Goal: Transaction & Acquisition: Purchase product/service

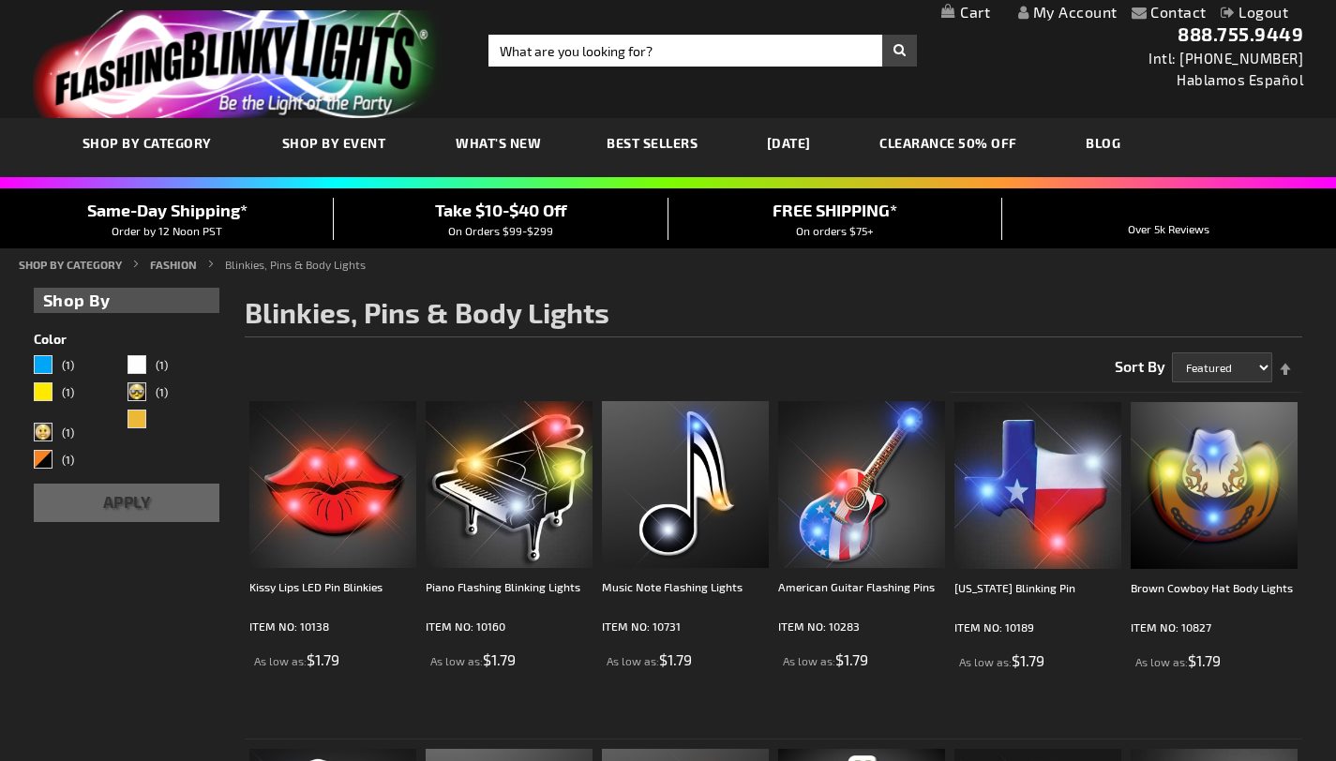
click at [1054, 14] on link "My Account" at bounding box center [1067, 12] width 99 height 18
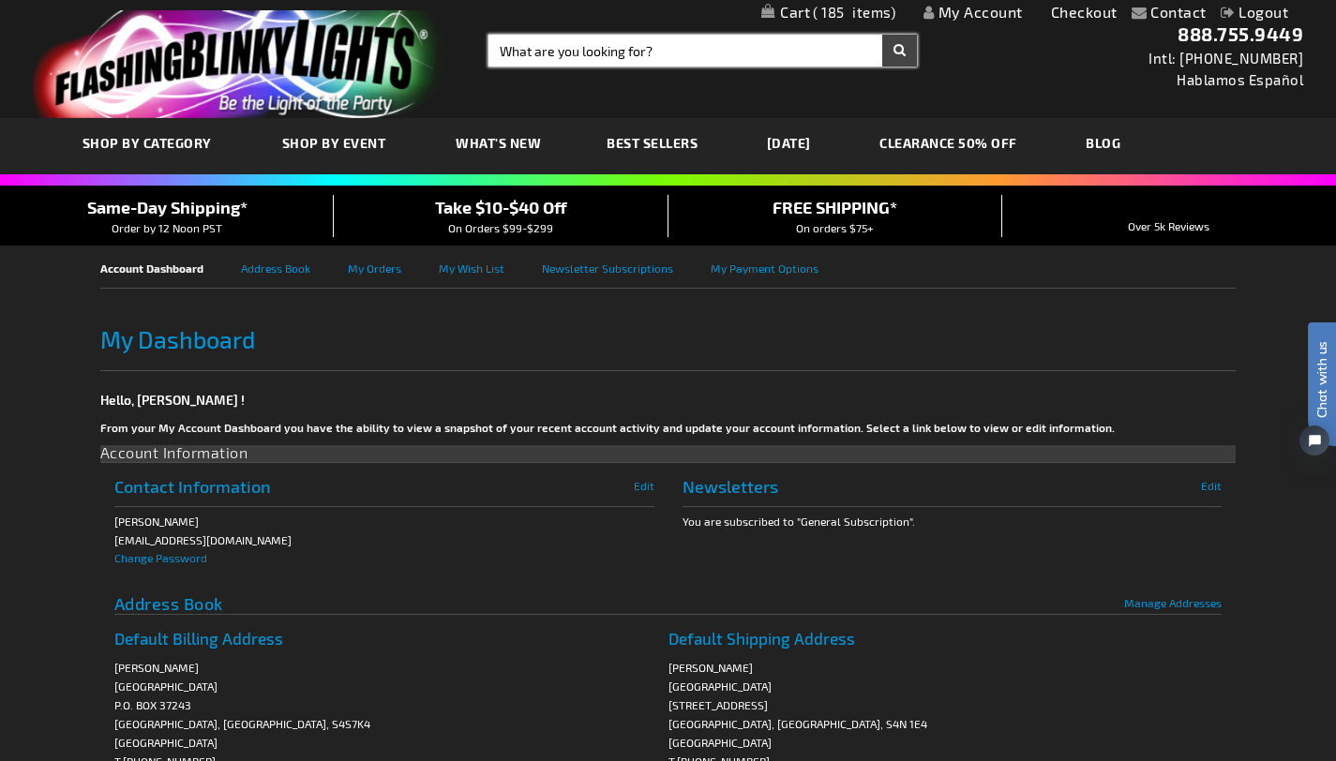
click at [655, 52] on input "Search" at bounding box center [703, 51] width 429 height 32
type input "space gun"
click at [882, 35] on button "Search" at bounding box center [899, 51] width 35 height 32
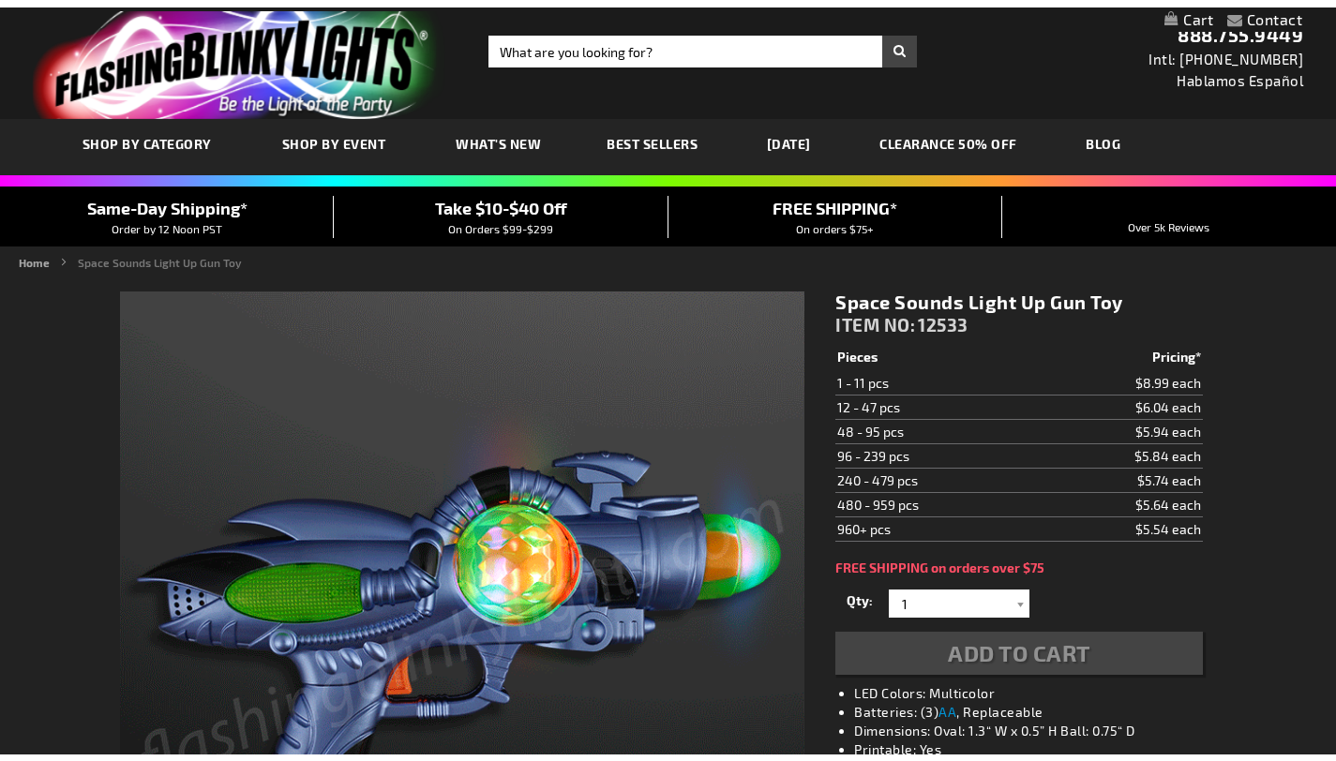
scroll to position [217, 0]
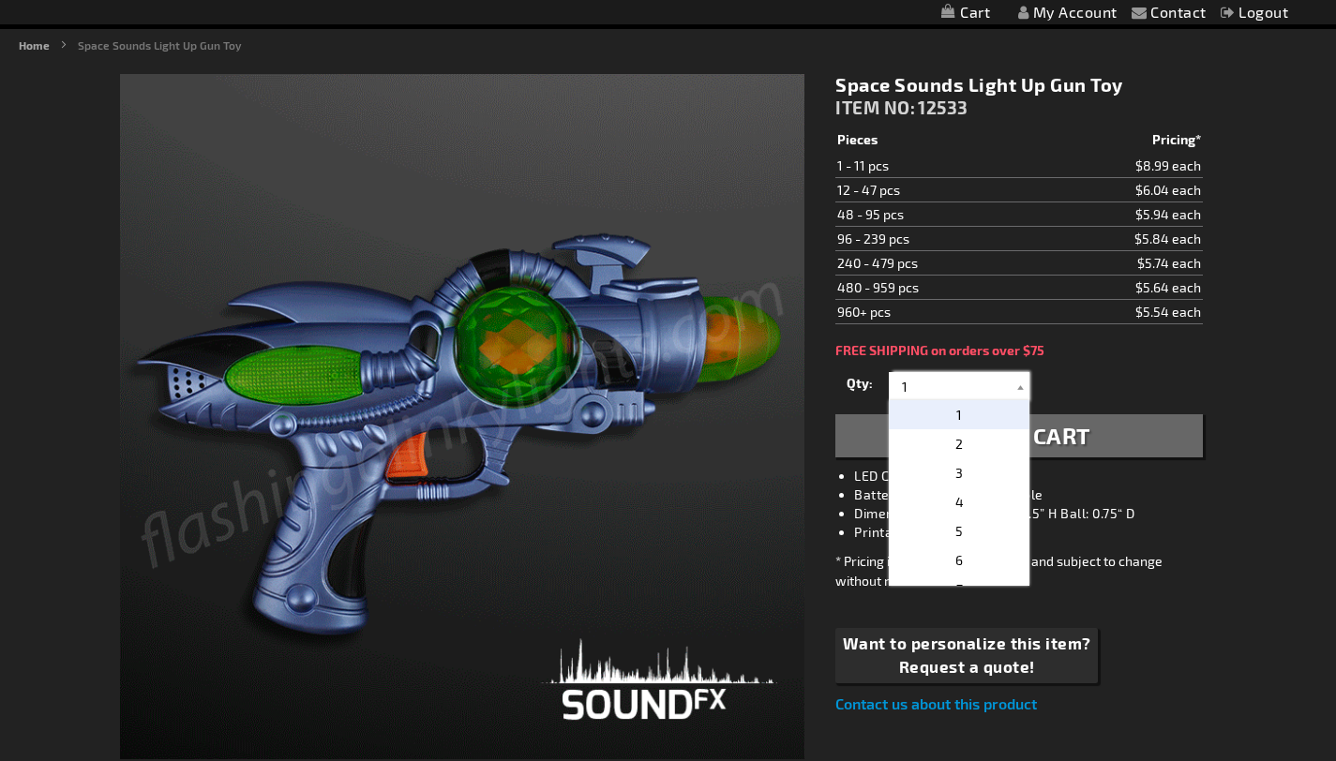
click at [972, 391] on input "1" at bounding box center [962, 386] width 136 height 28
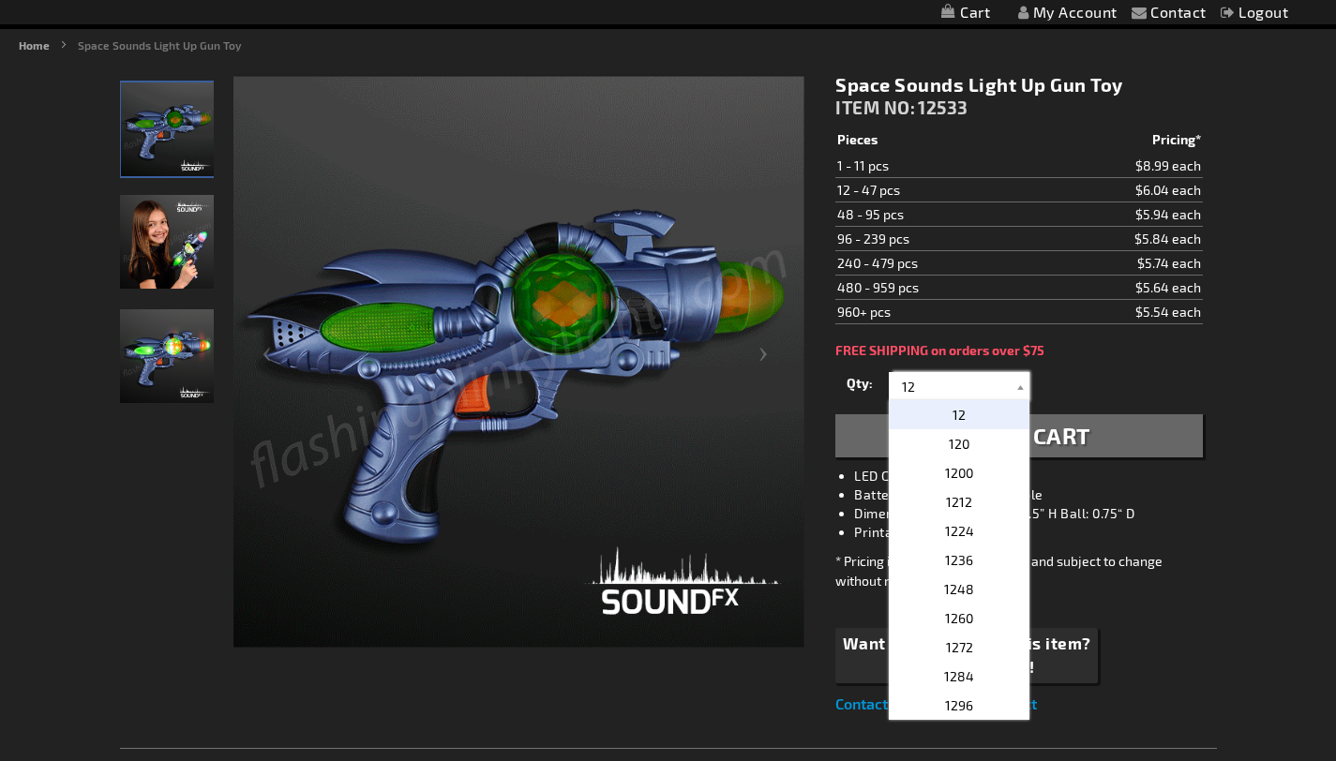
type input "1"
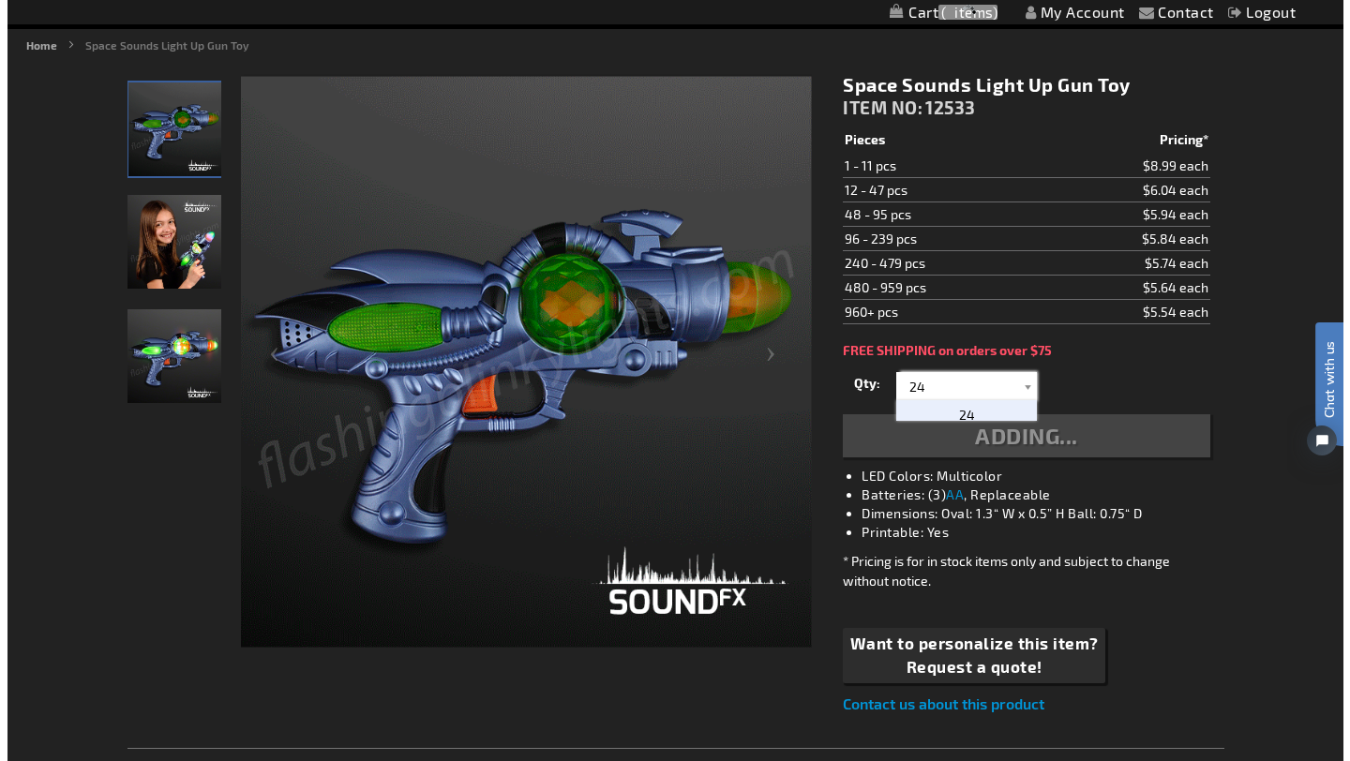
scroll to position [0, 0]
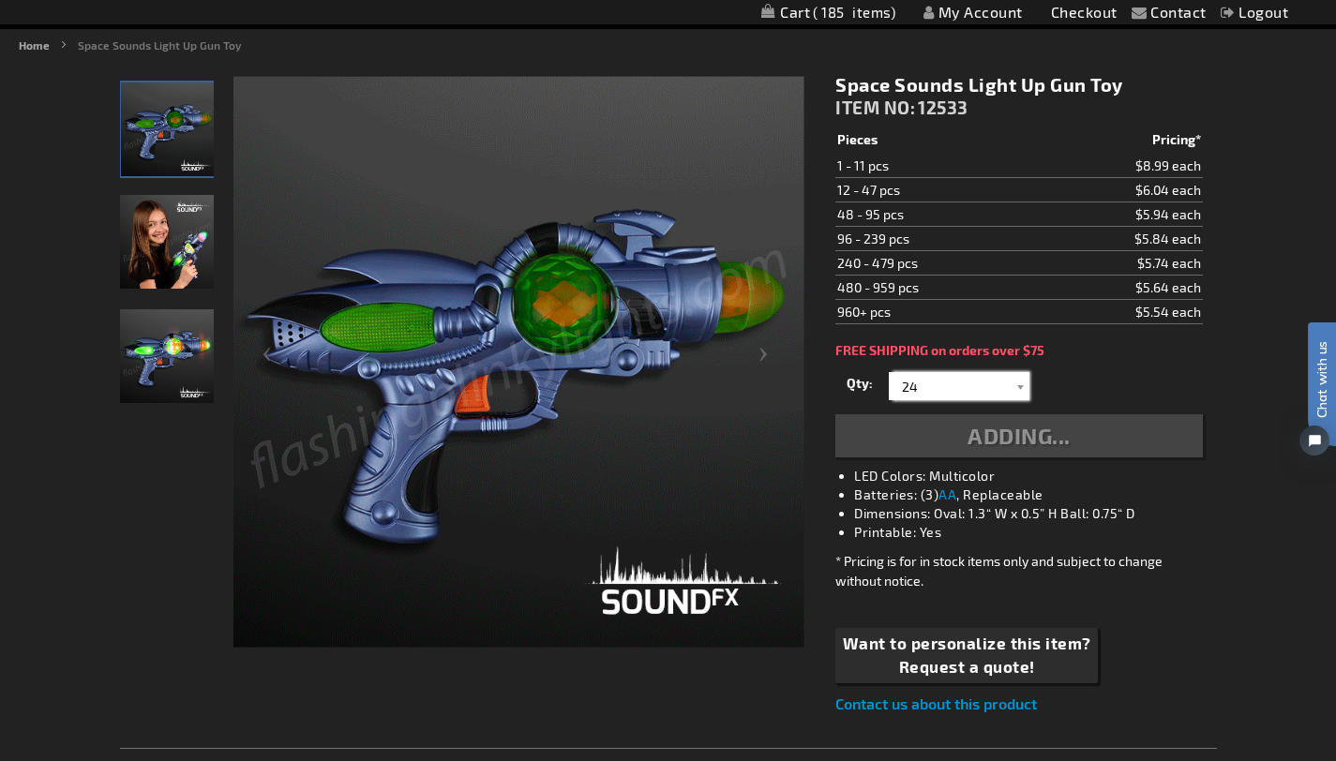
type input "24"
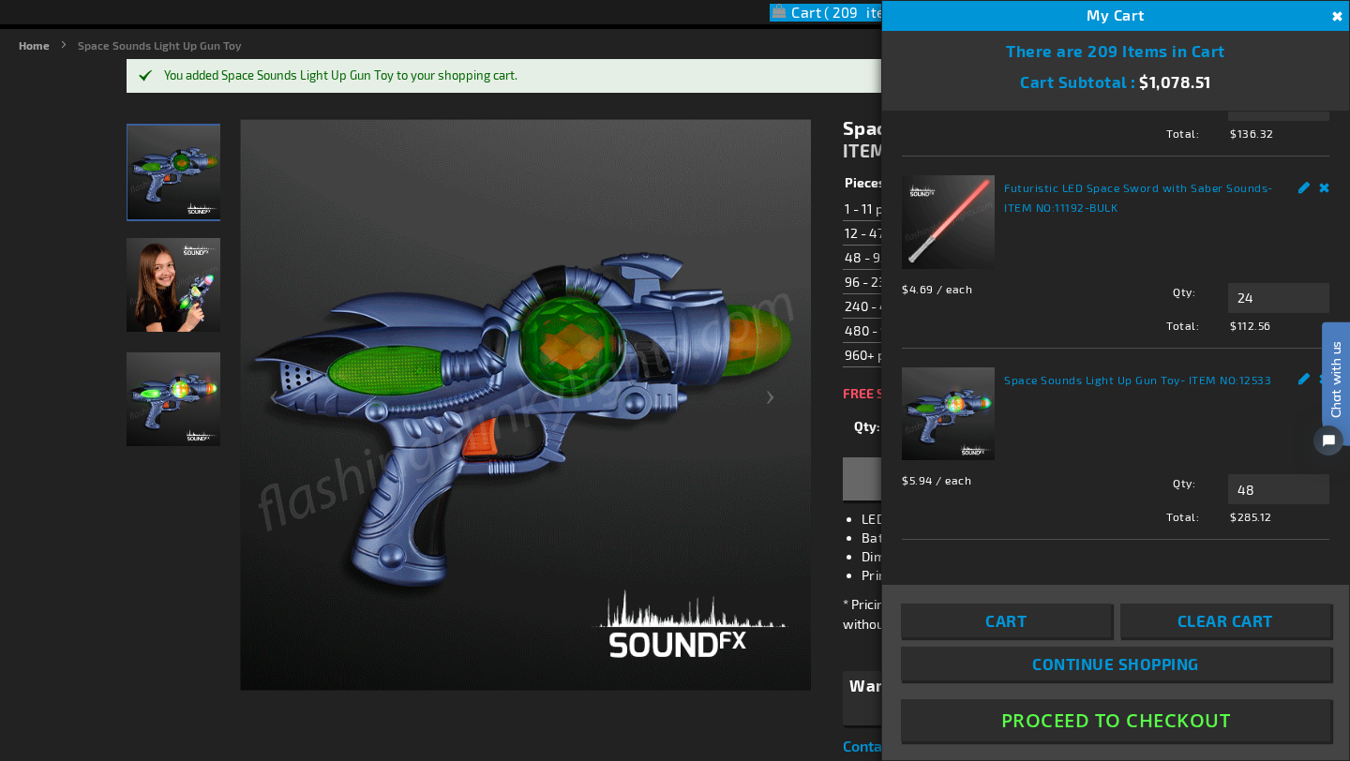
scroll to position [1144, 0]
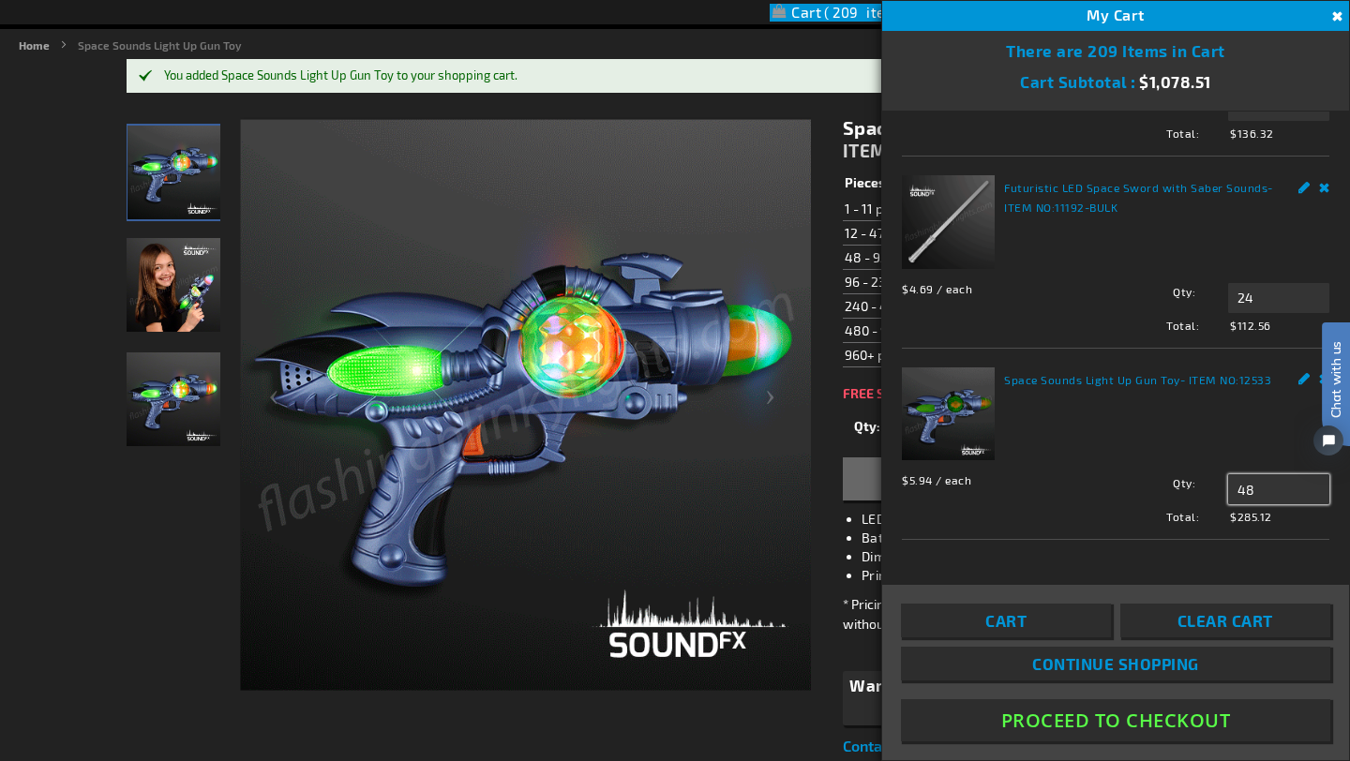
click at [1261, 499] on input "48" at bounding box center [1278, 489] width 101 height 30
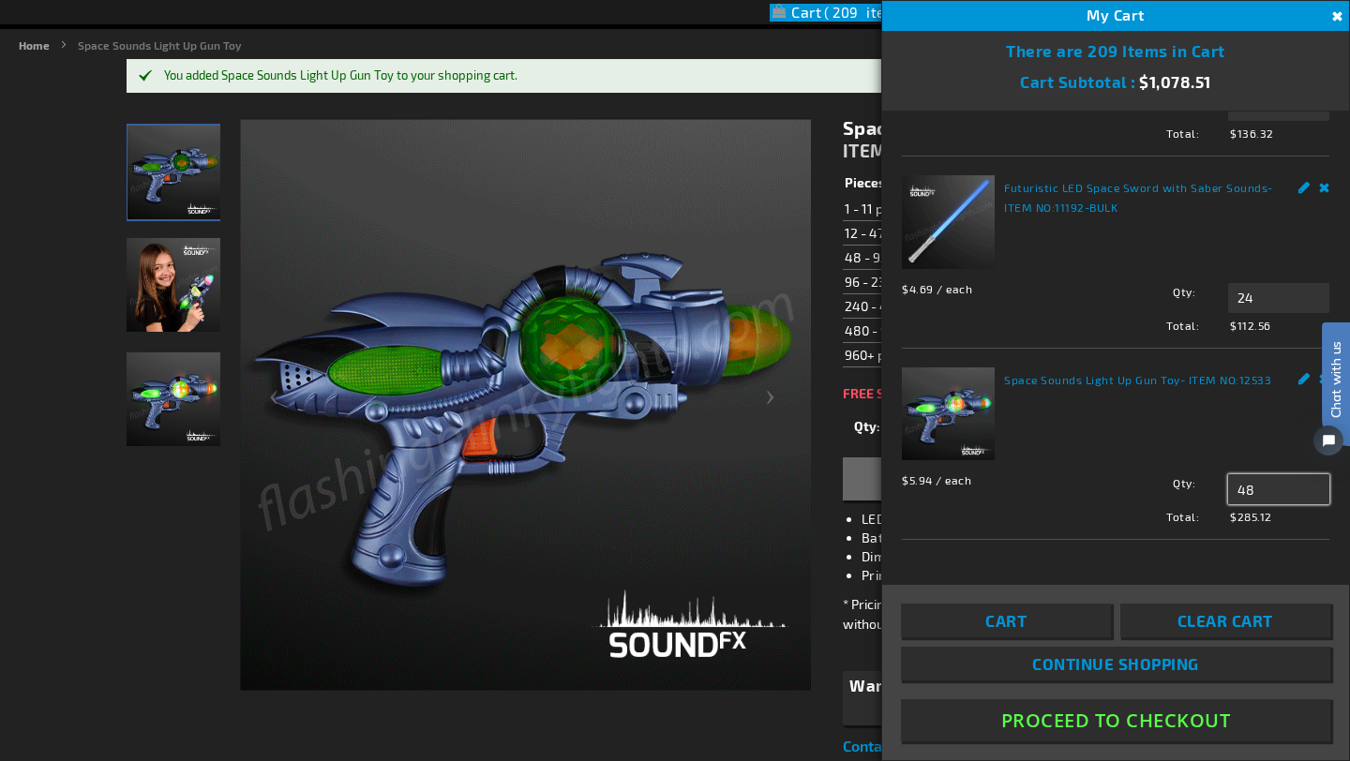
type input "4"
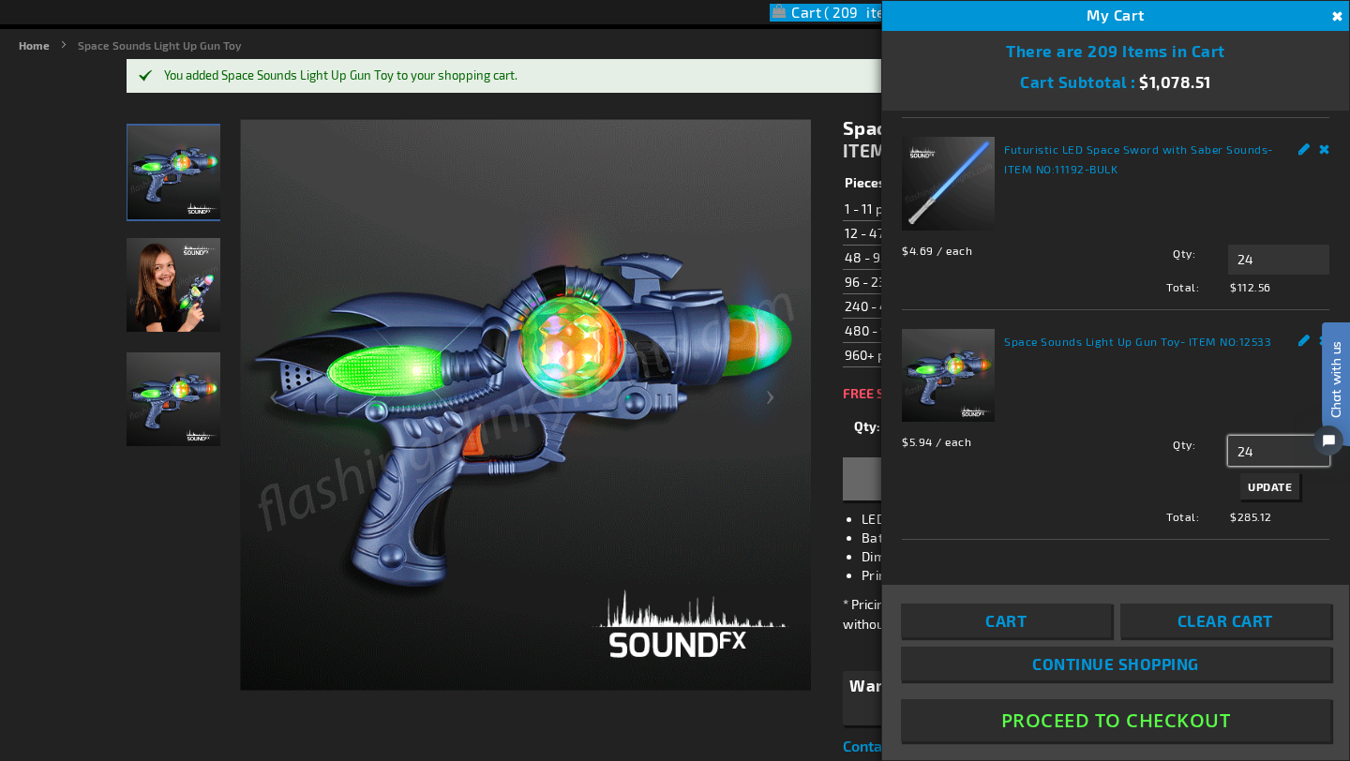
type input "24"
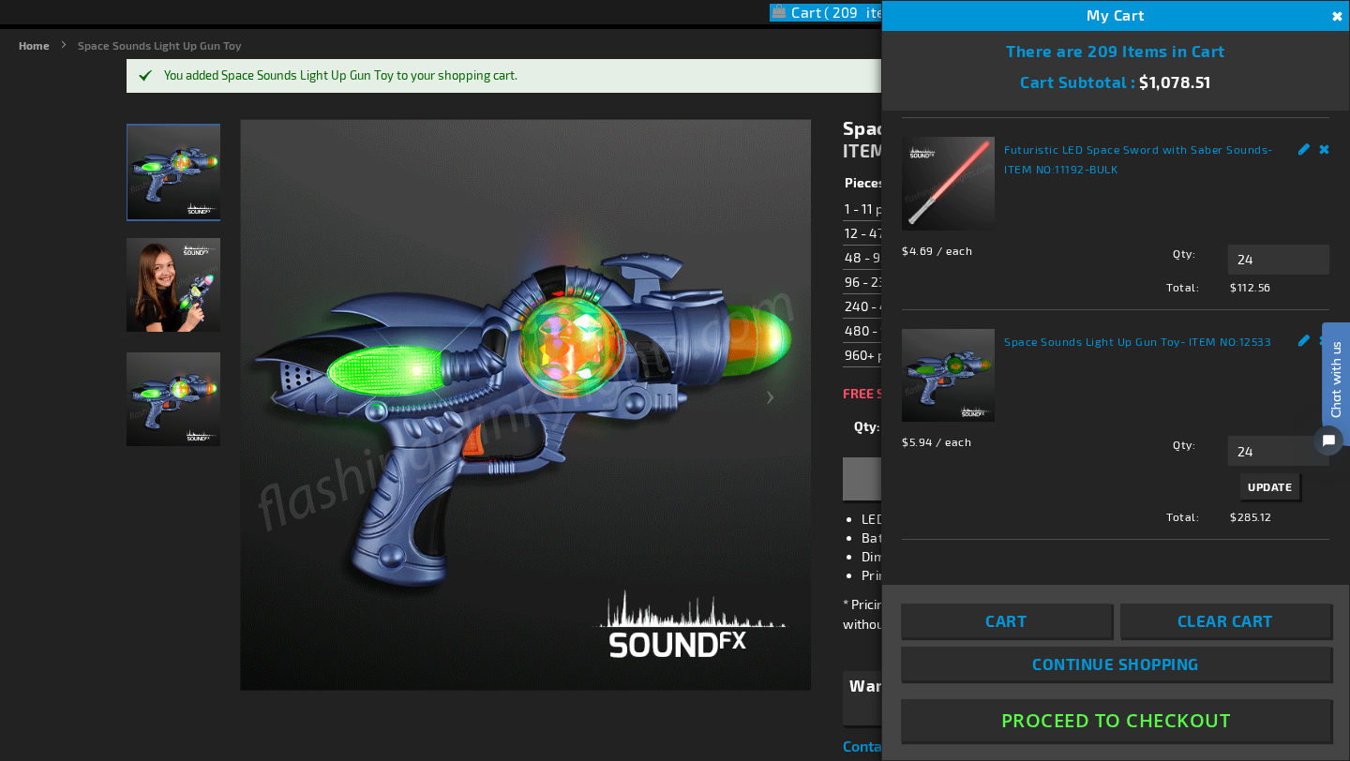
click at [1273, 493] on span "Update" at bounding box center [1270, 486] width 44 height 13
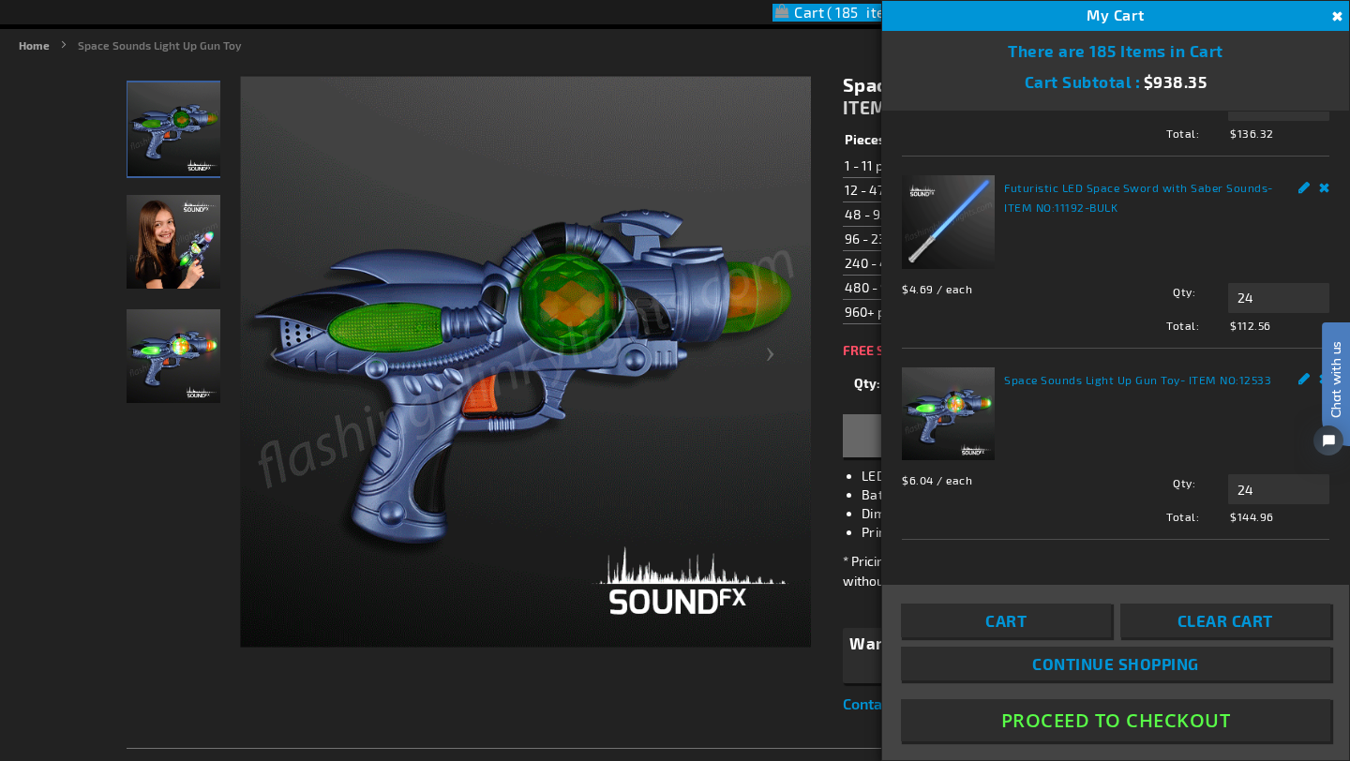
scroll to position [0, 0]
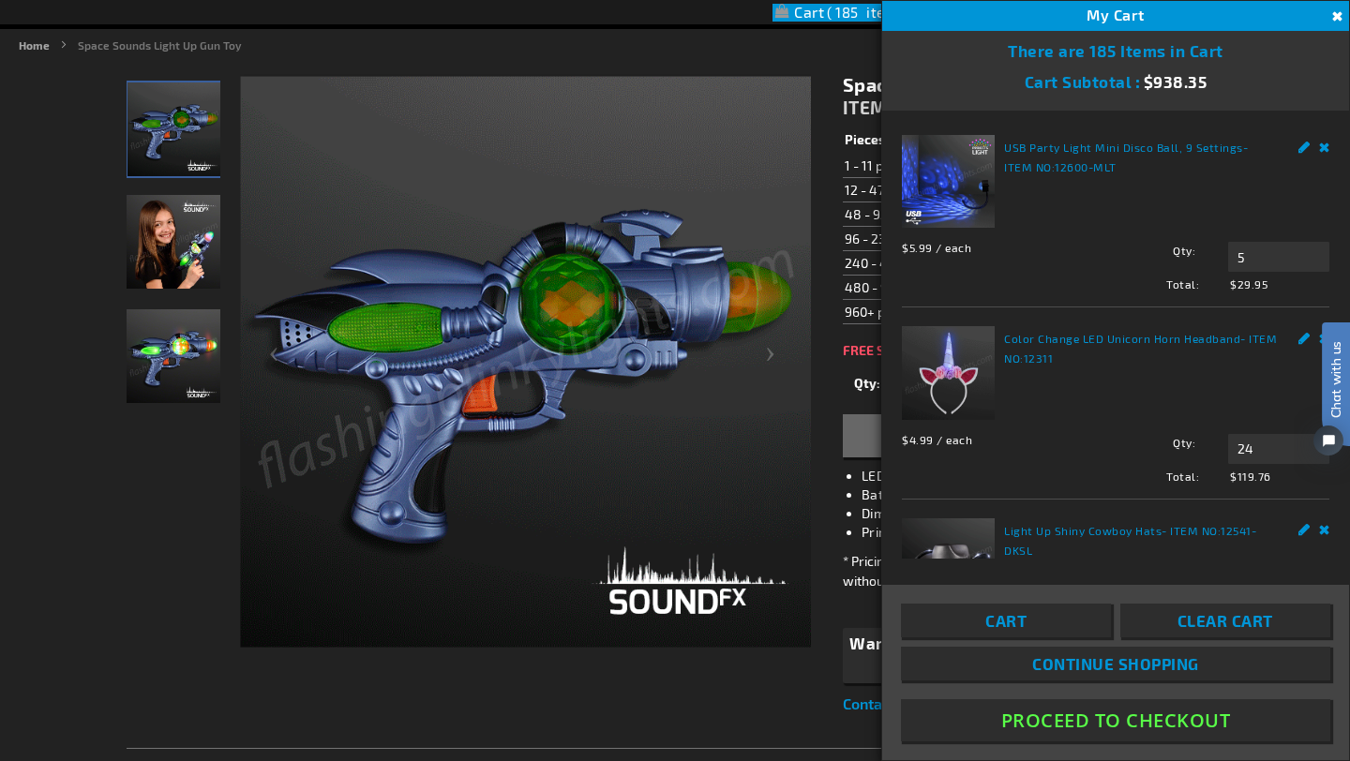
click at [1036, 614] on link "Cart" at bounding box center [1006, 621] width 210 height 34
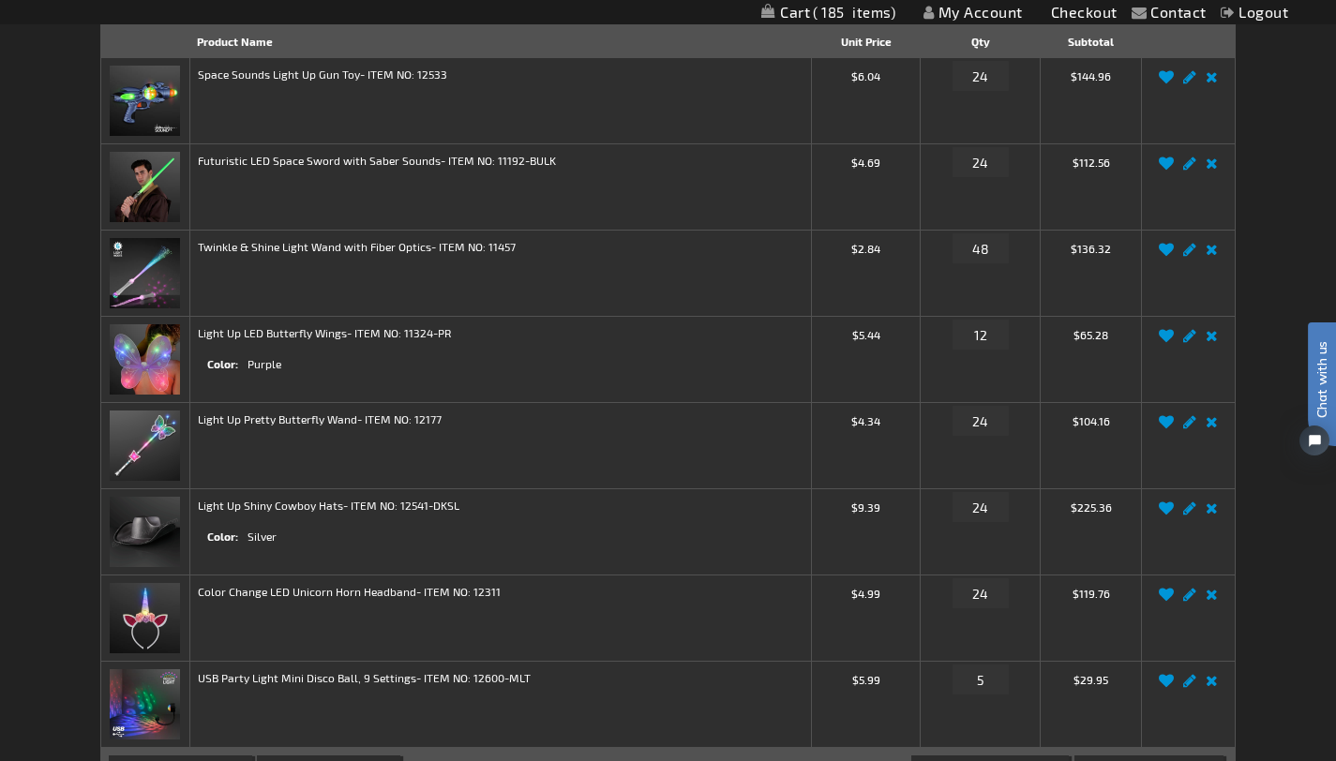
scroll to position [264, 0]
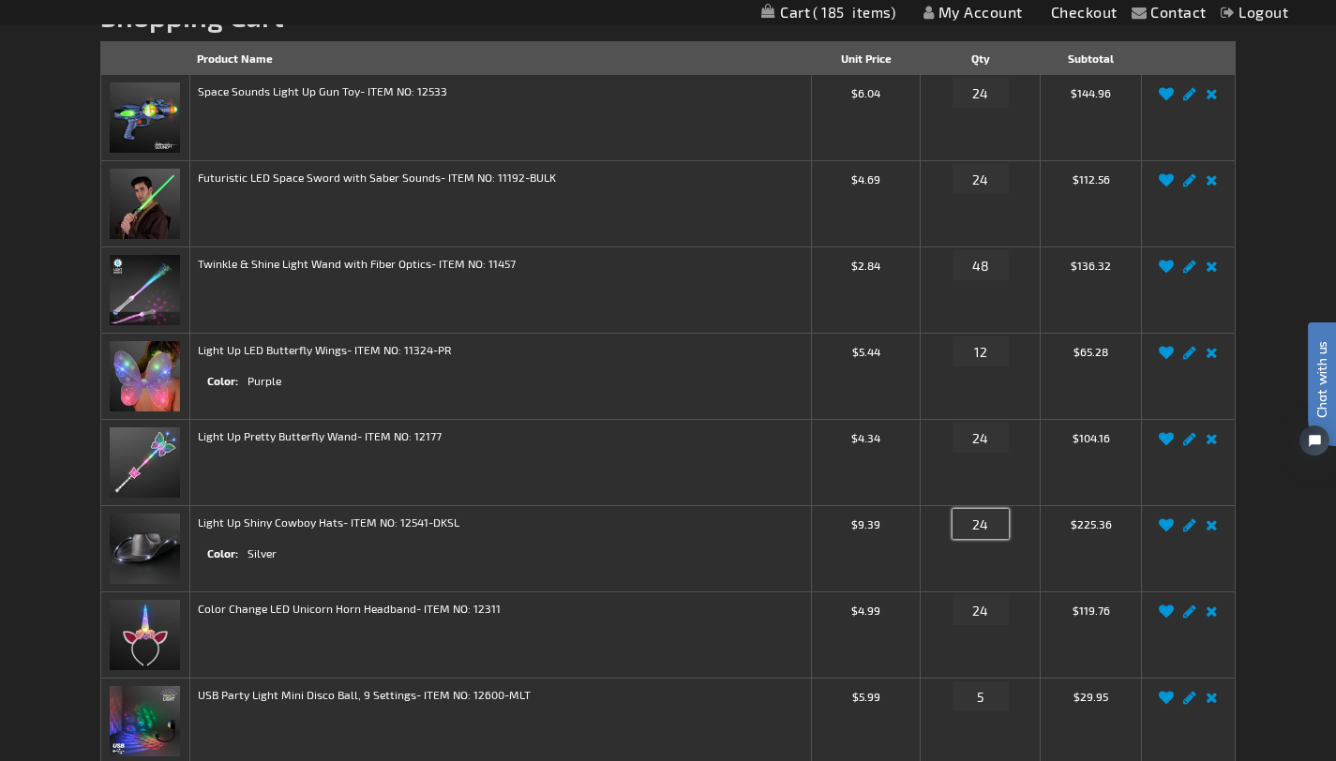
click at [991, 533] on input "24" at bounding box center [981, 524] width 56 height 30
type input "2"
type input "12"
click at [732, 552] on td "Light Up Shiny Cowboy Hats - ITEM NO: 12541-DKSL Color Silver" at bounding box center [500, 549] width 622 height 86
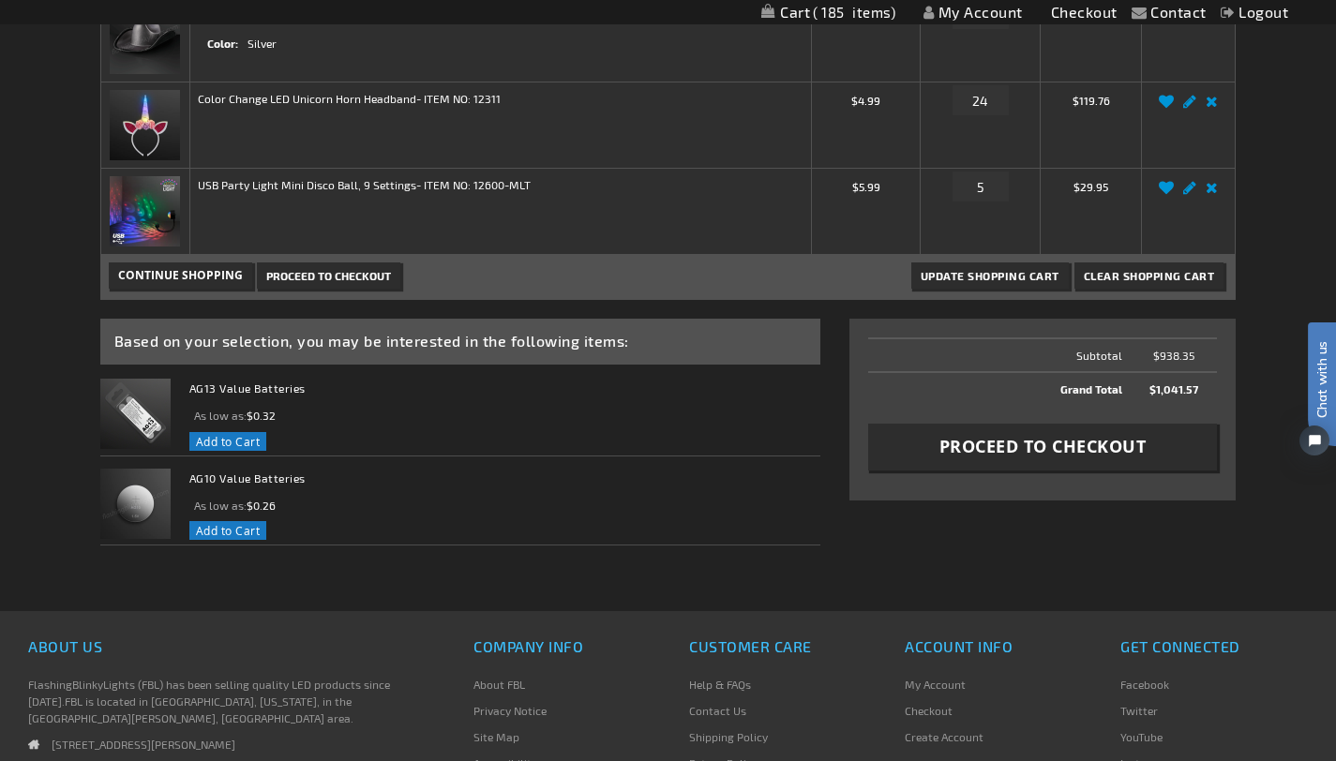
scroll to position [774, 0]
click at [937, 280] on span "Update Shopping Cart" at bounding box center [990, 276] width 139 height 13
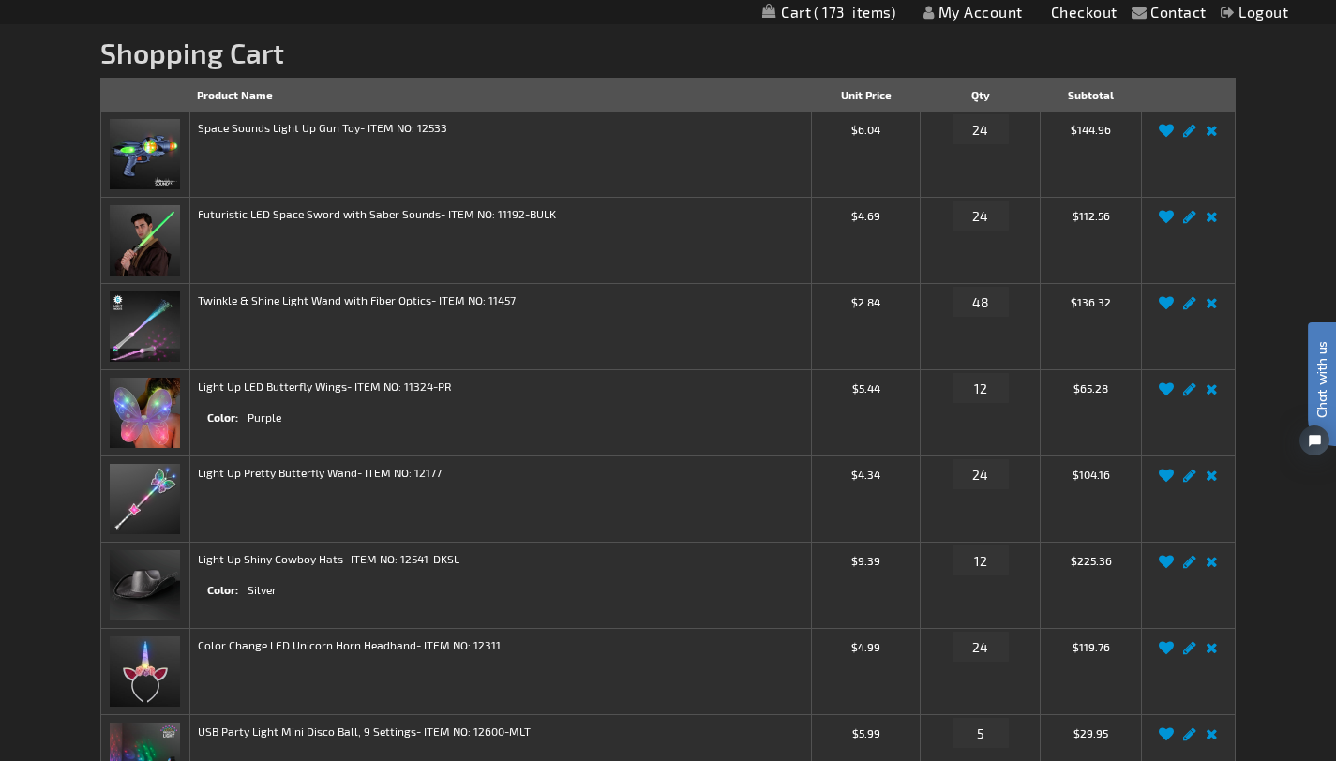
scroll to position [229, 0]
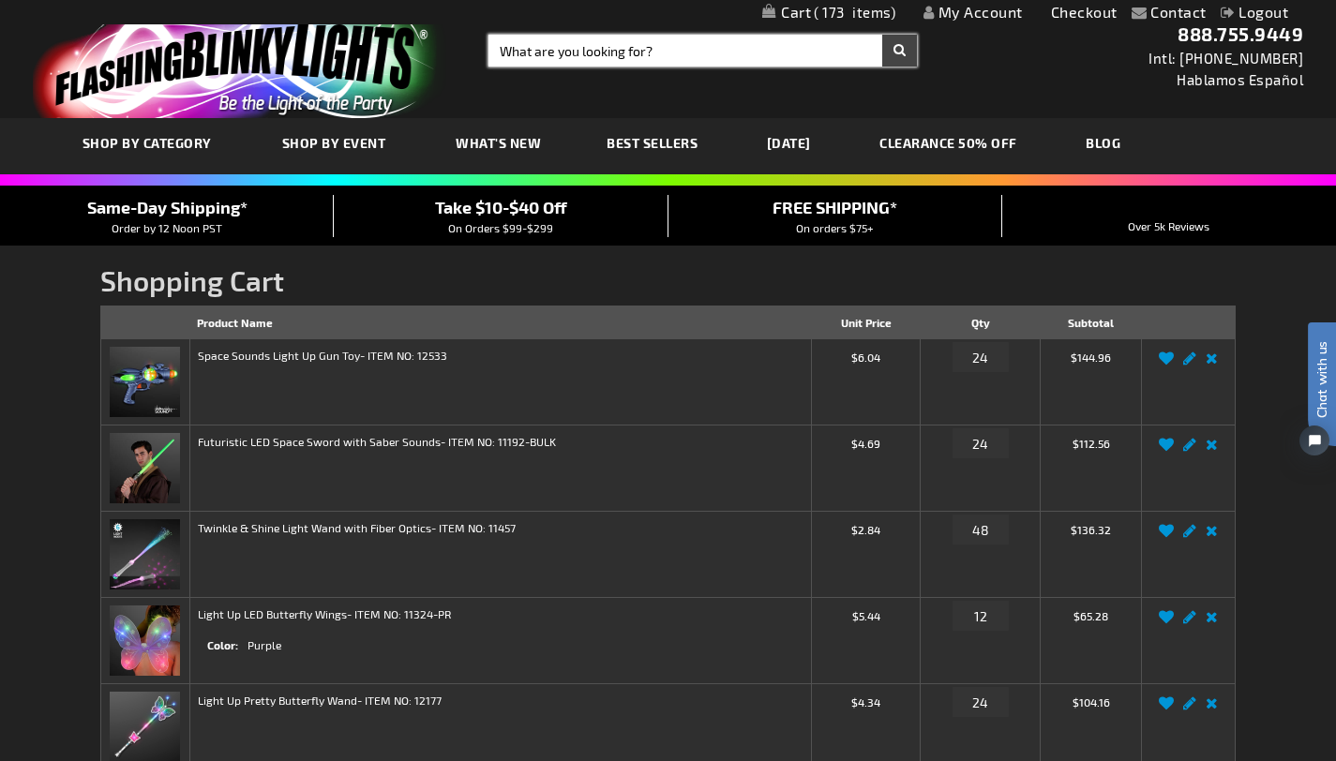
click at [617, 53] on input "Search" at bounding box center [703, 51] width 429 height 32
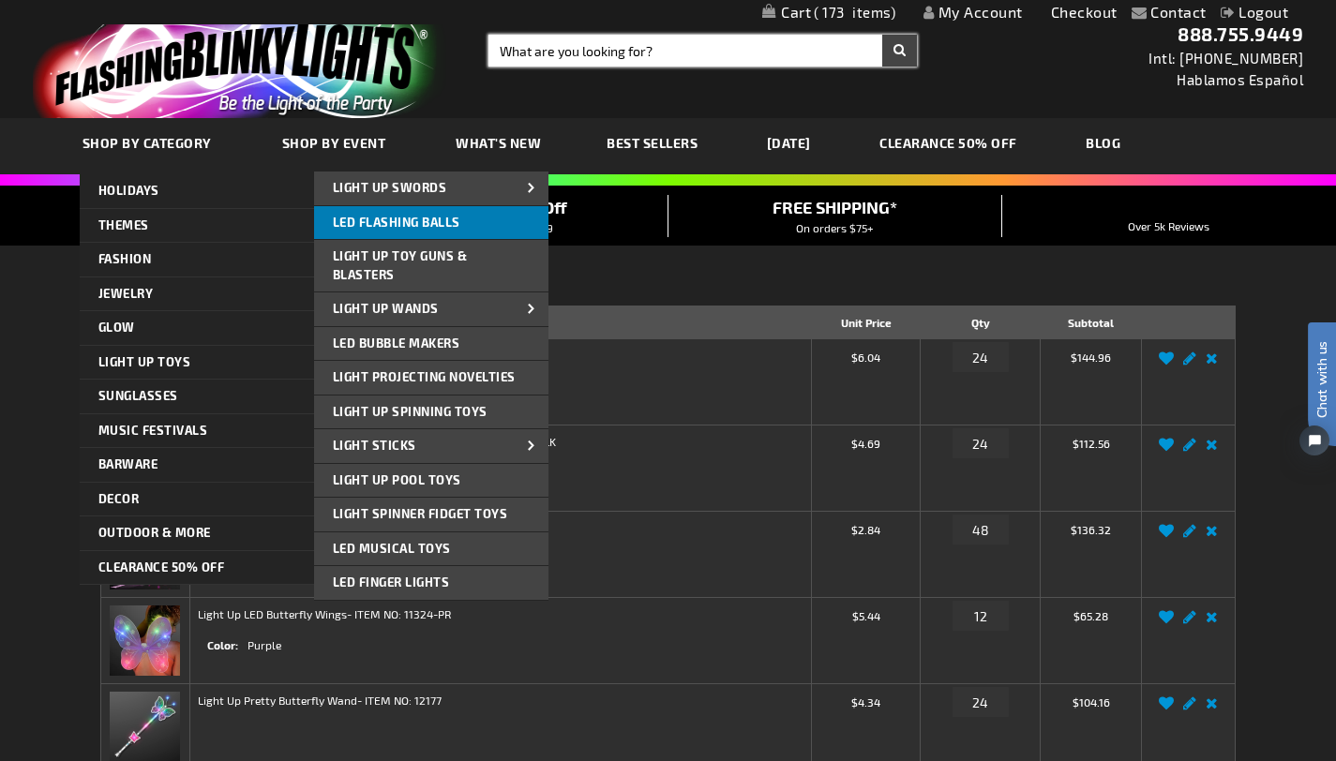
click at [401, 224] on span "LED Flashing Balls" at bounding box center [397, 222] width 128 height 15
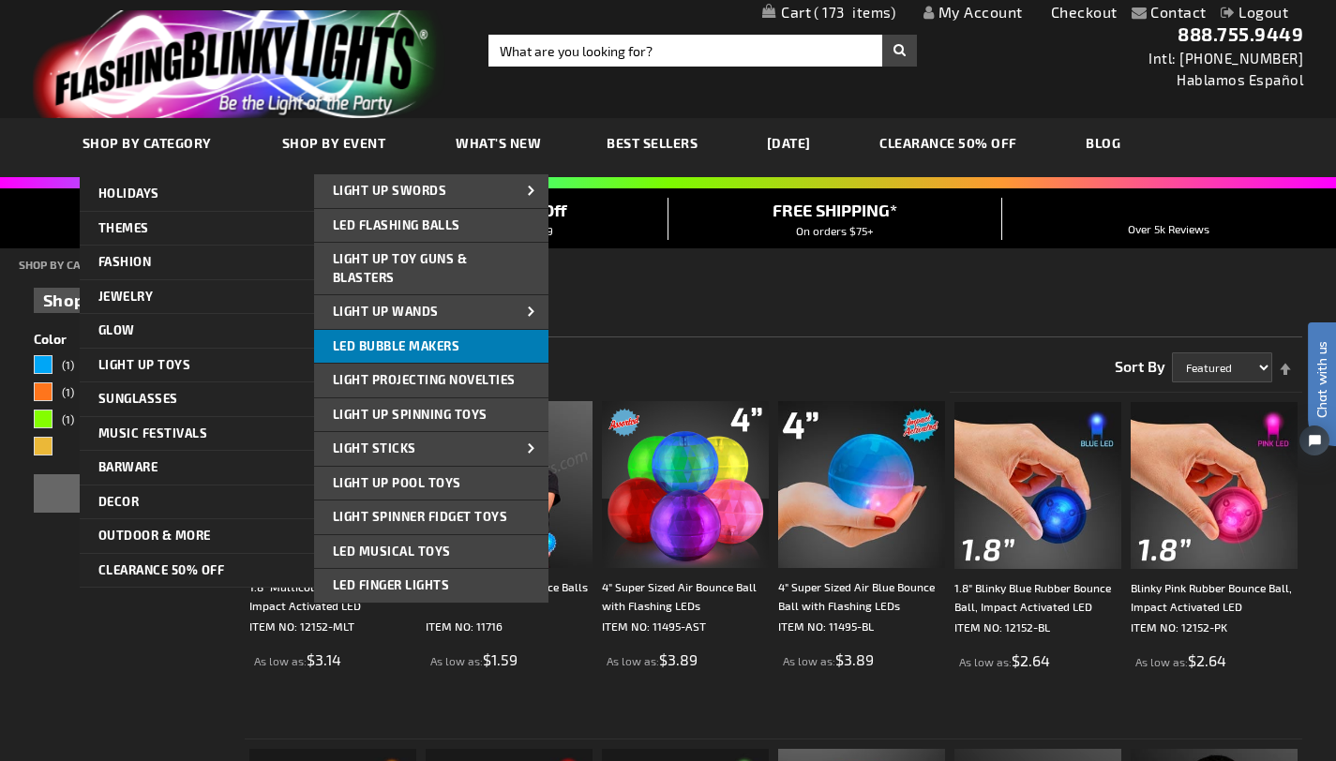
click at [385, 352] on span "LED Bubble Makers" at bounding box center [397, 346] width 128 height 15
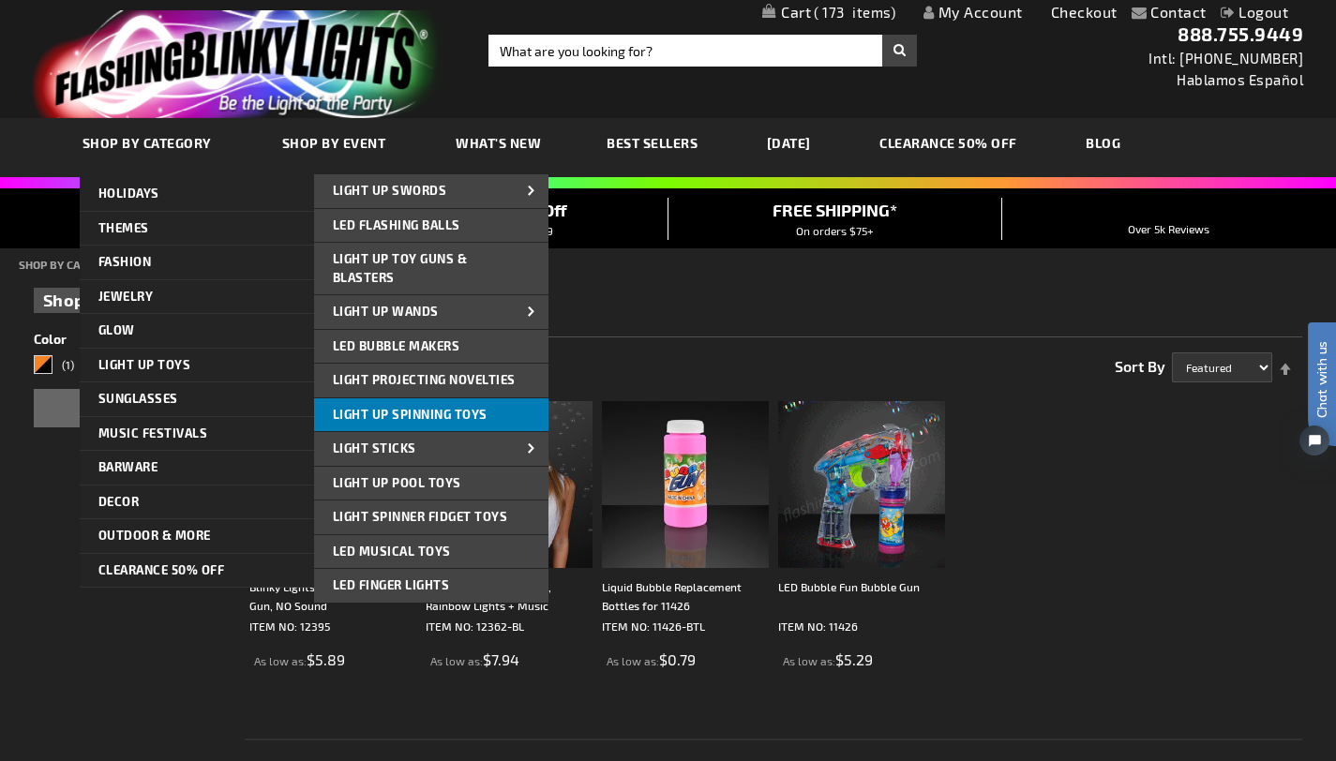
click at [404, 417] on span "Light Up Spinning Toys" at bounding box center [410, 414] width 155 height 15
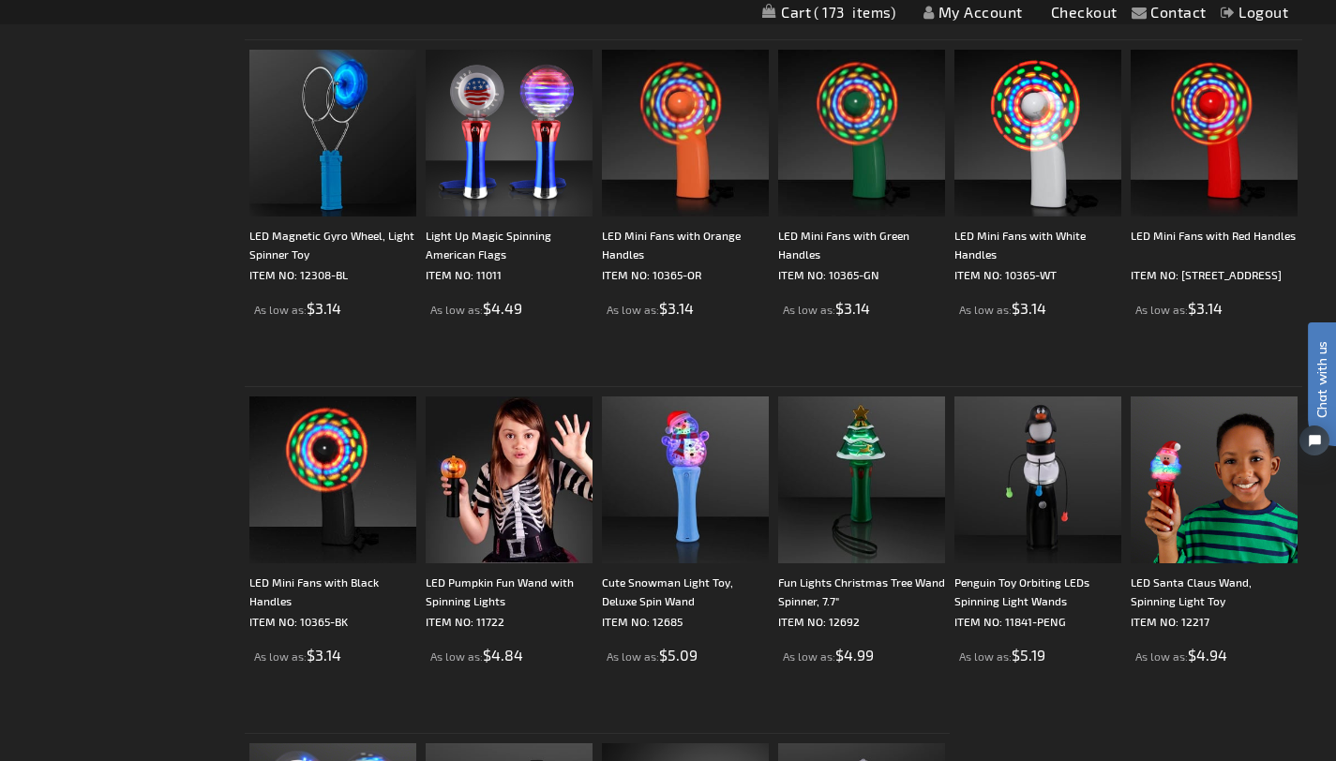
scroll to position [1142, 0]
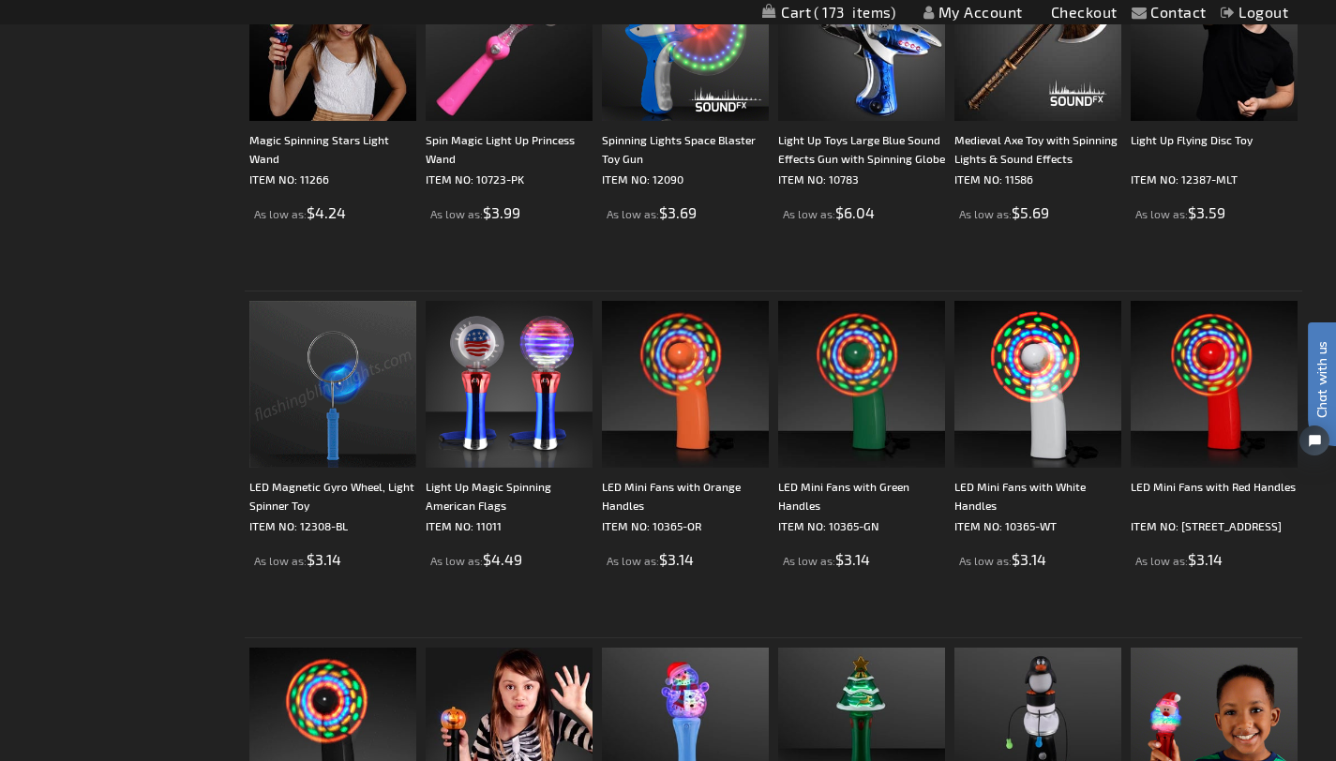
click at [265, 356] on img at bounding box center [332, 384] width 167 height 167
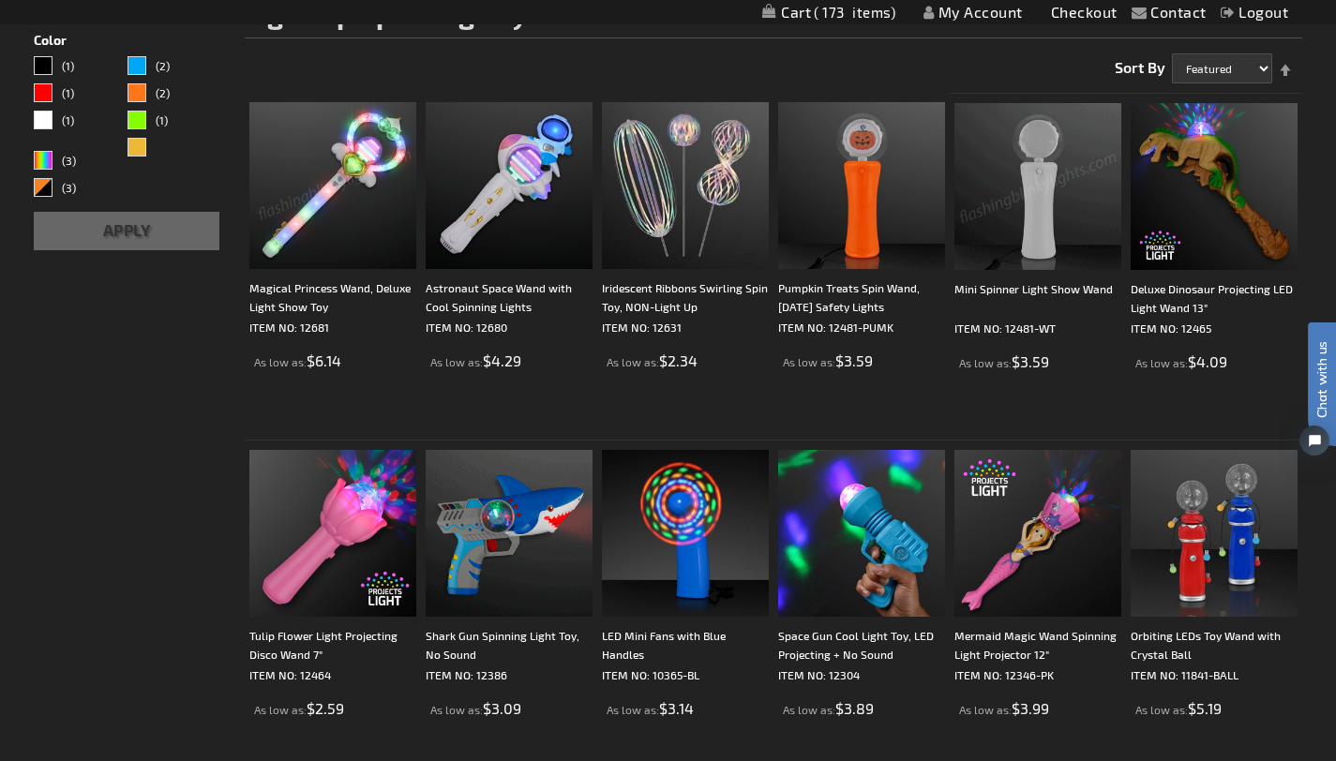
scroll to position [267, 0]
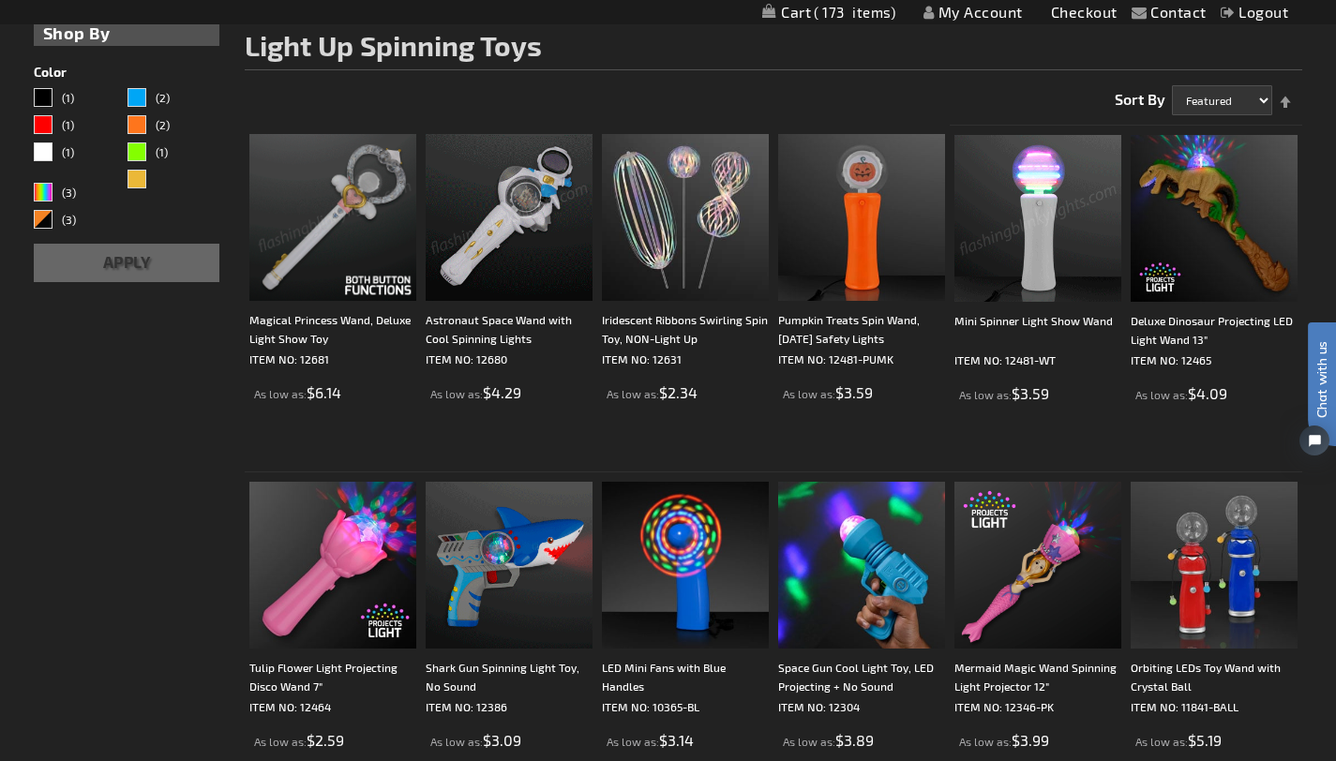
click at [1037, 243] on img at bounding box center [1038, 218] width 167 height 167
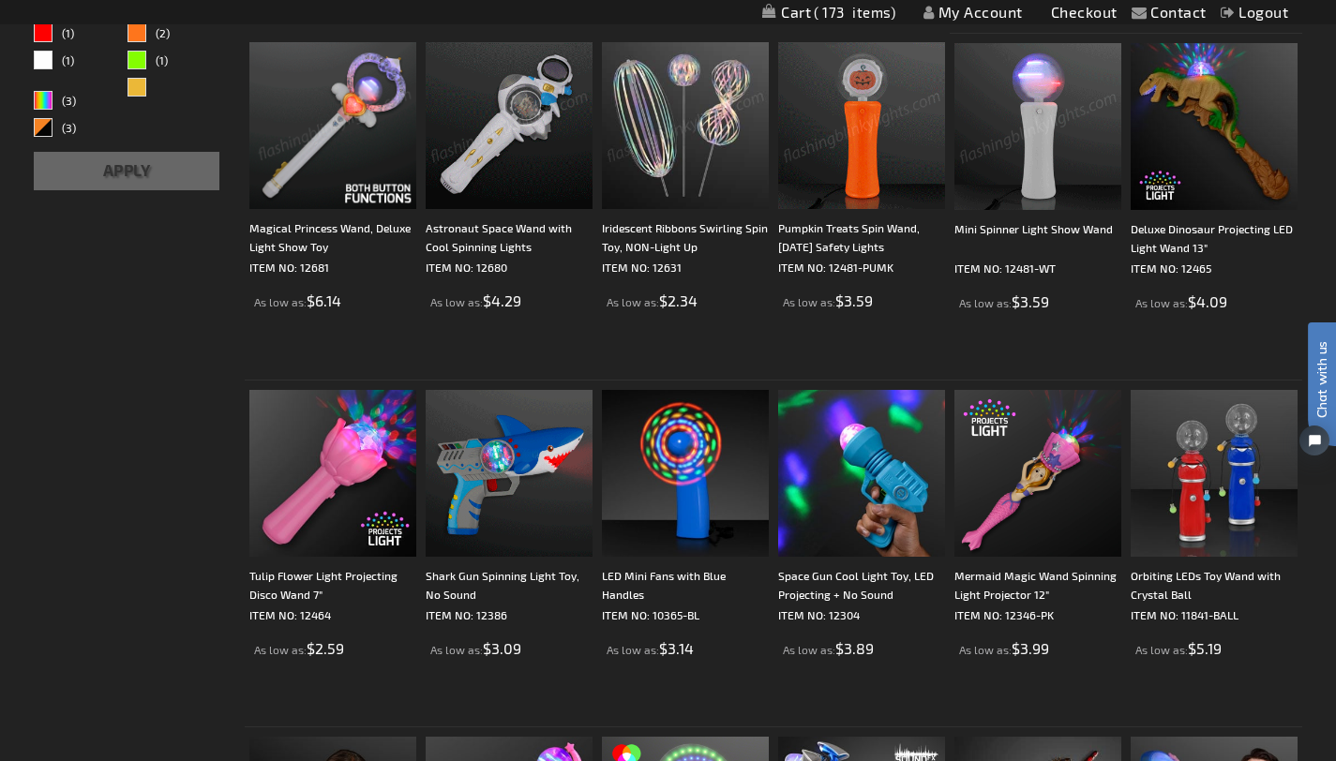
scroll to position [512, 0]
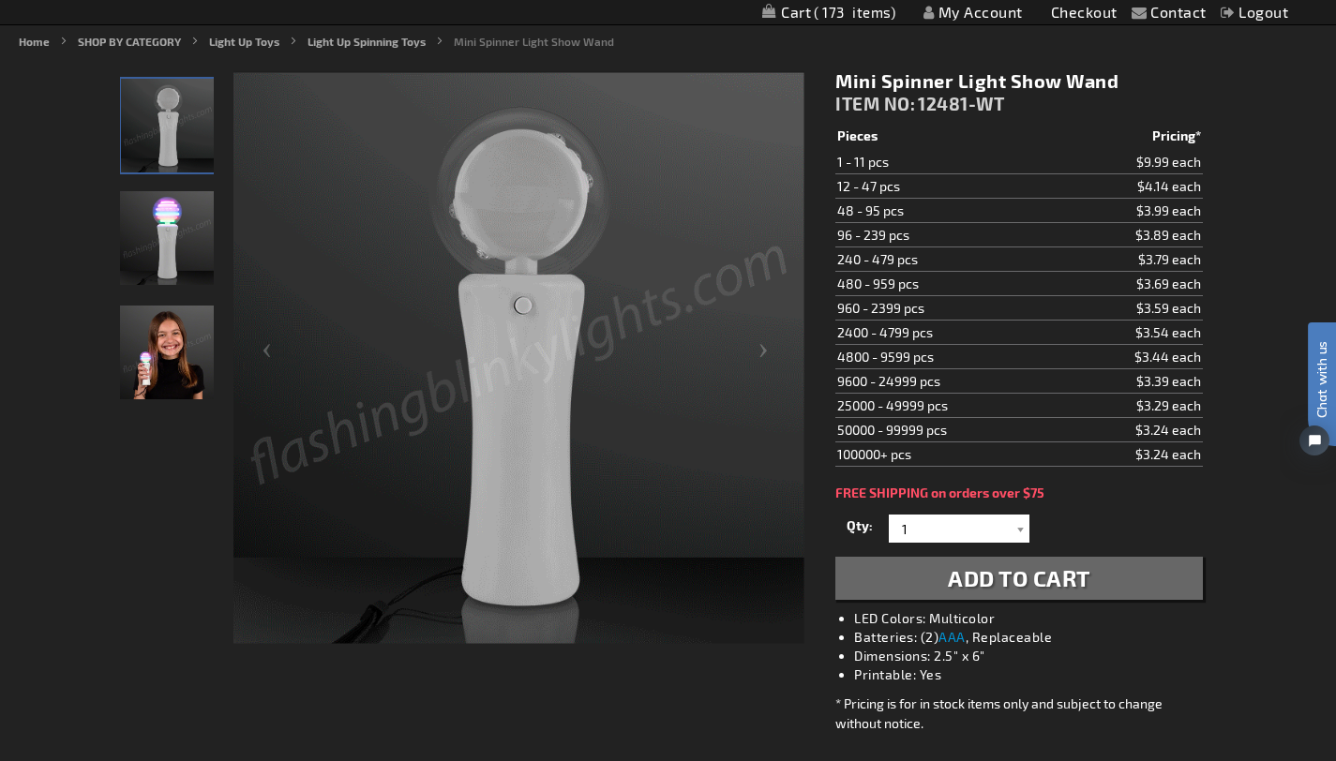
scroll to position [237, 0]
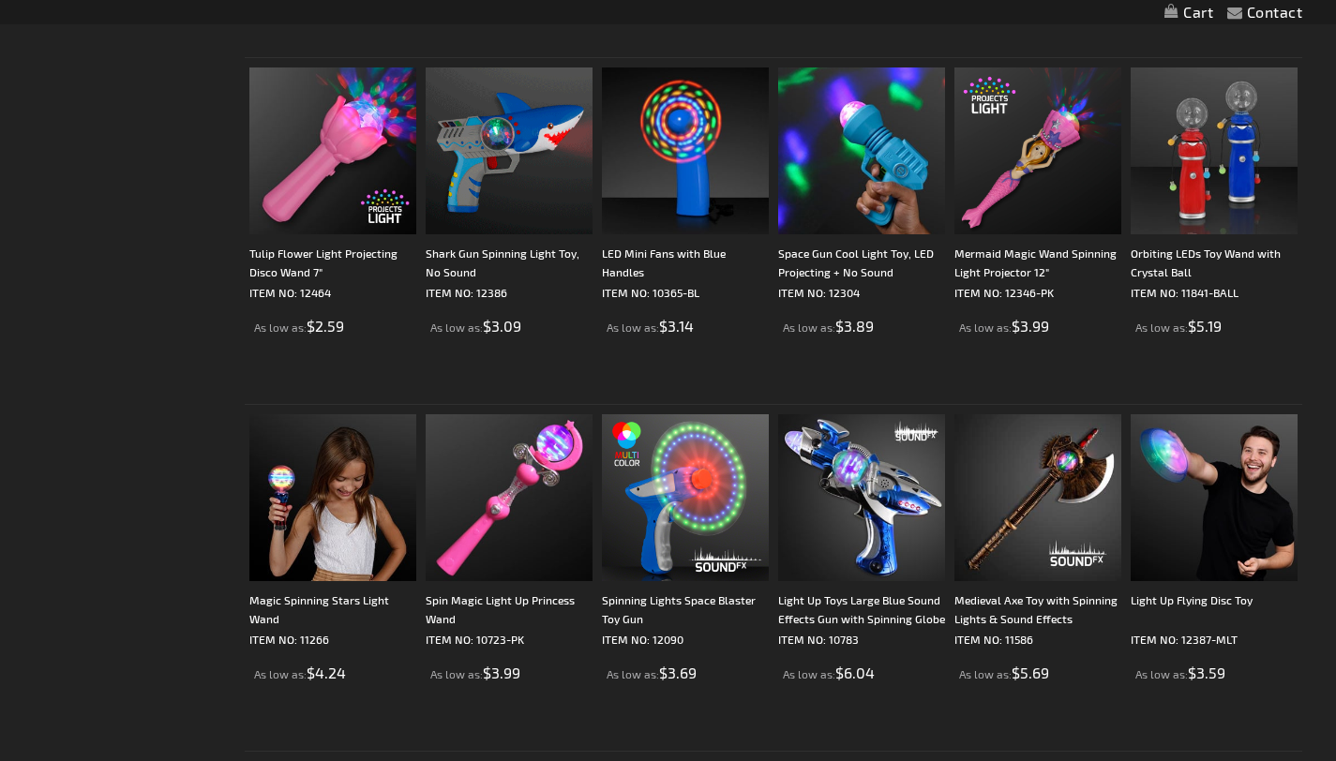
scroll to position [776, 0]
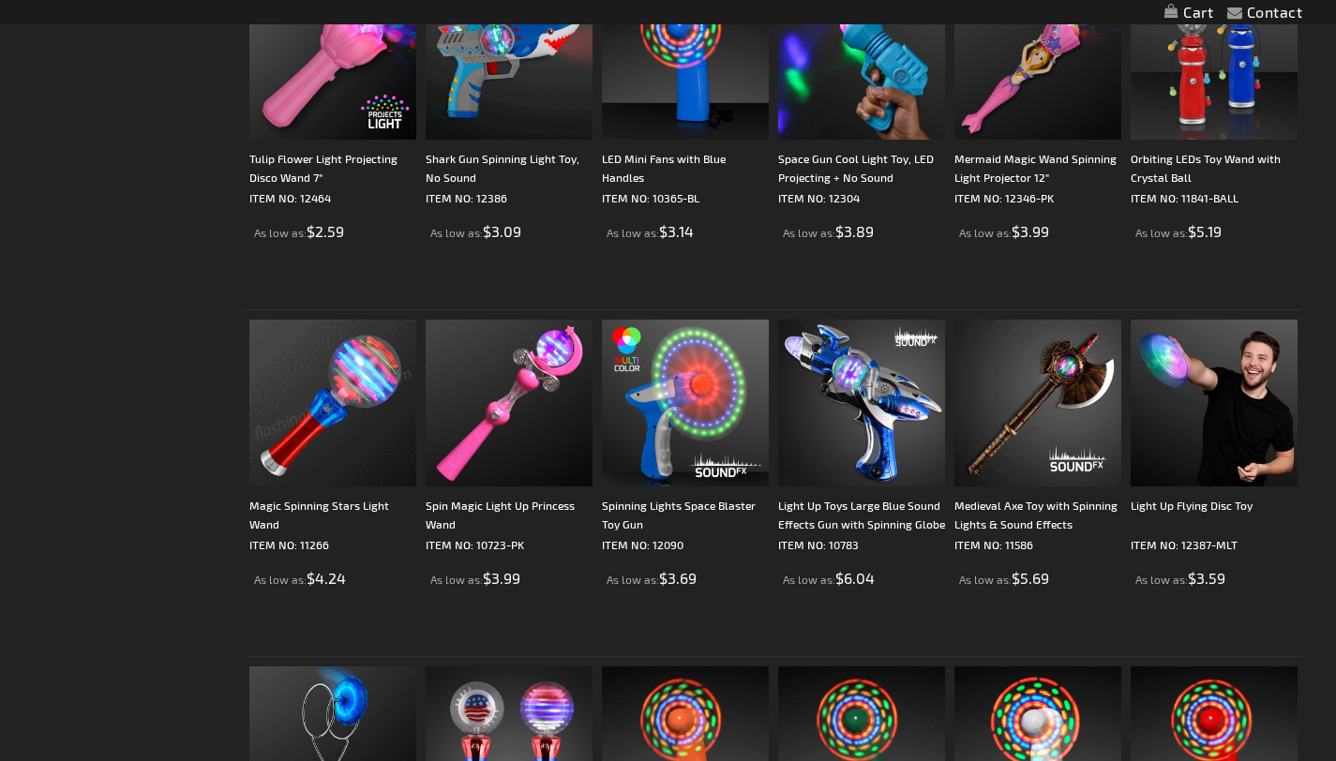
click at [249, 397] on img at bounding box center [332, 403] width 167 height 167
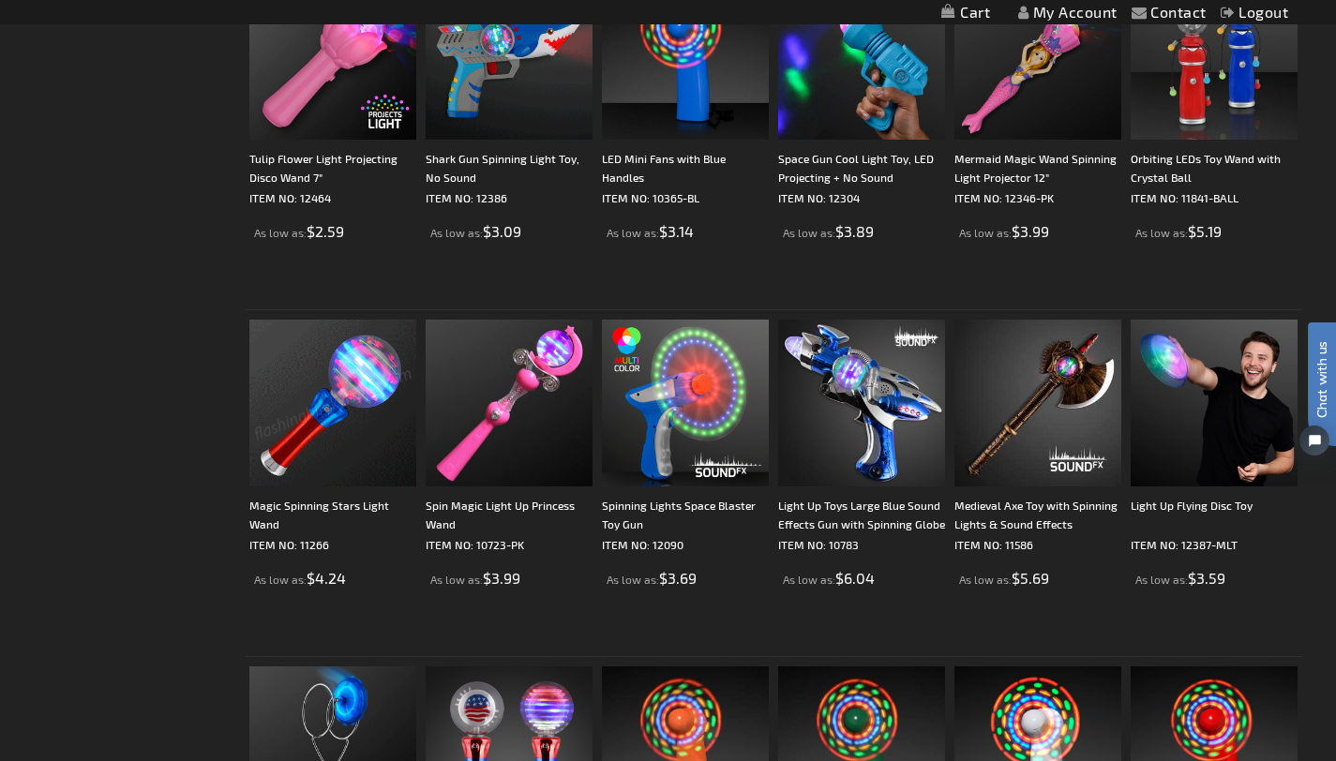
scroll to position [0, 0]
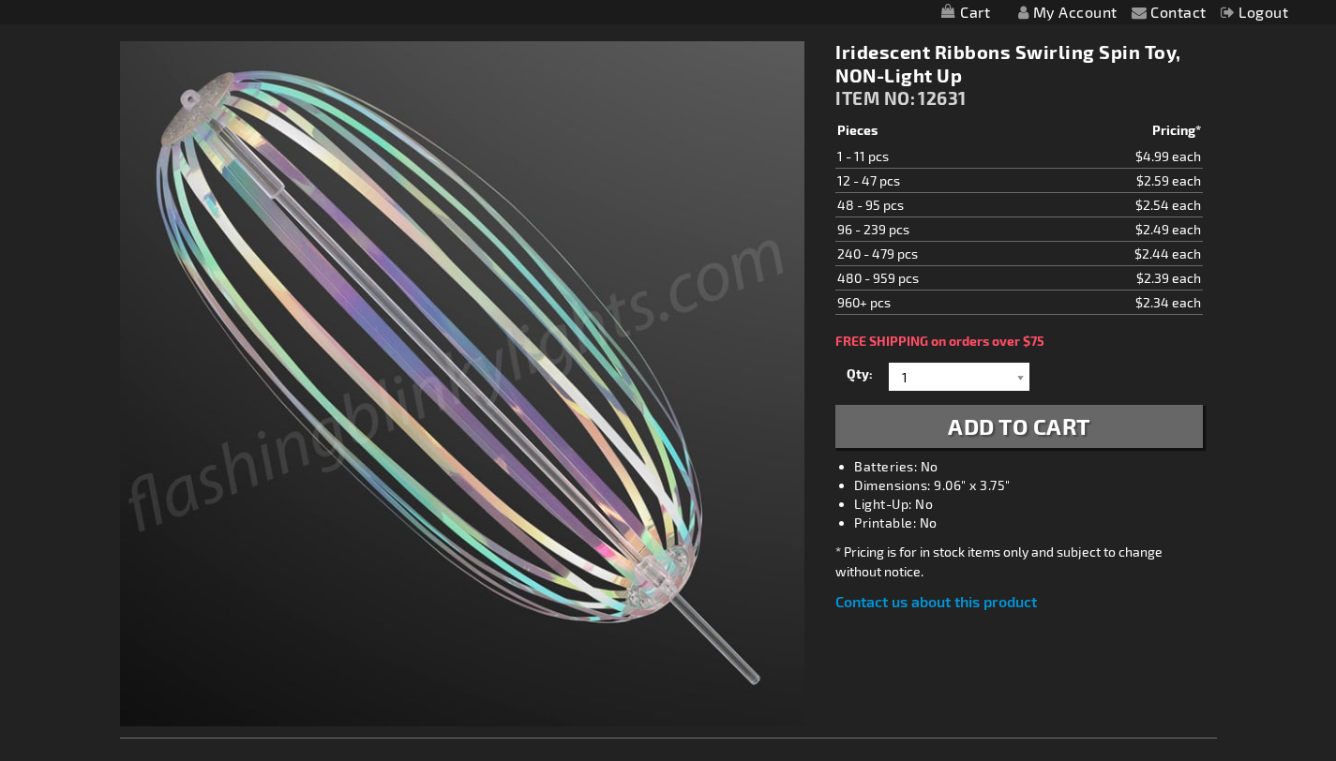
scroll to position [262, 0]
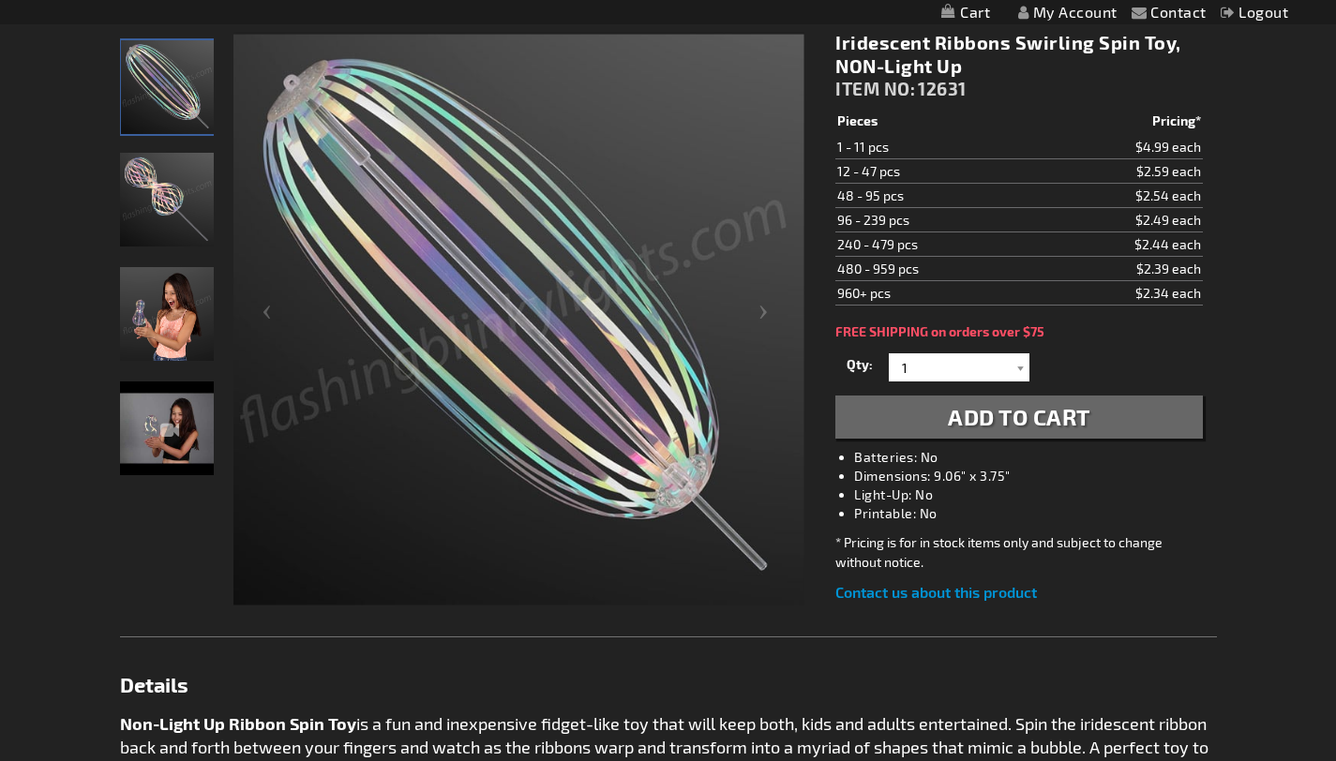
click at [173, 440] on img "Iridescent Ribbons Swirling Spin Toy, NON-Light Up" at bounding box center [167, 429] width 94 height 94
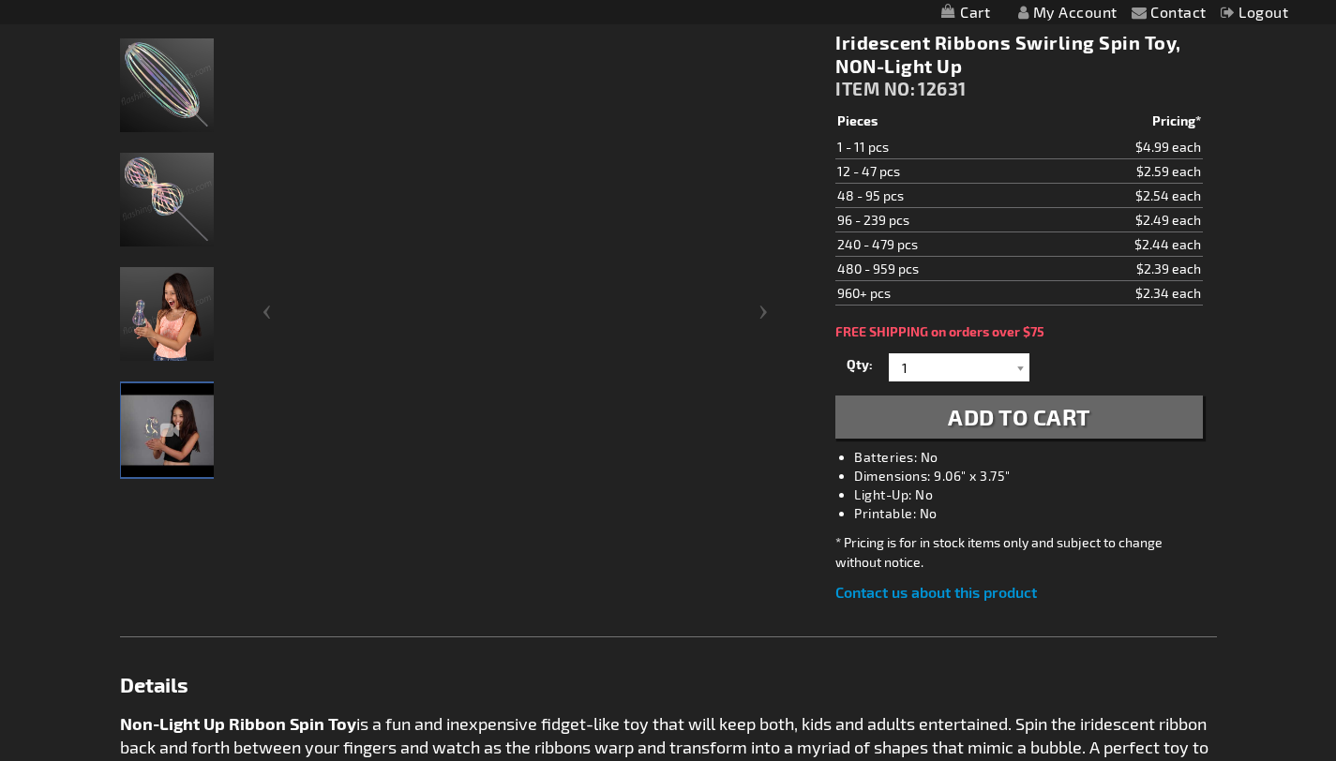
scroll to position [0, 0]
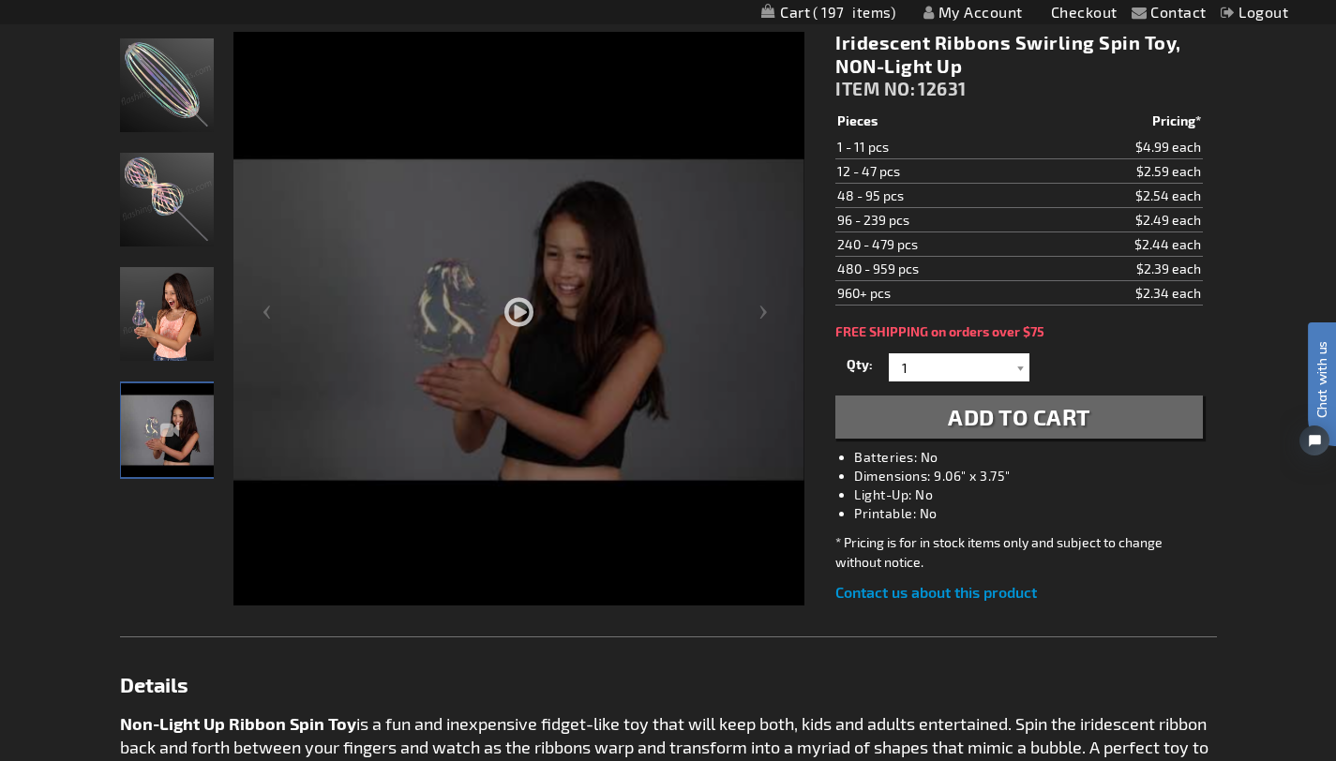
click at [516, 312] on div at bounding box center [518, 374] width 571 height 685
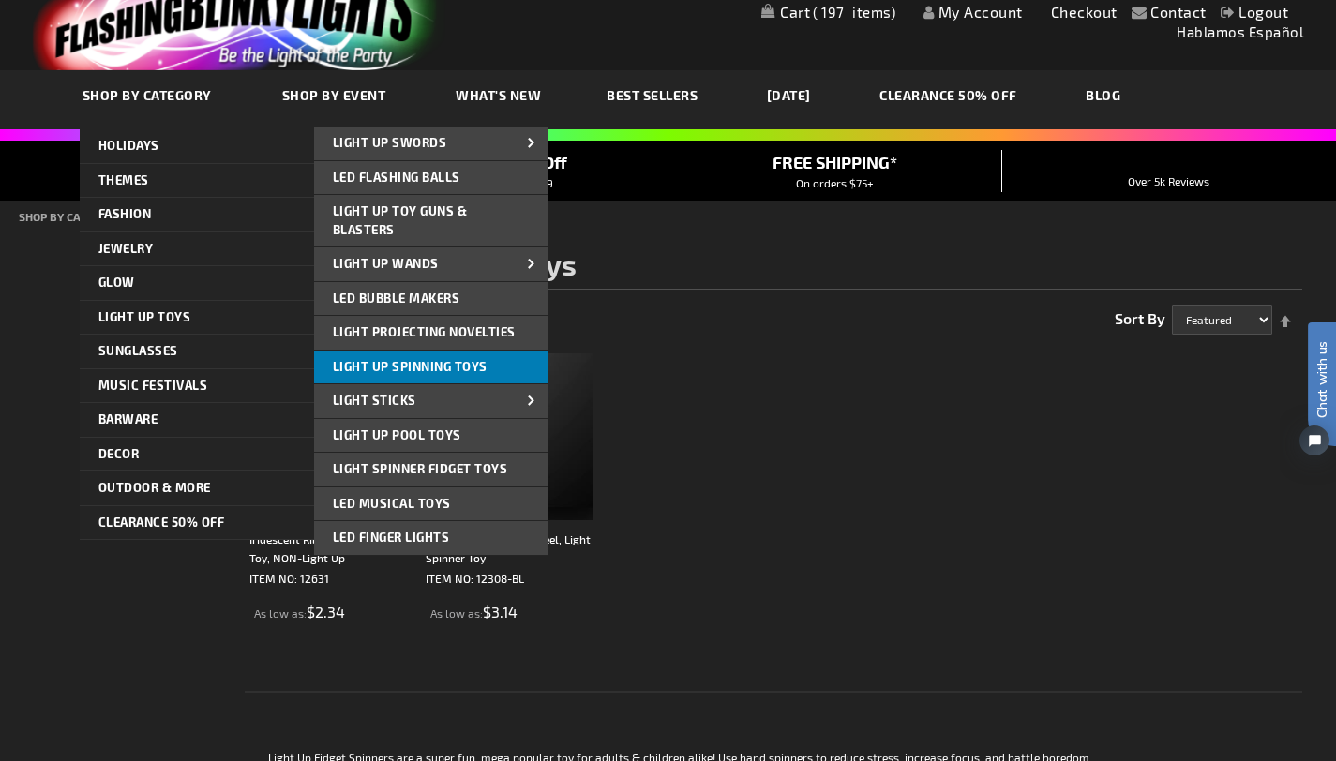
click at [429, 362] on span "Light Up Spinning Toys" at bounding box center [410, 366] width 155 height 15
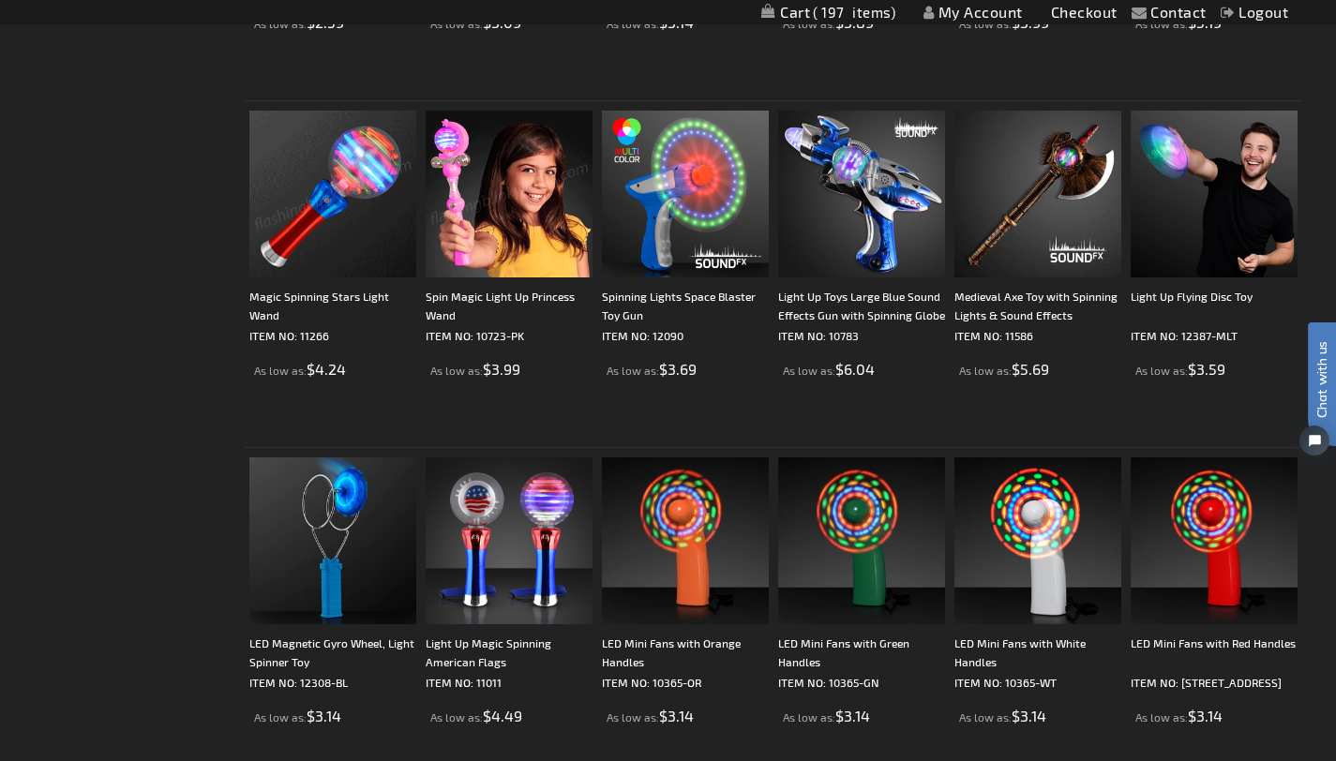
scroll to position [975, 0]
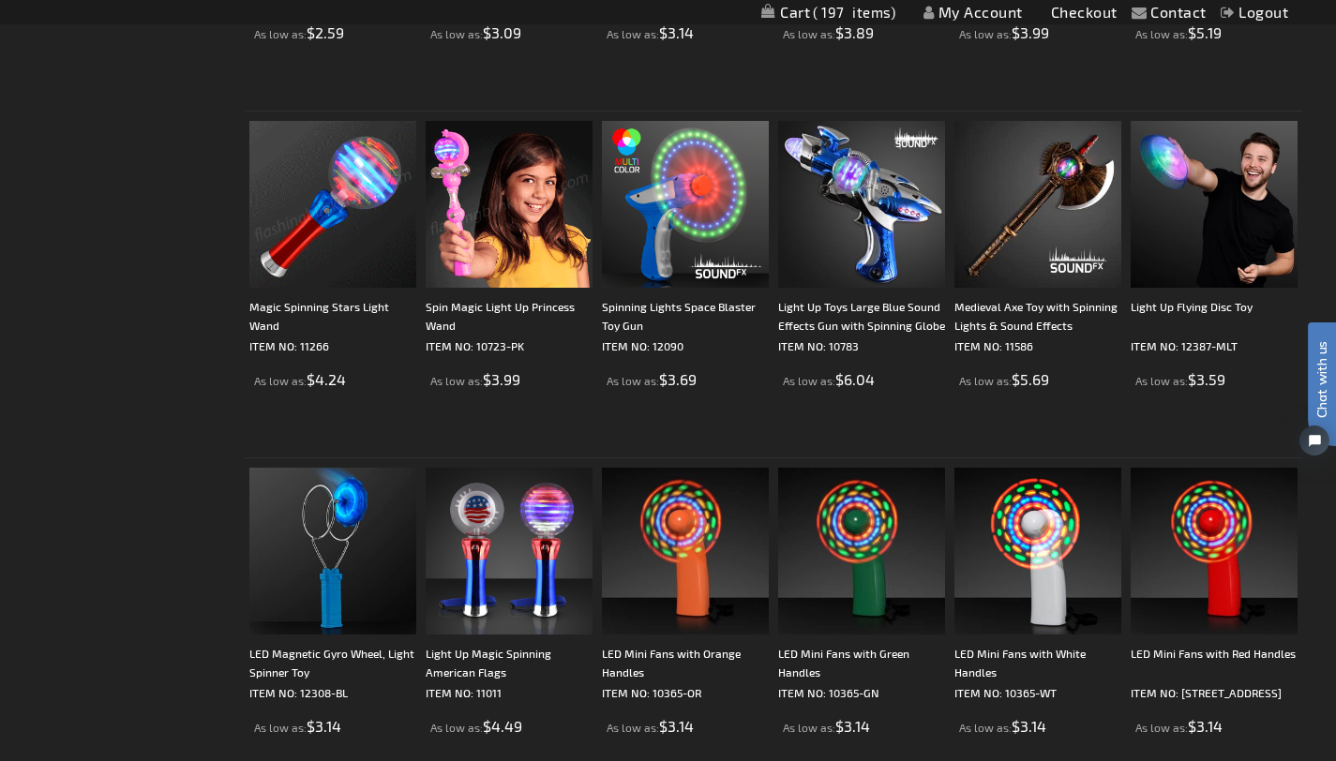
click at [490, 221] on img at bounding box center [509, 204] width 167 height 167
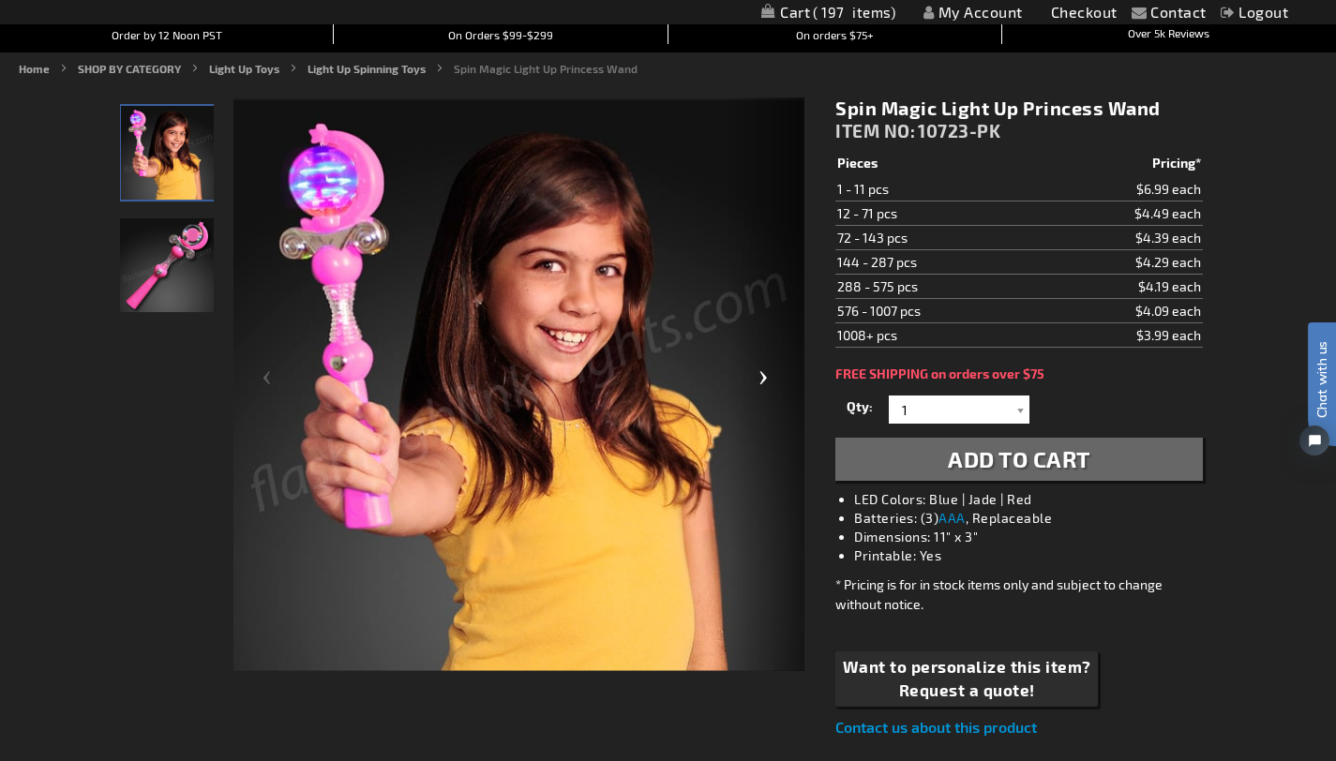
click at [762, 373] on div "Next" at bounding box center [767, 386] width 75 height 576
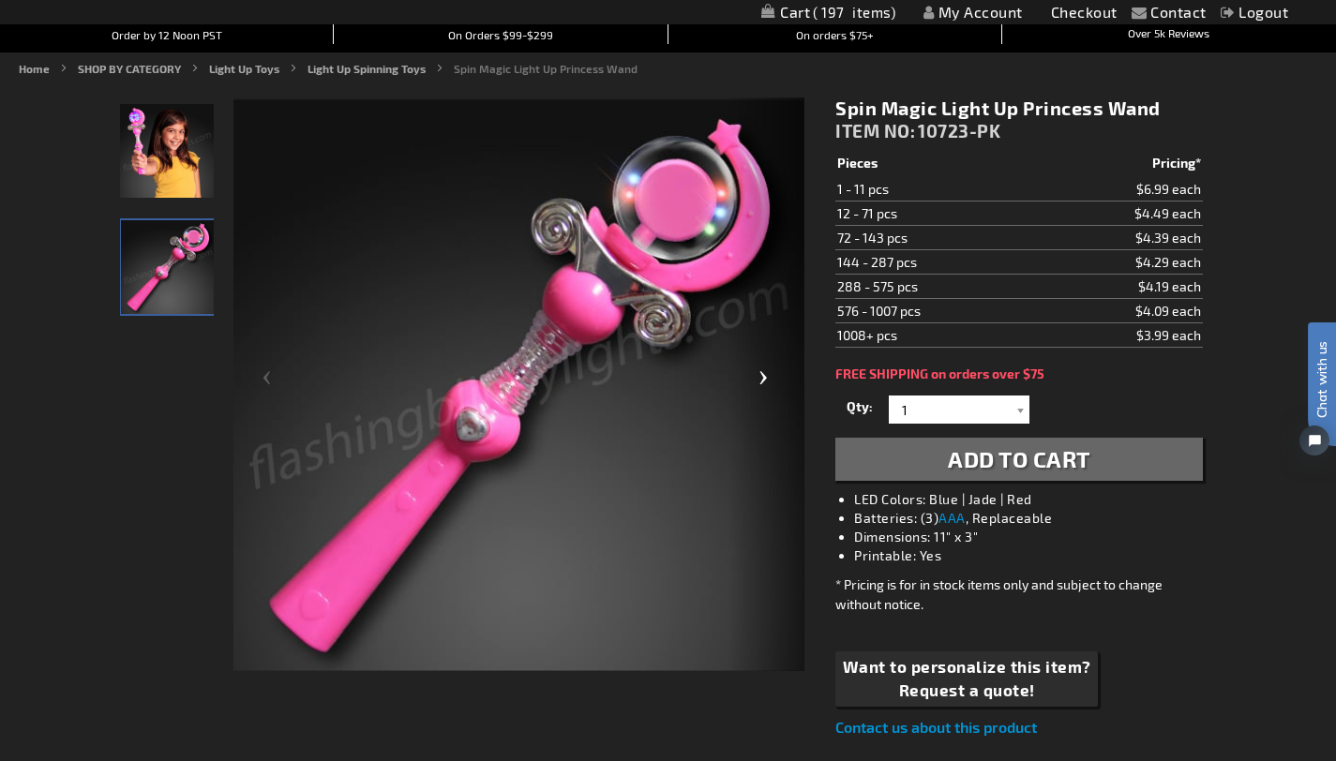
click at [764, 373] on div "Next" at bounding box center [767, 386] width 75 height 576
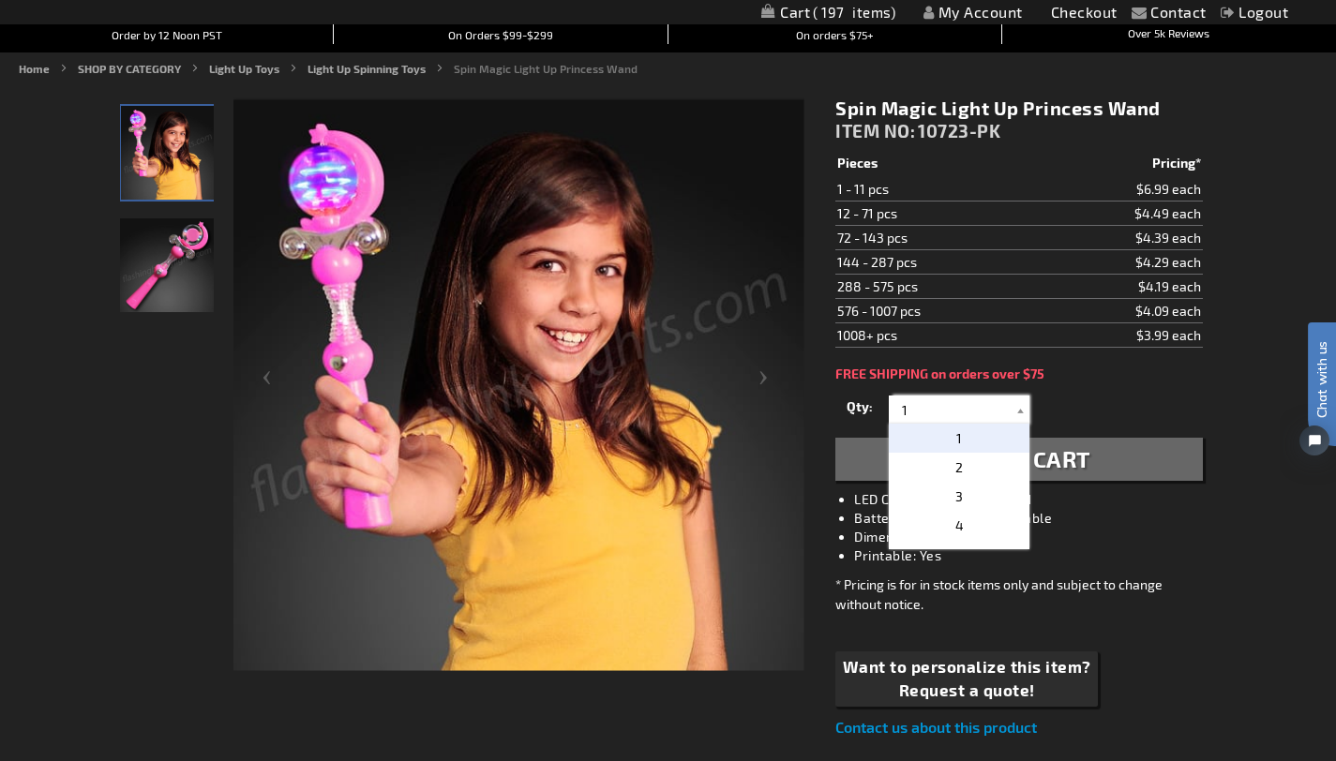
click at [943, 407] on input "1" at bounding box center [962, 410] width 136 height 28
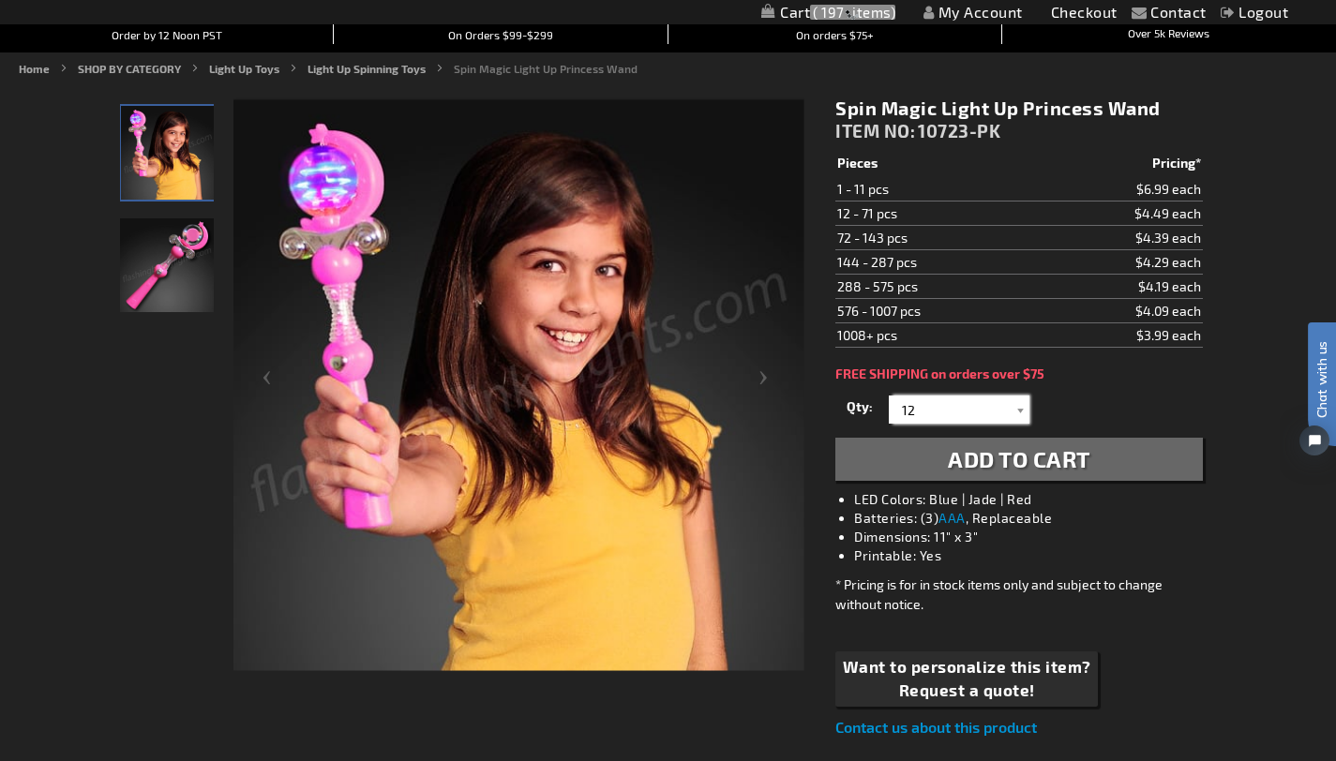
type input "12"
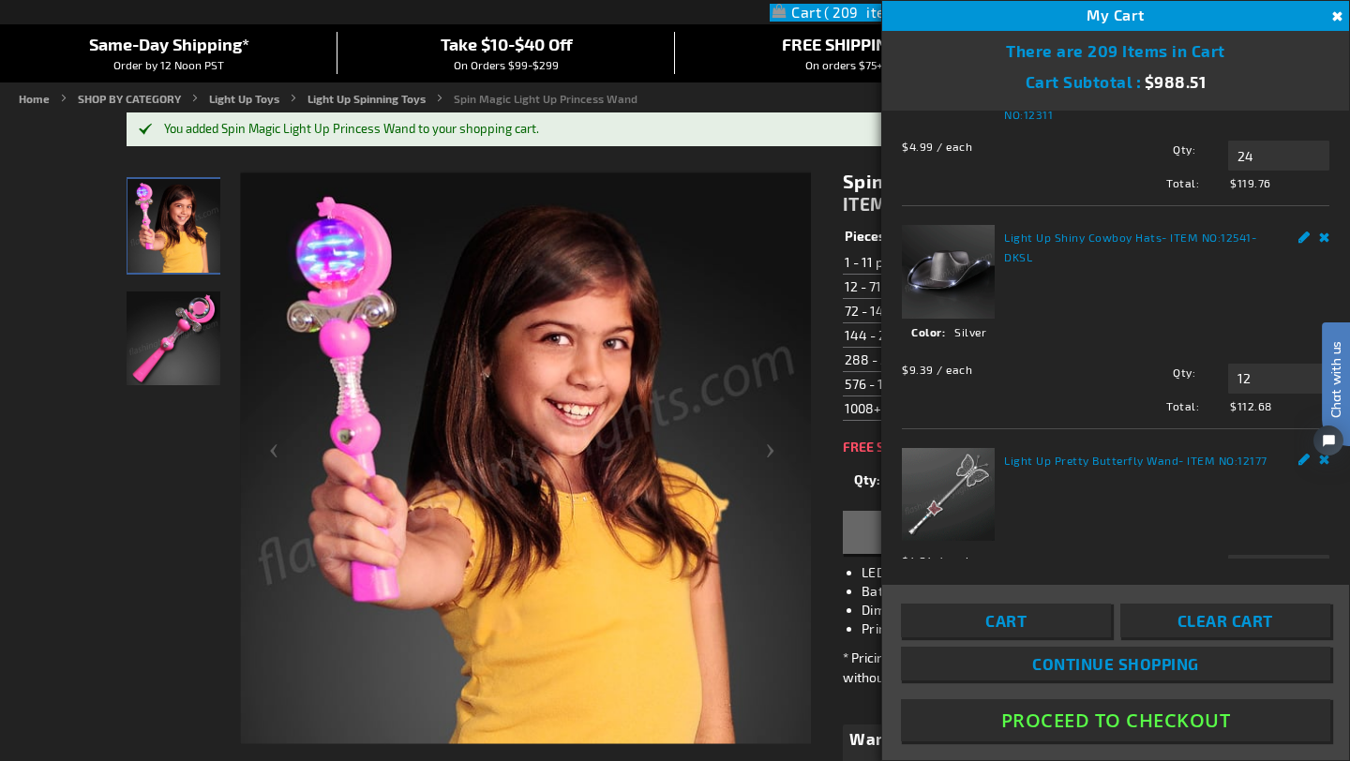
scroll to position [669, 0]
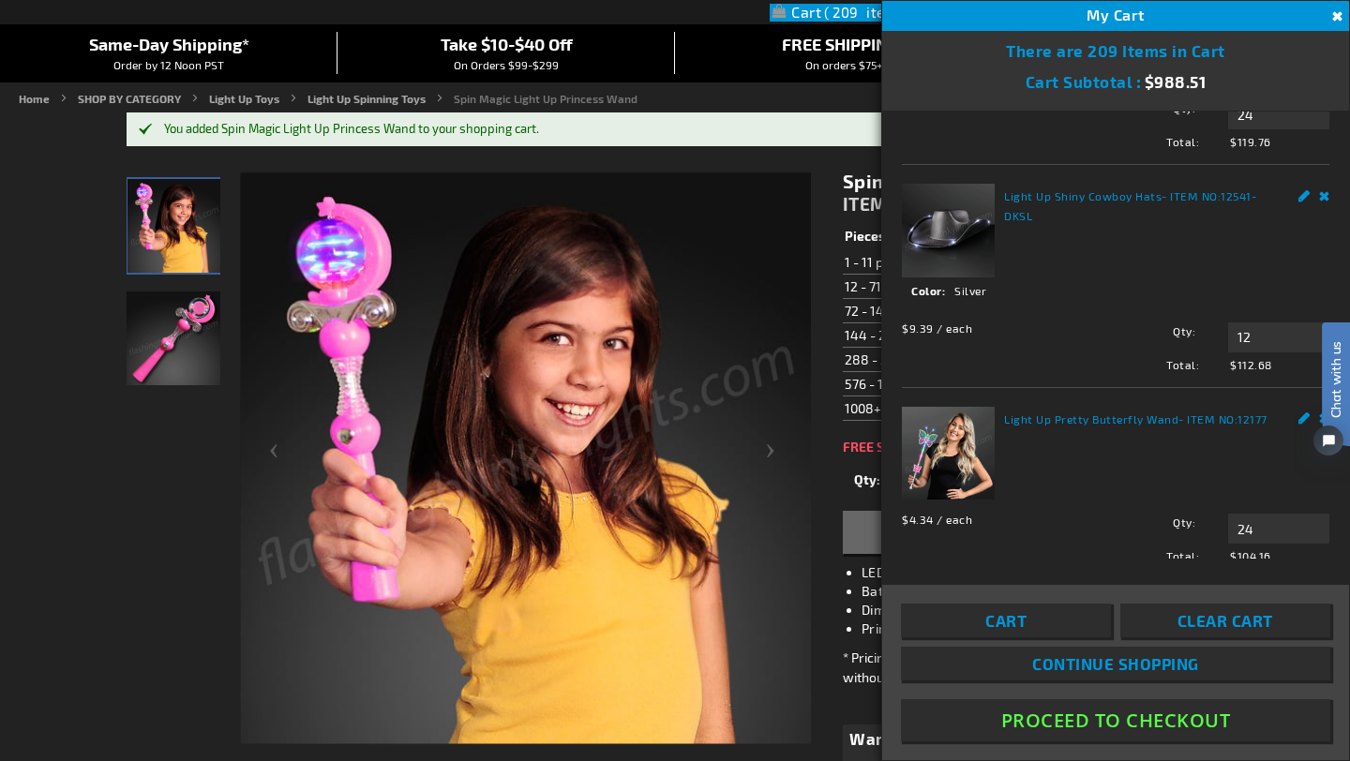
click at [1310, 233] on html "Chat with us" at bounding box center [1322, 381] width 56 height 328
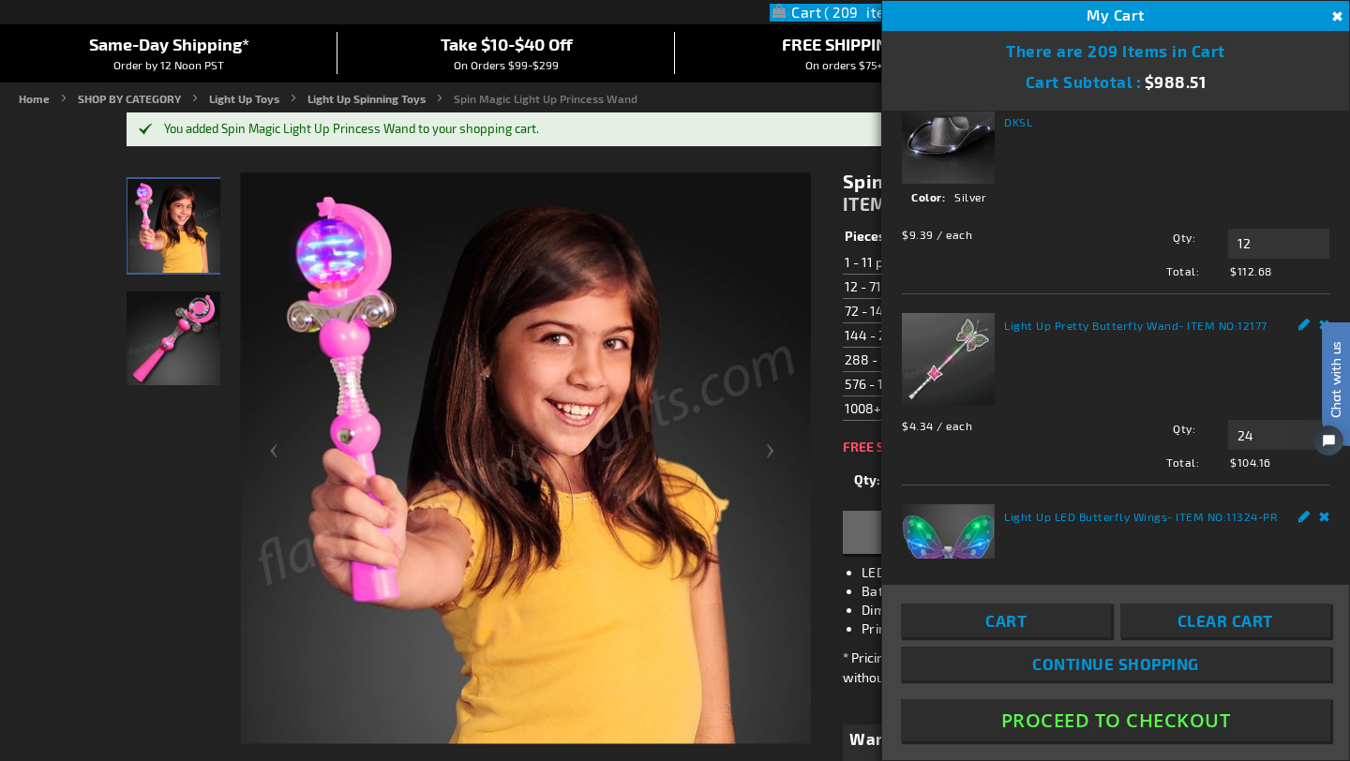
scroll to position [644, 0]
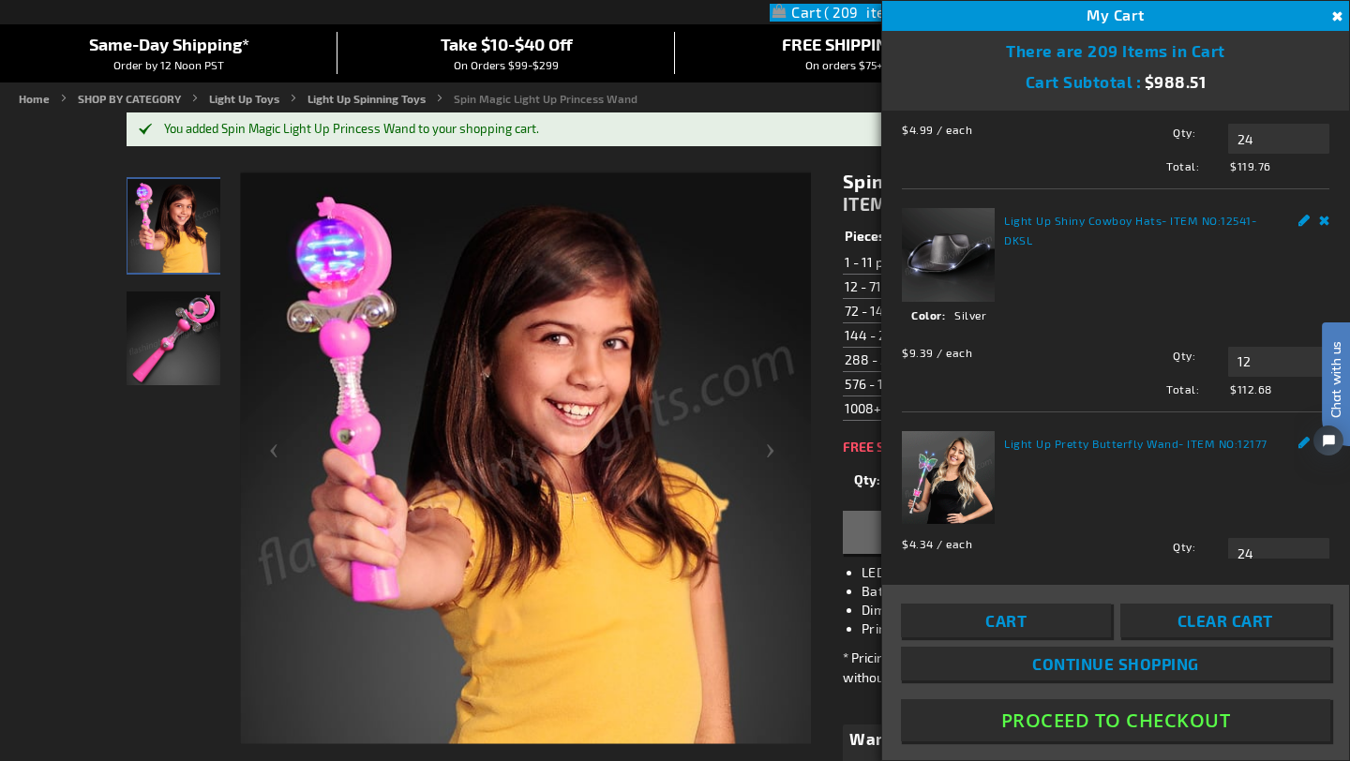
click at [1061, 611] on link "Cart" at bounding box center [1006, 621] width 210 height 34
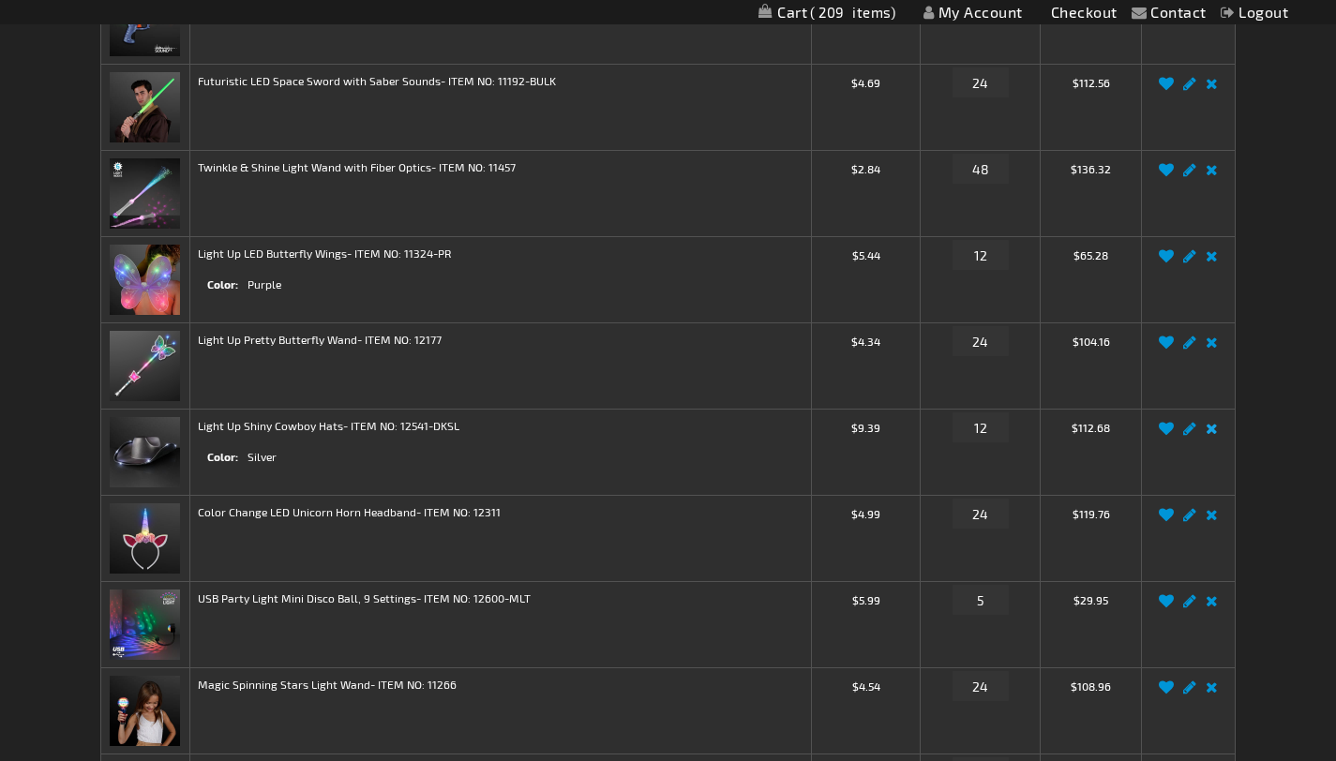
scroll to position [361, 0]
click at [1213, 434] on link "Remove item" at bounding box center [1212, 434] width 22 height 0
click at [1003, 428] on input "12" at bounding box center [981, 428] width 56 height 30
type input "1"
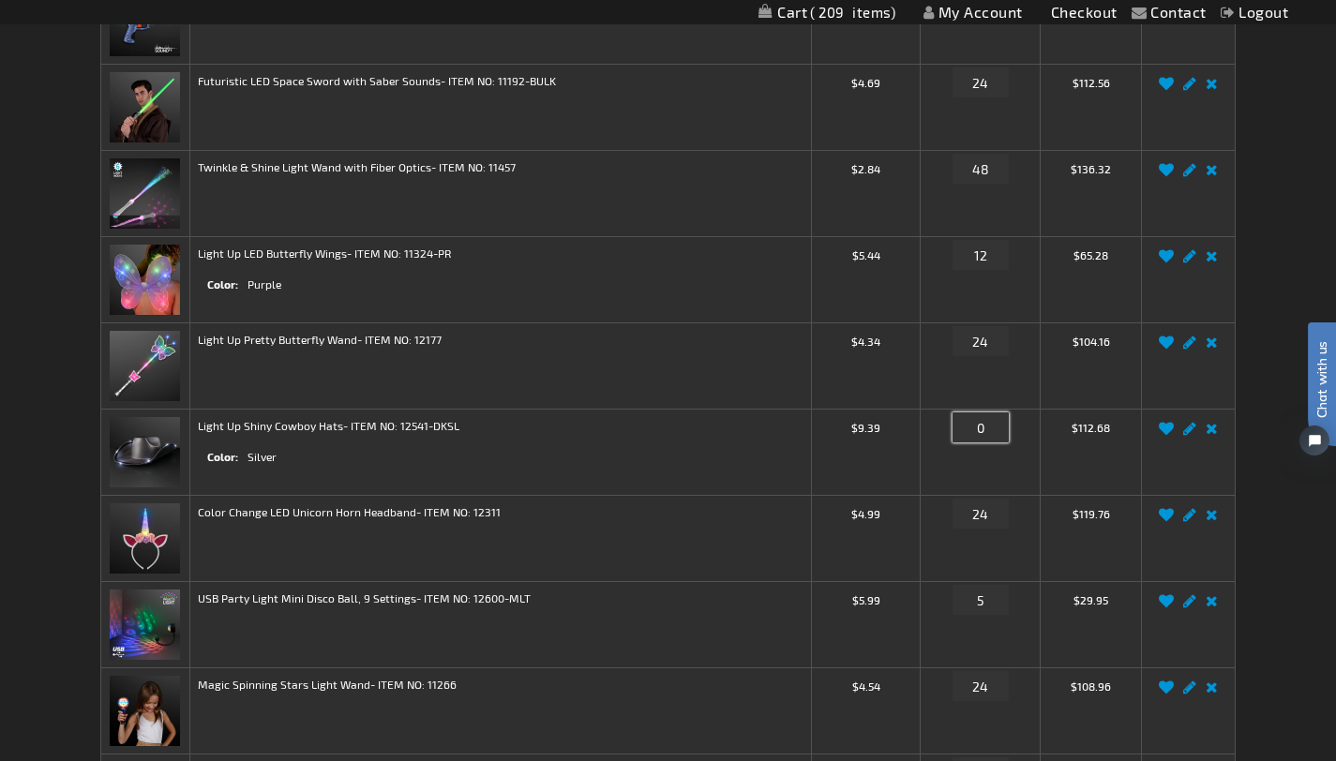
type input "0"
click at [732, 470] on td "Light Up Shiny Cowboy Hats - ITEM NO: 12541-DKSL Color Silver" at bounding box center [500, 453] width 622 height 86
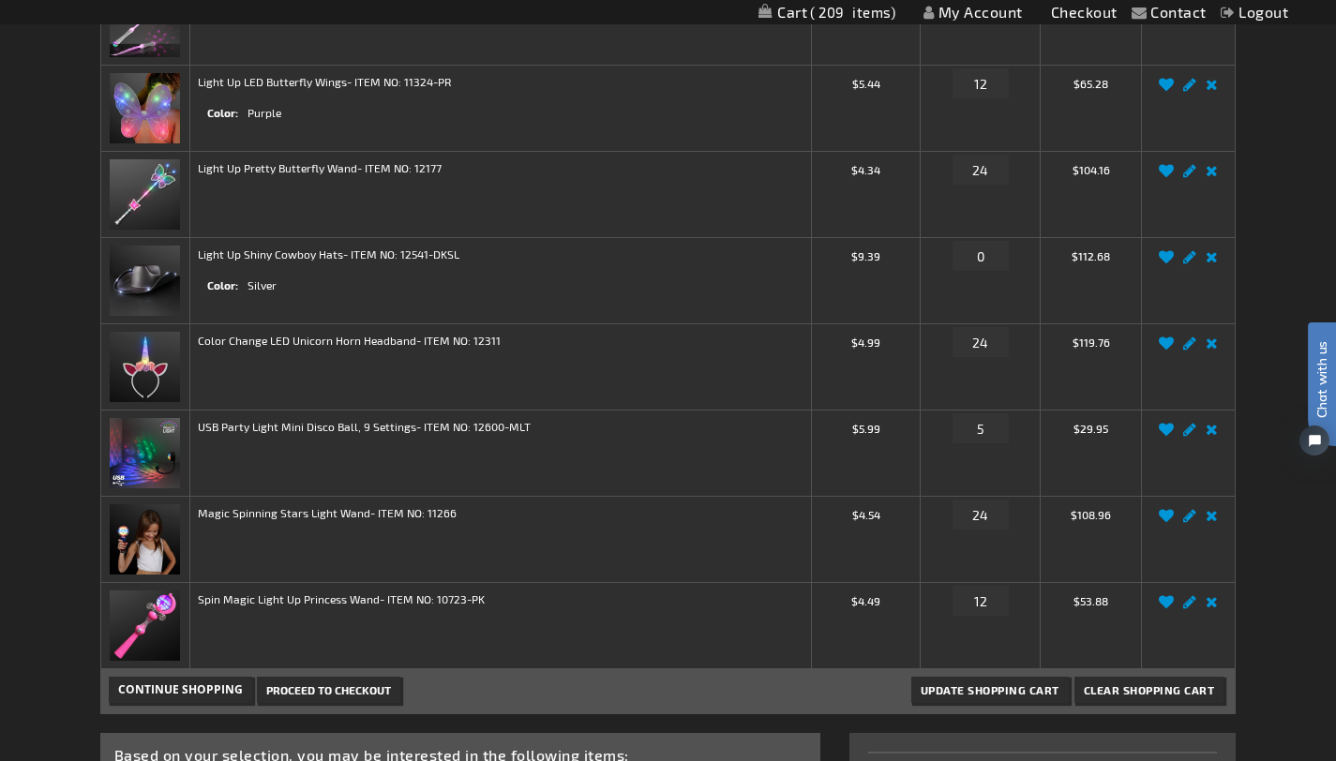
scroll to position [951, 0]
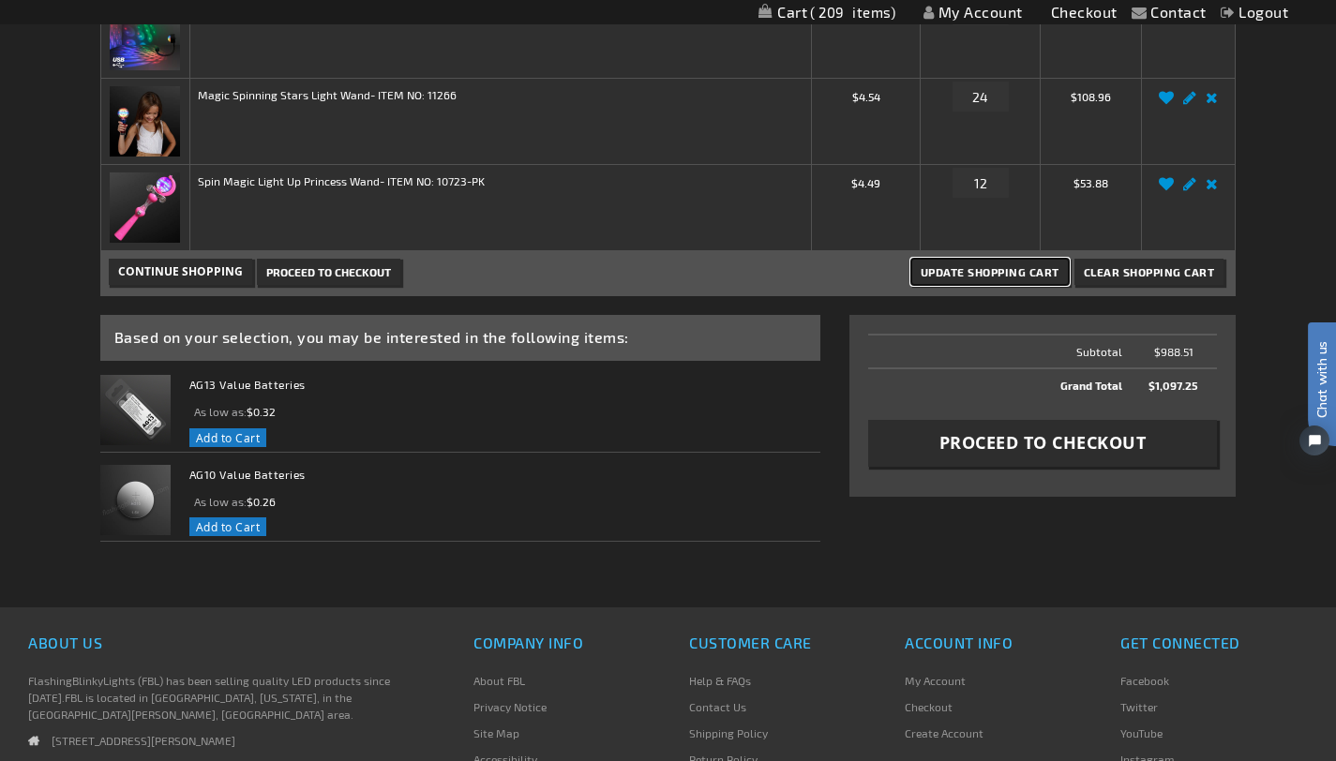
click at [1005, 262] on button "Update Shopping Cart" at bounding box center [990, 272] width 158 height 26
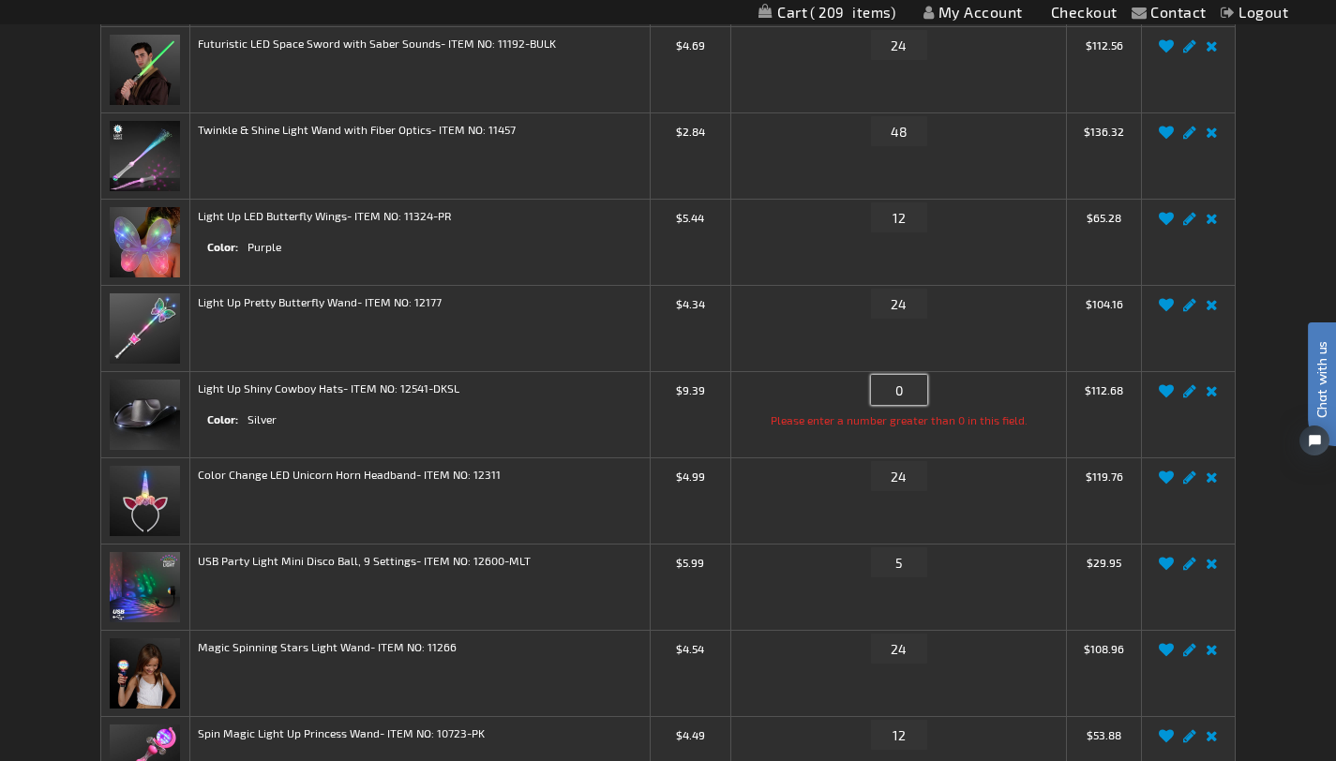
scroll to position [398, 0]
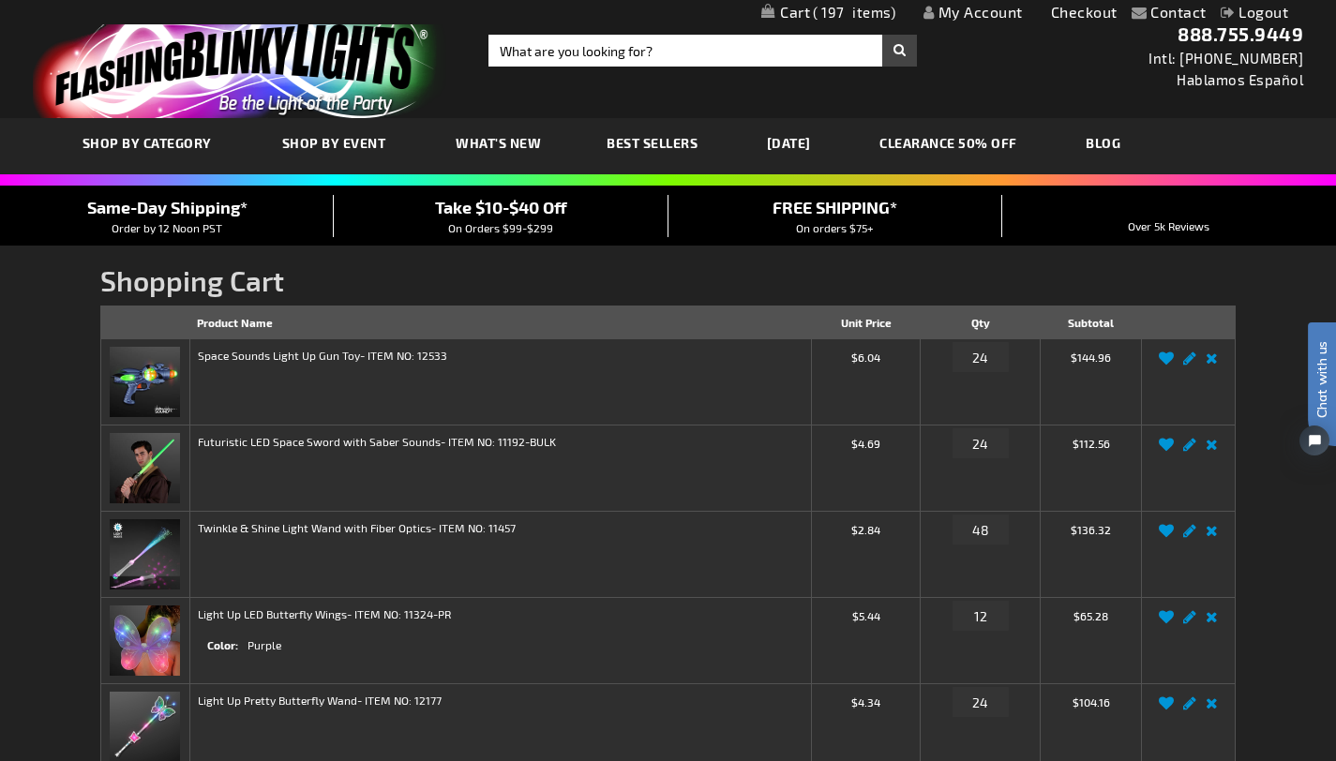
click at [810, 132] on link "[DATE]" at bounding box center [789, 143] width 72 height 63
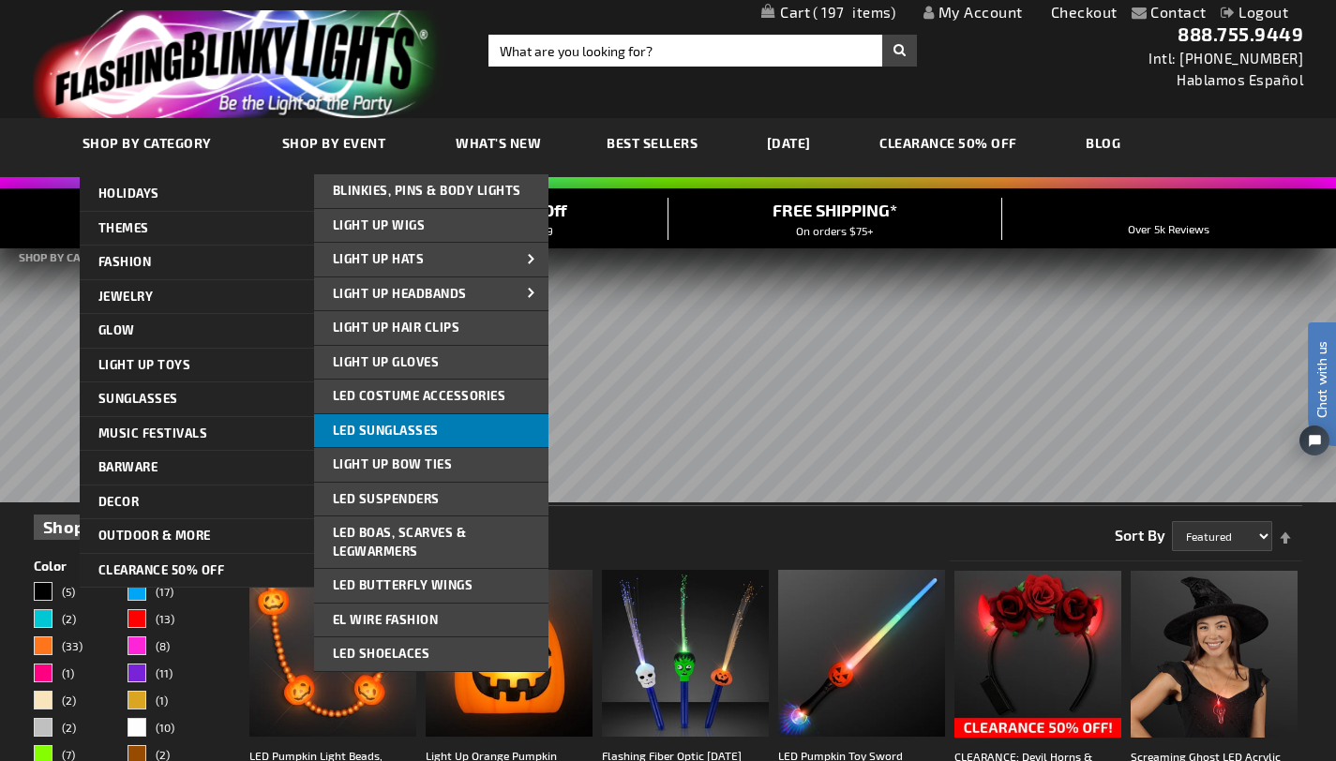
click at [409, 424] on span "LED Sunglasses" at bounding box center [386, 430] width 106 height 15
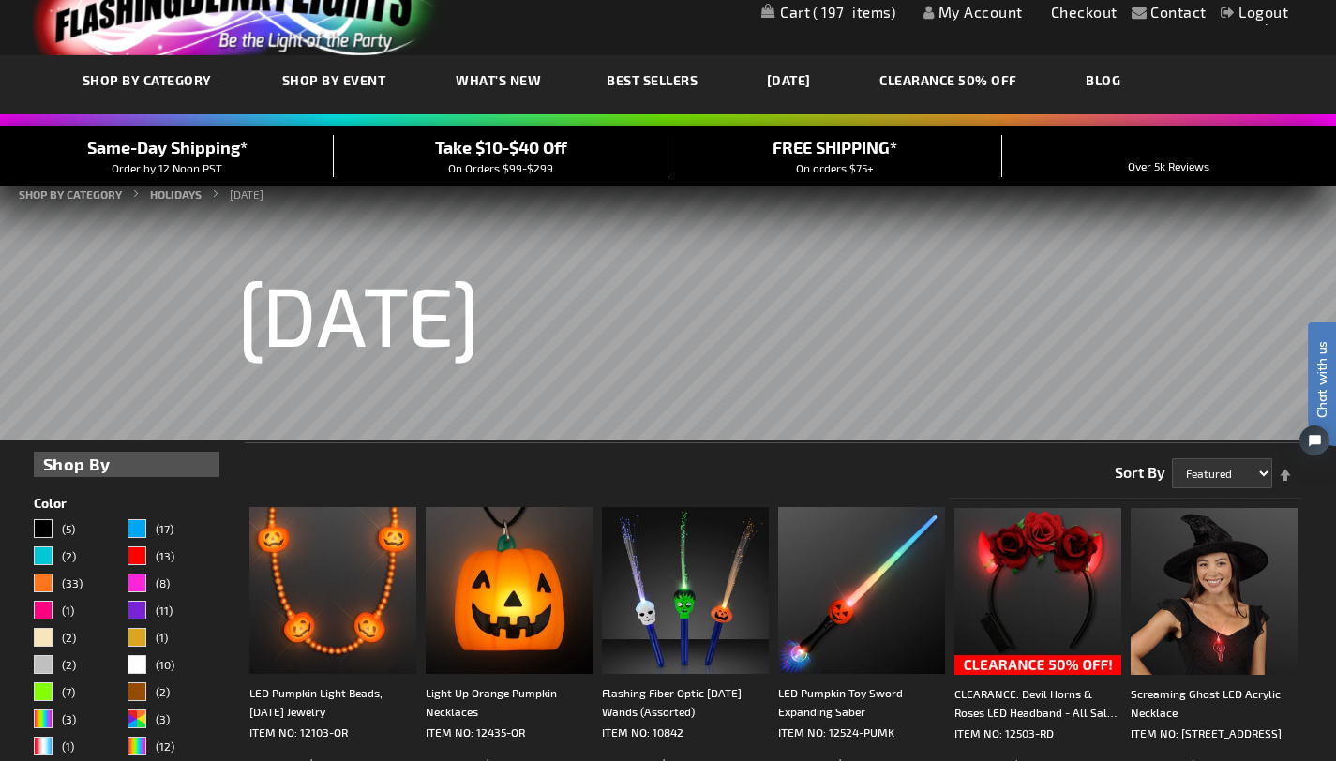
scroll to position [203, 0]
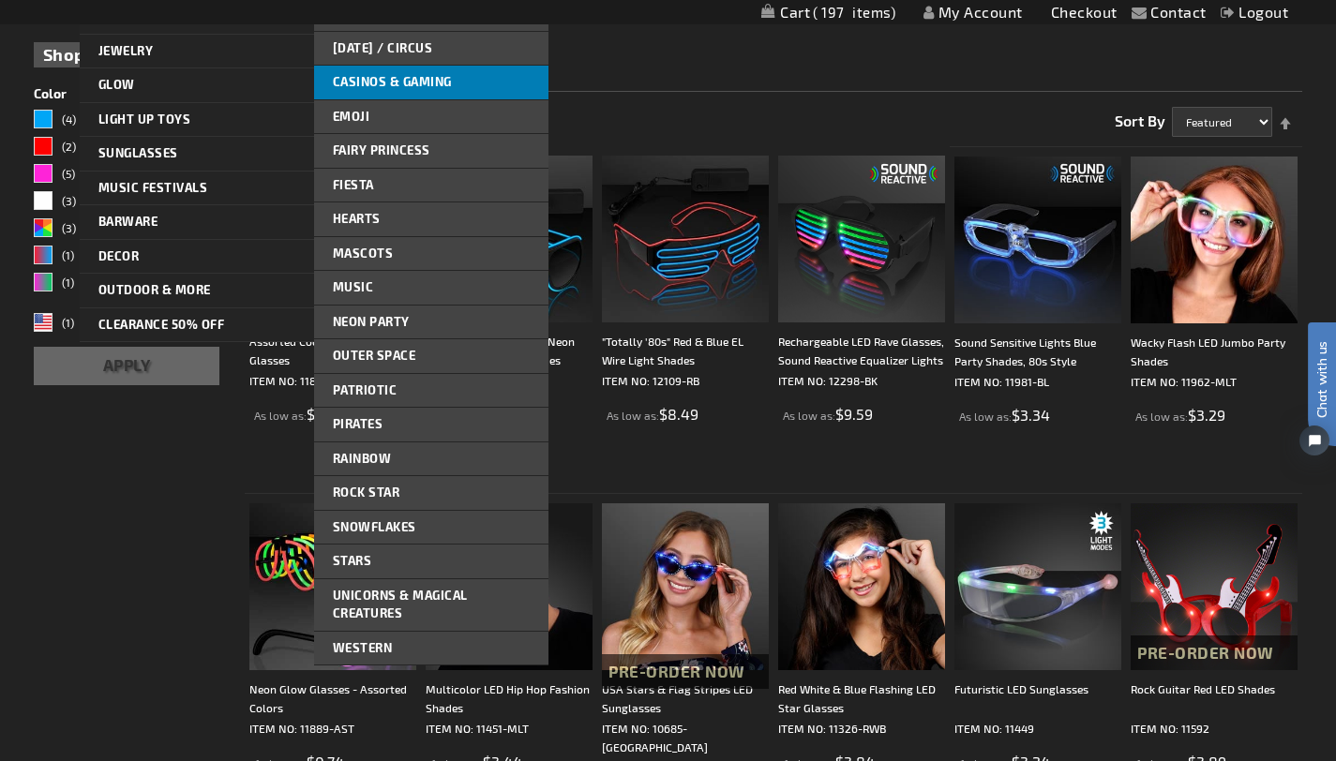
scroll to position [250, 0]
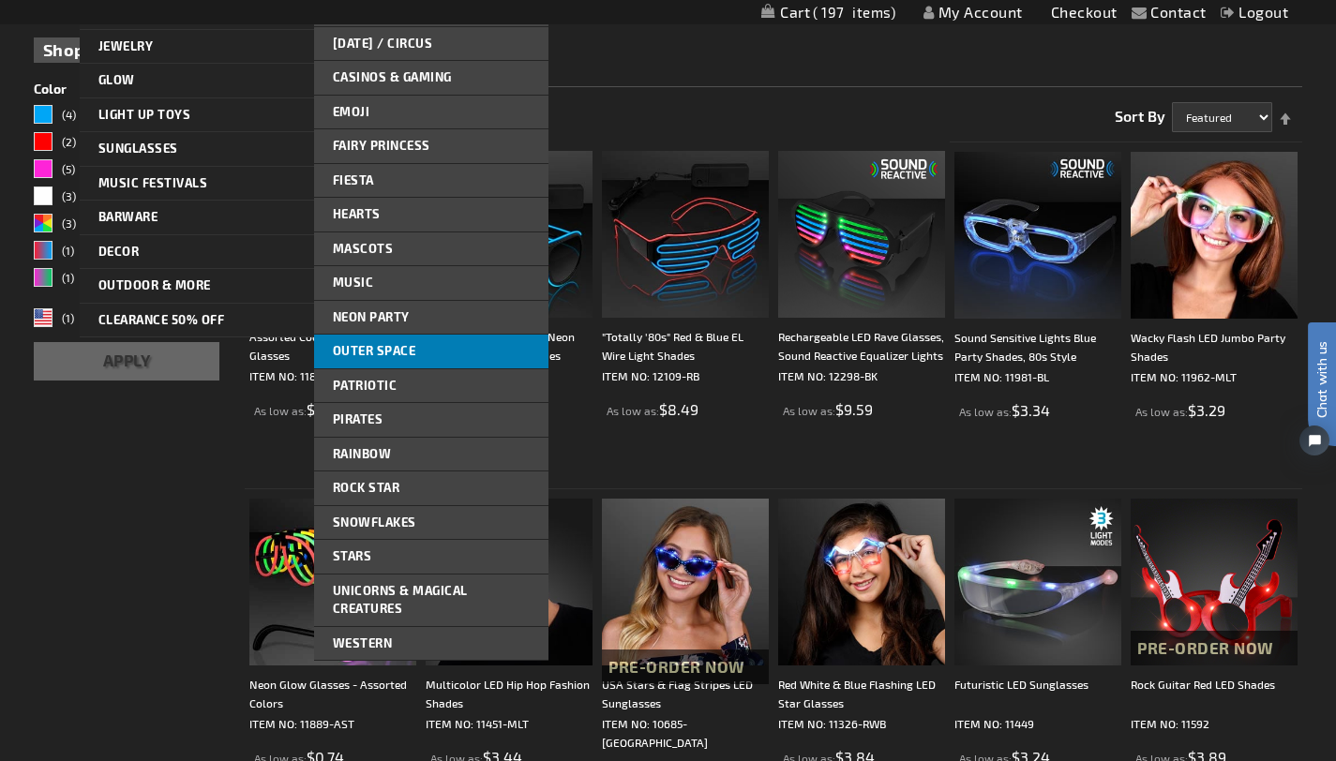
click at [411, 347] on span "Outer Space" at bounding box center [374, 350] width 83 height 15
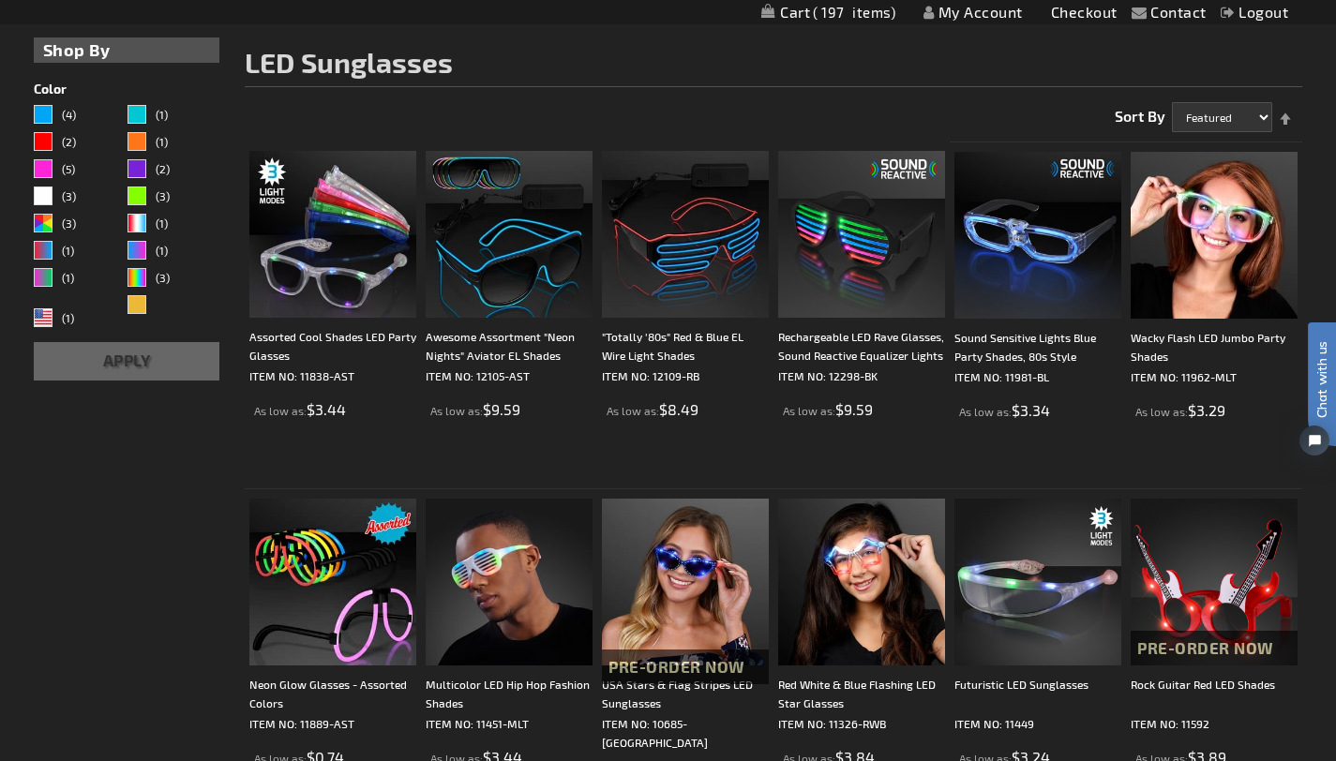
scroll to position [294, 0]
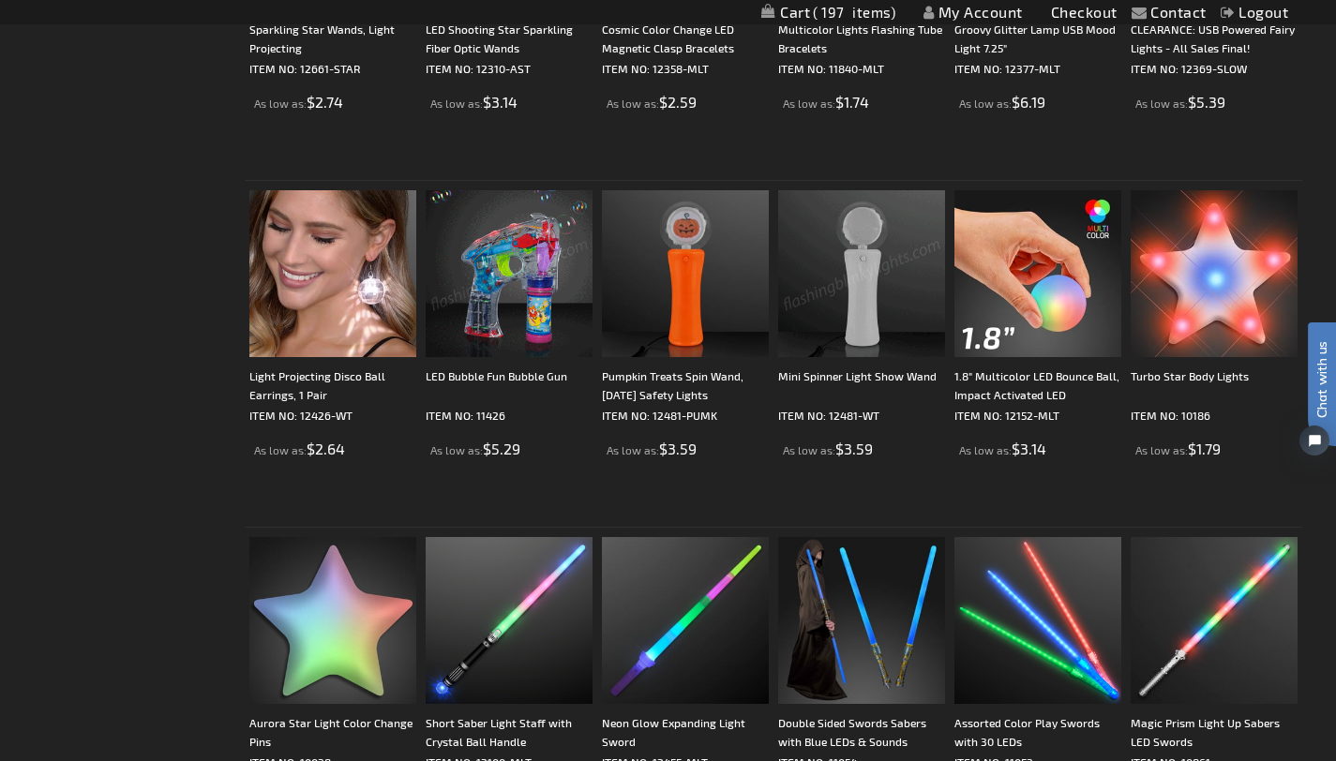
scroll to position [2645, 0]
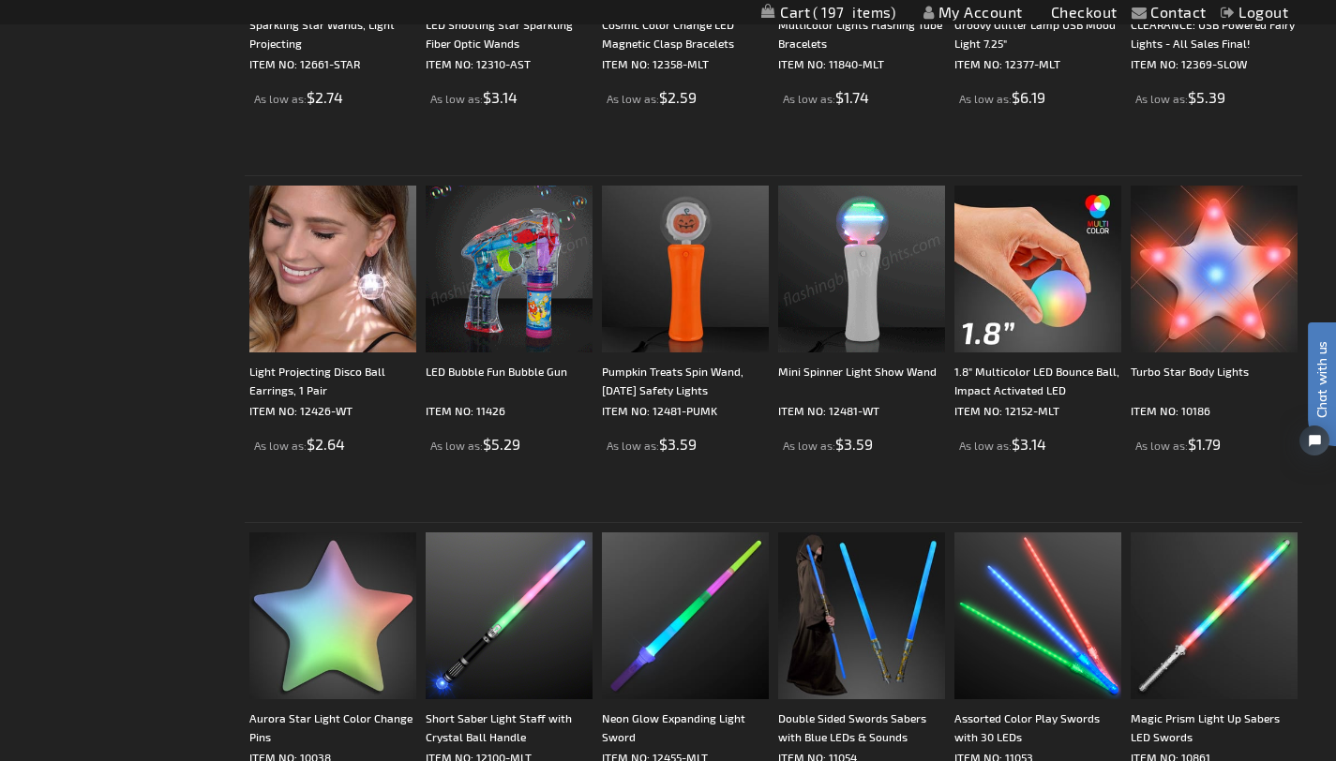
click at [443, 304] on img at bounding box center [509, 269] width 167 height 167
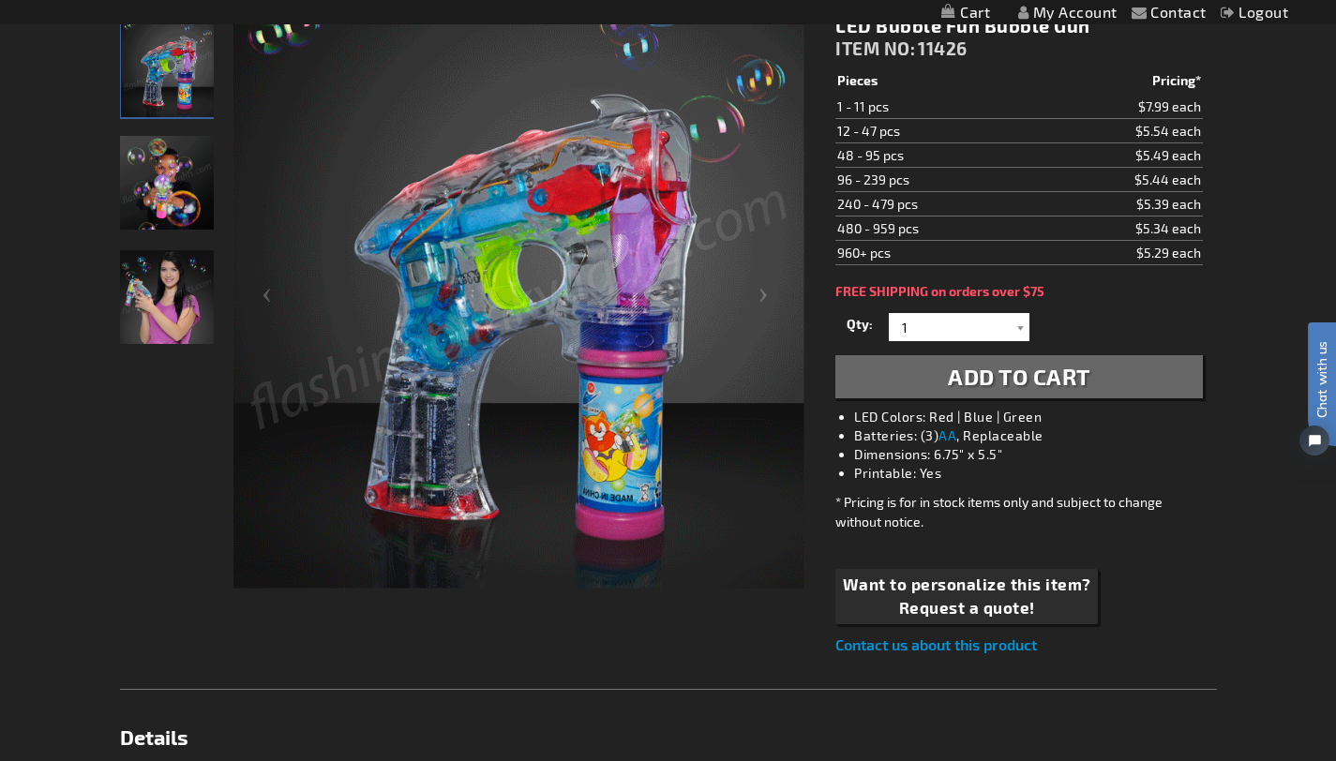
click at [164, 170] on img "LED Fun Bubble Gun" at bounding box center [167, 183] width 94 height 94
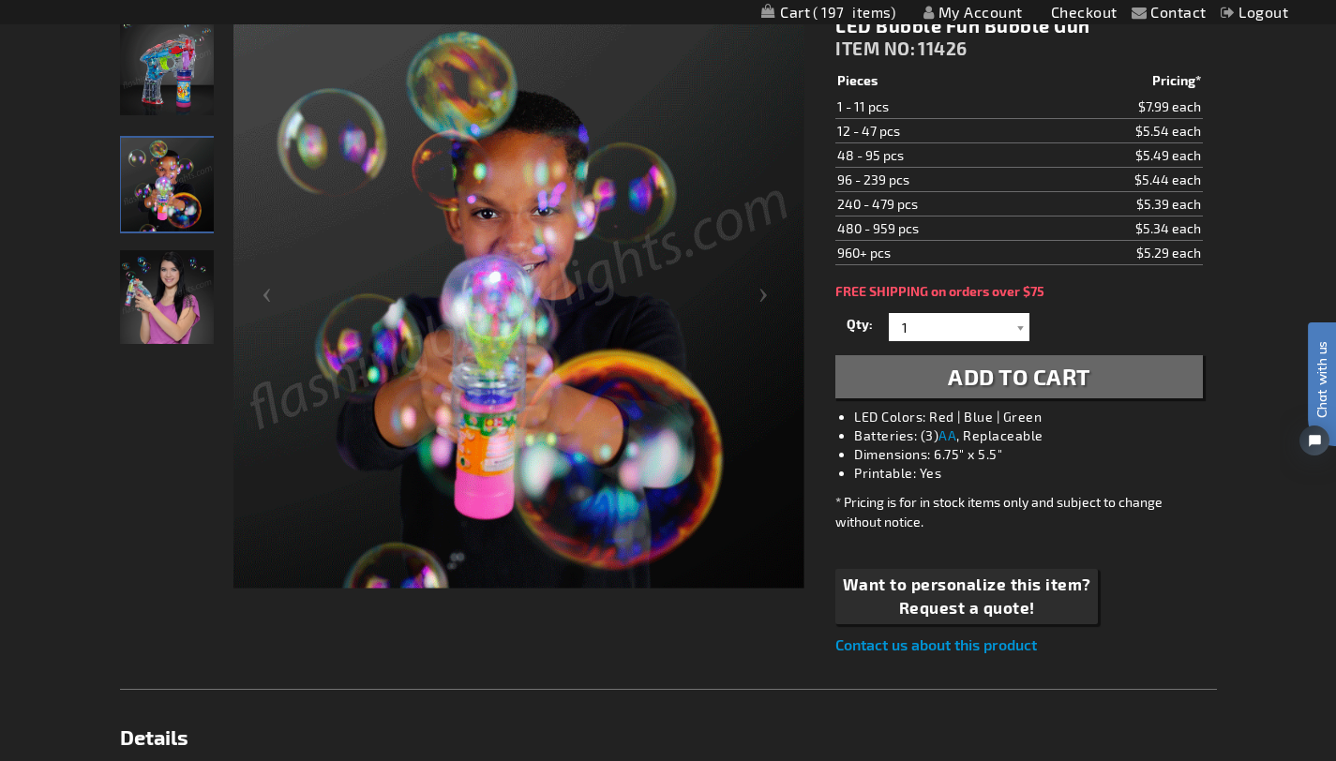
click at [163, 90] on img "LED Fun Bubble Gun" at bounding box center [167, 69] width 94 height 94
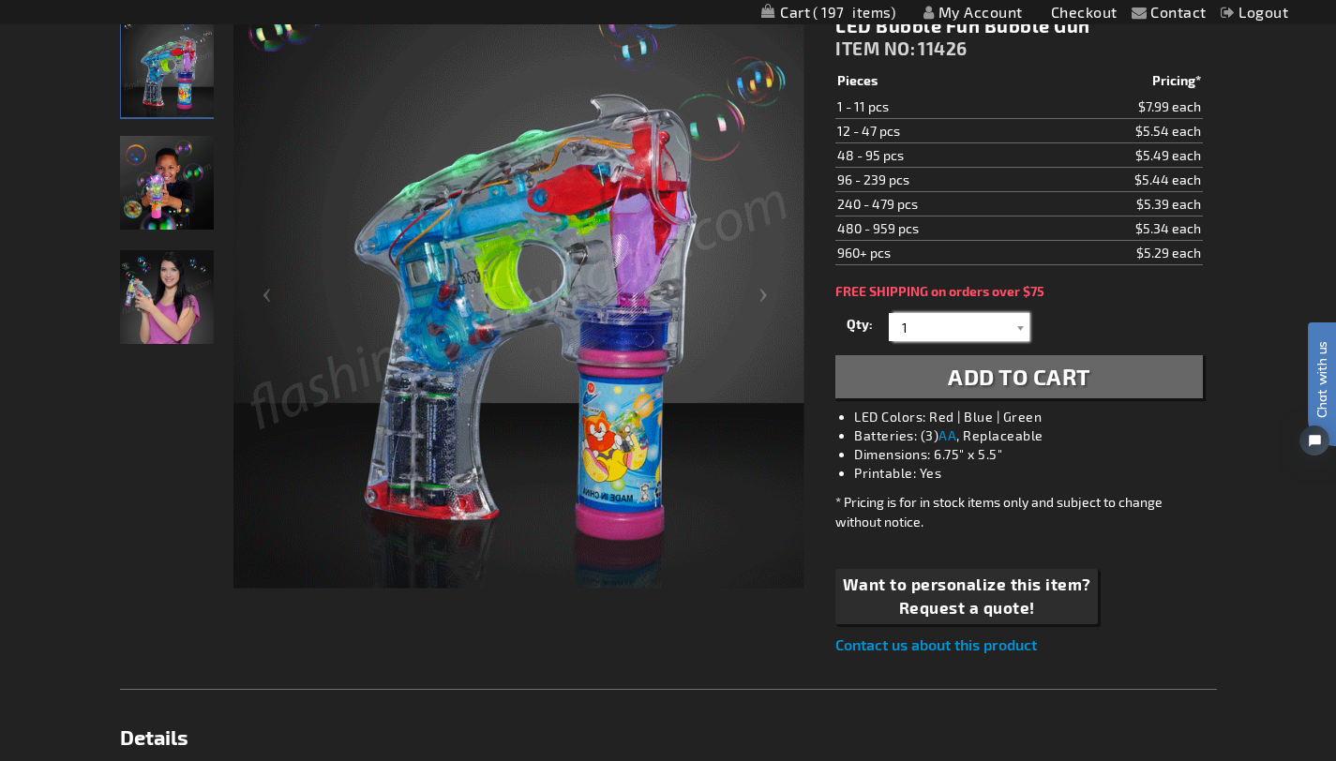
click at [956, 326] on input "1" at bounding box center [962, 327] width 136 height 28
type input "1"
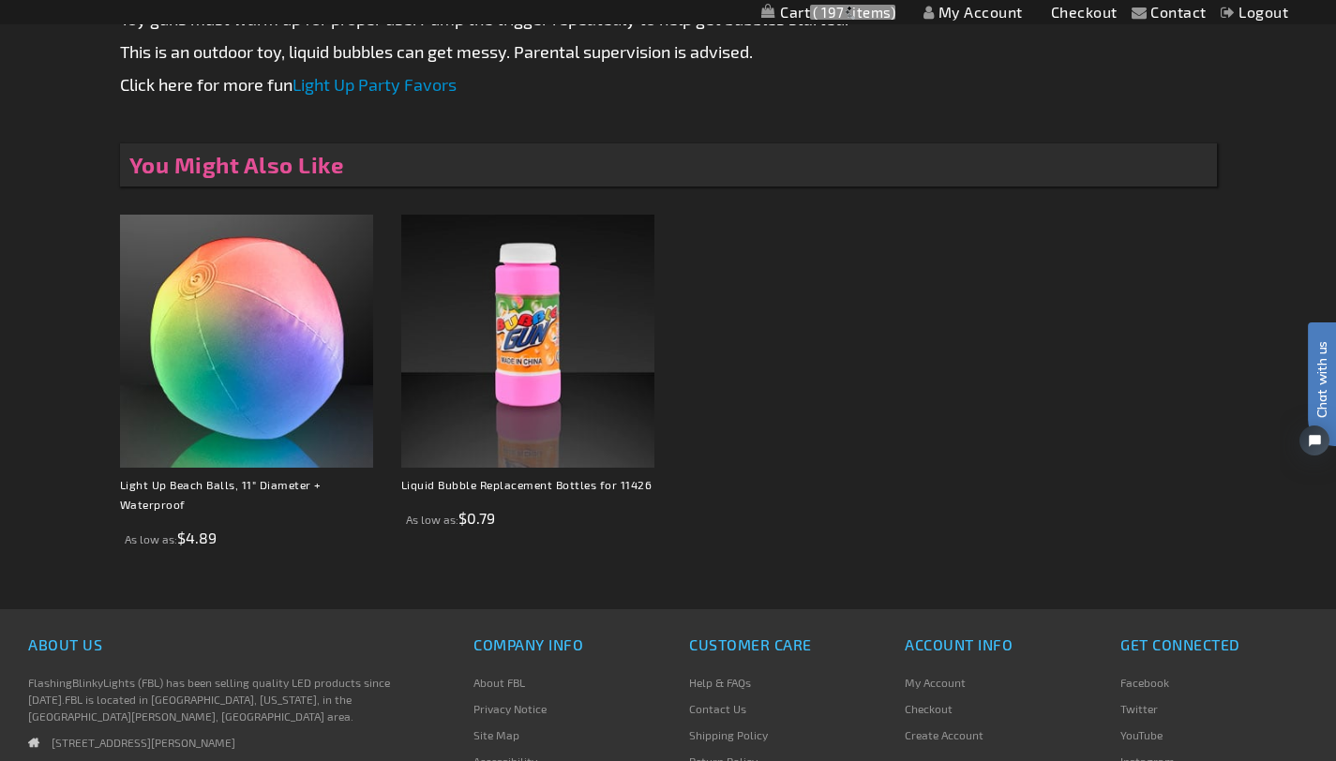
scroll to position [1379, 0]
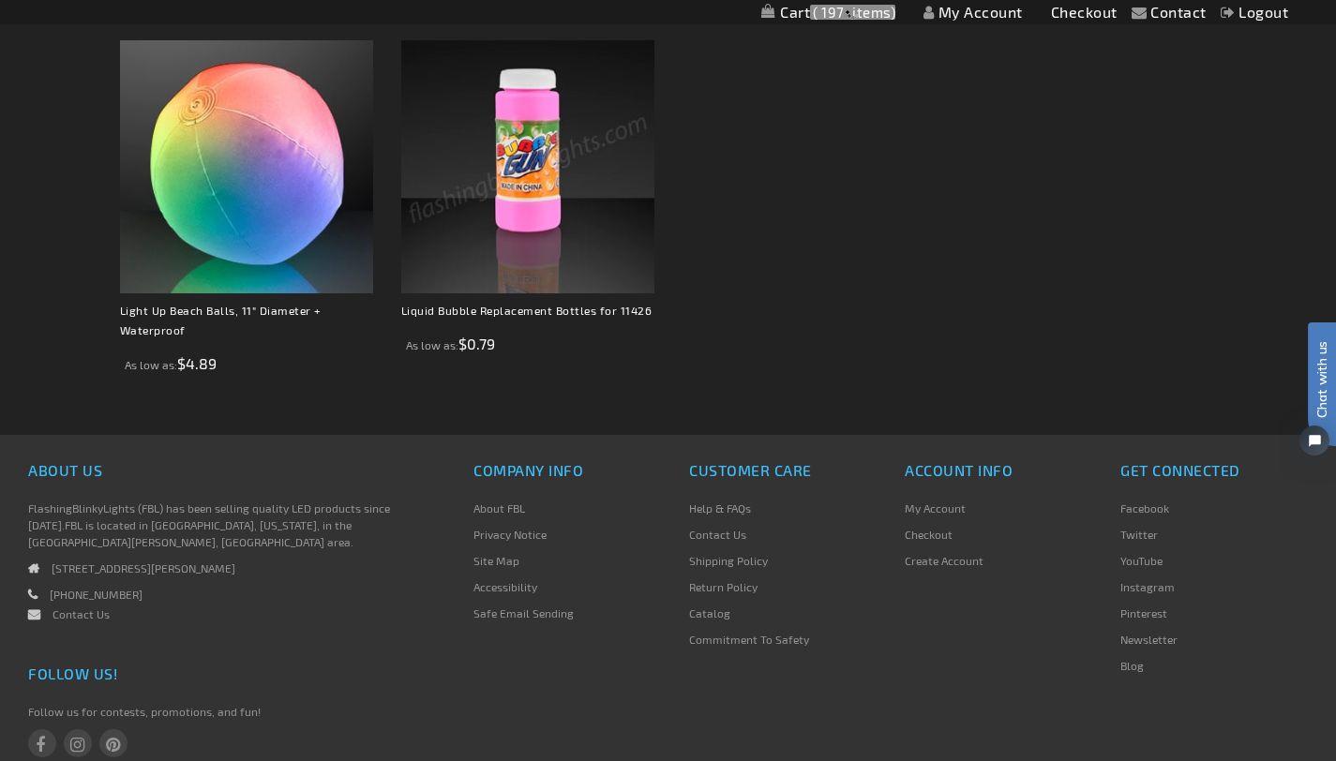
type input "12"
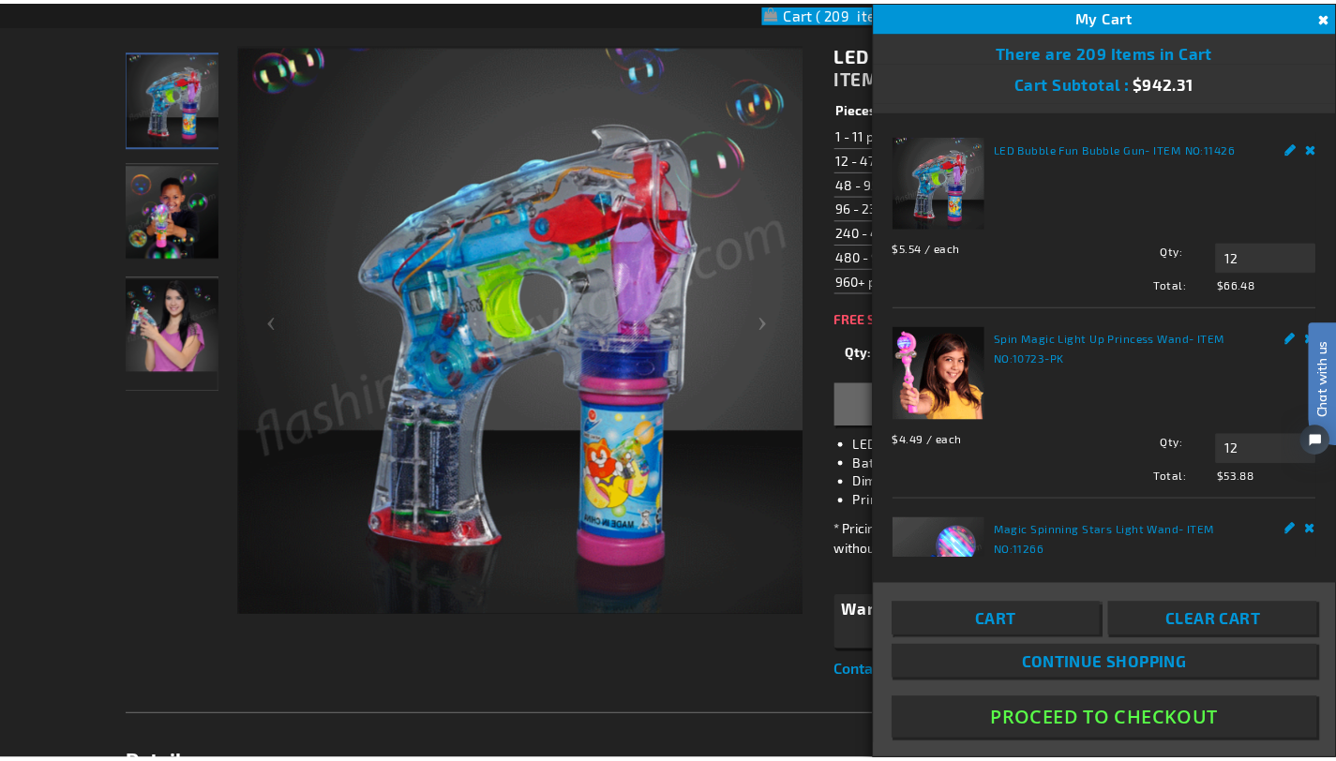
scroll to position [225, 0]
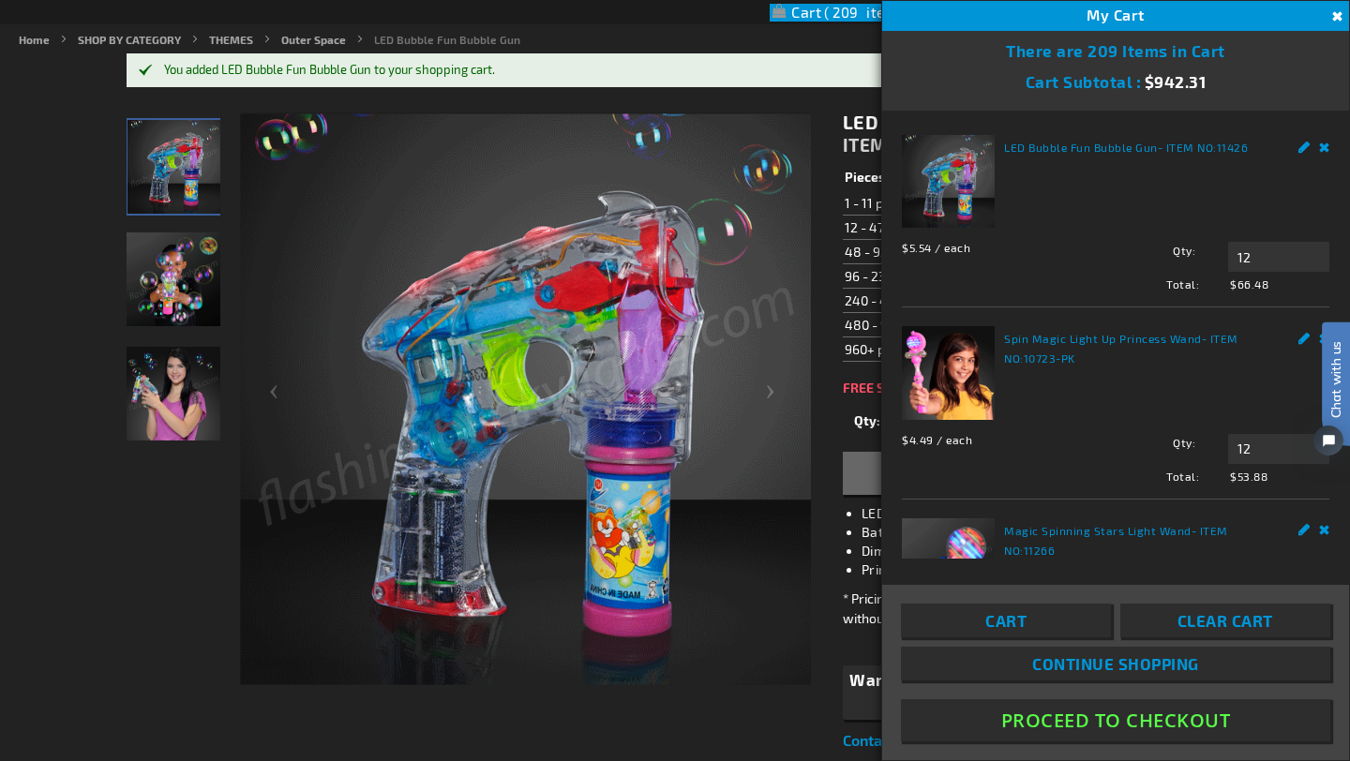
click at [1341, 14] on button "Close" at bounding box center [1335, 17] width 21 height 21
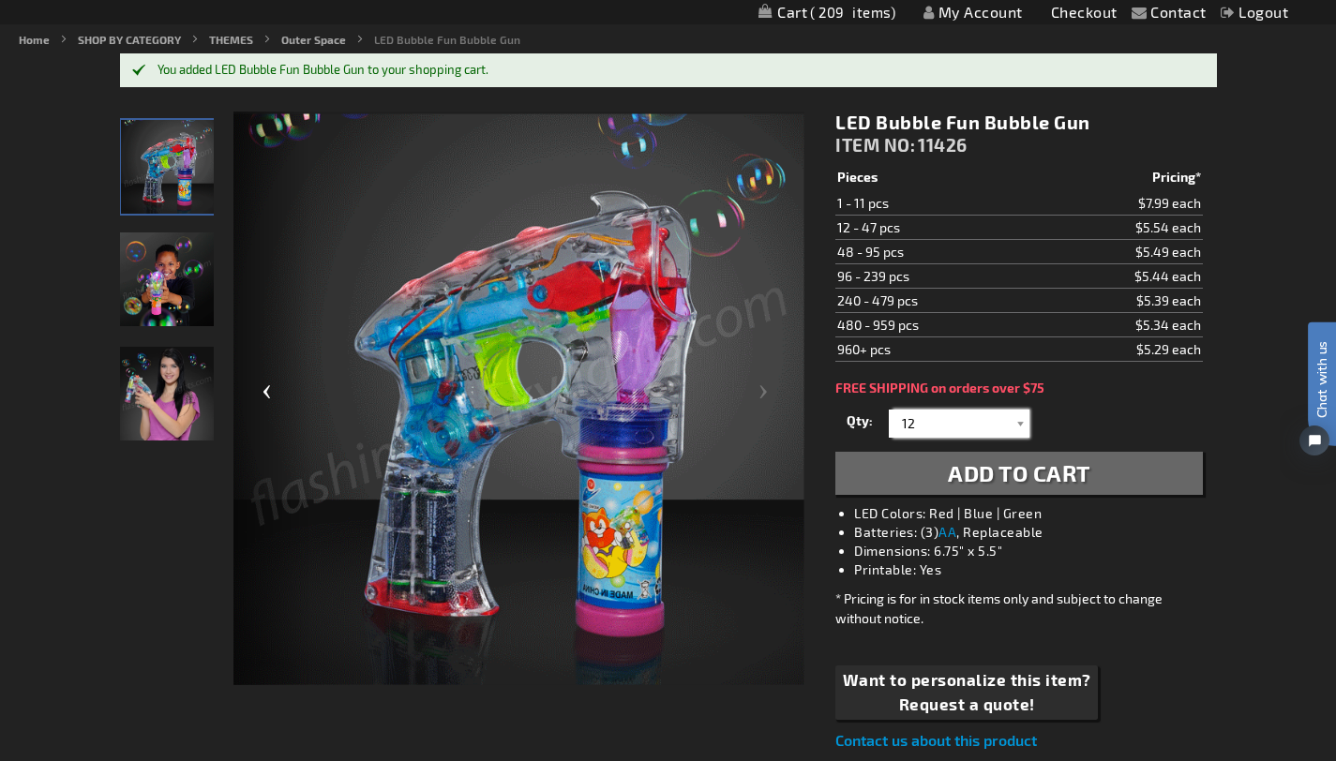
scroll to position [0, 0]
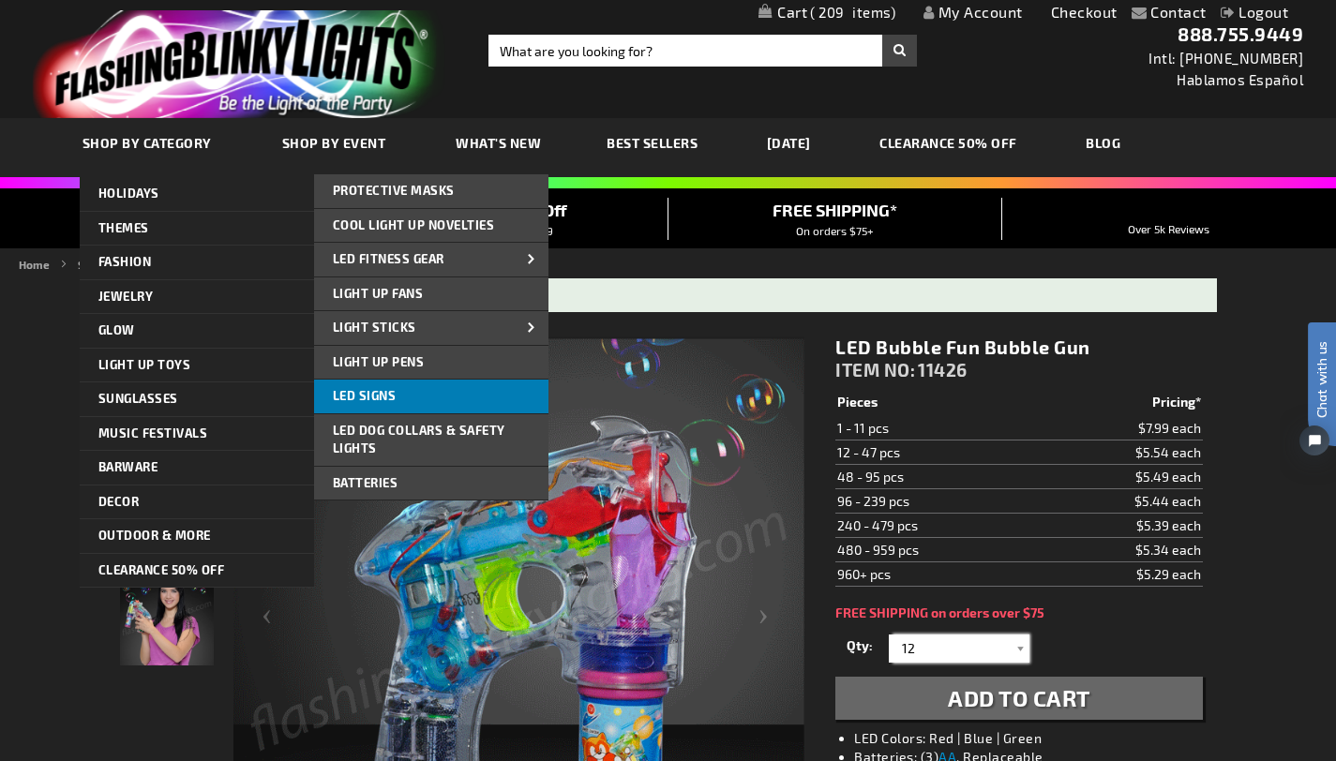
click at [350, 394] on span "LED Signs" at bounding box center [365, 395] width 64 height 15
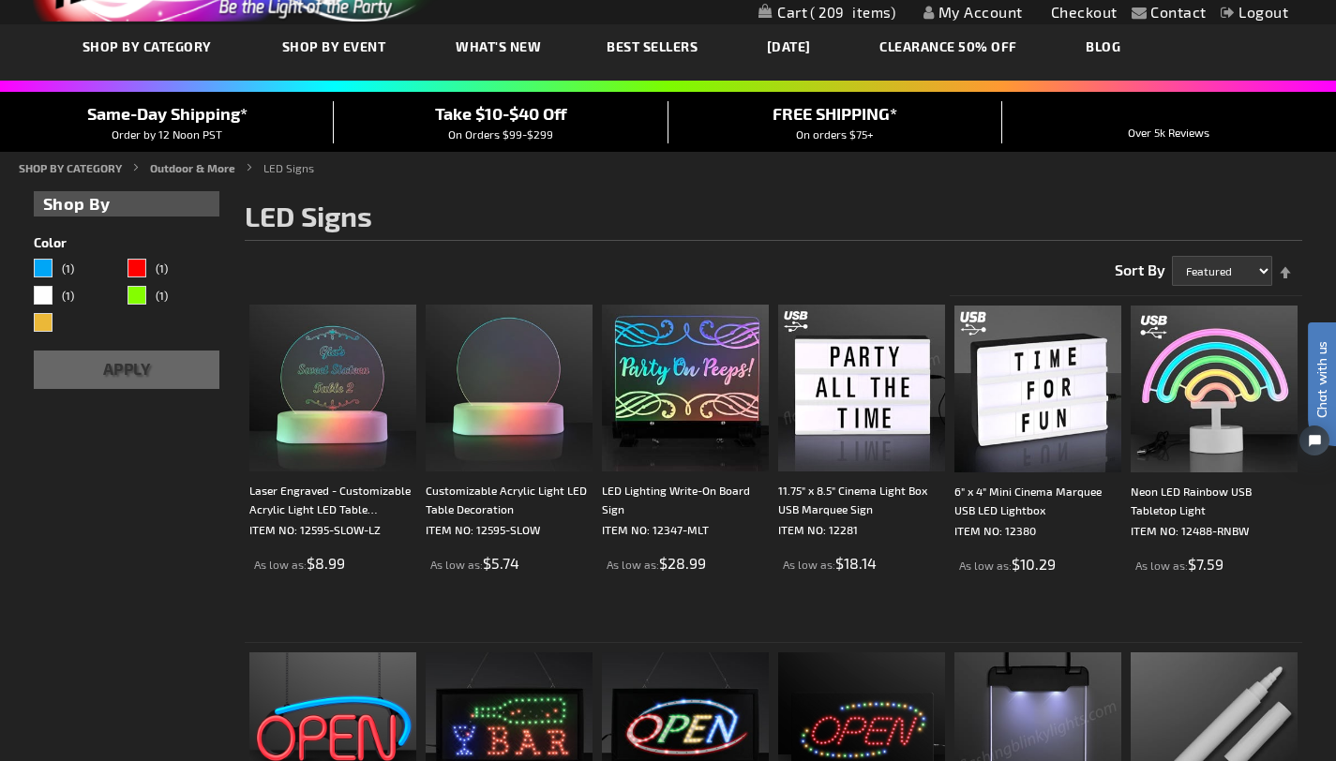
scroll to position [95, 0]
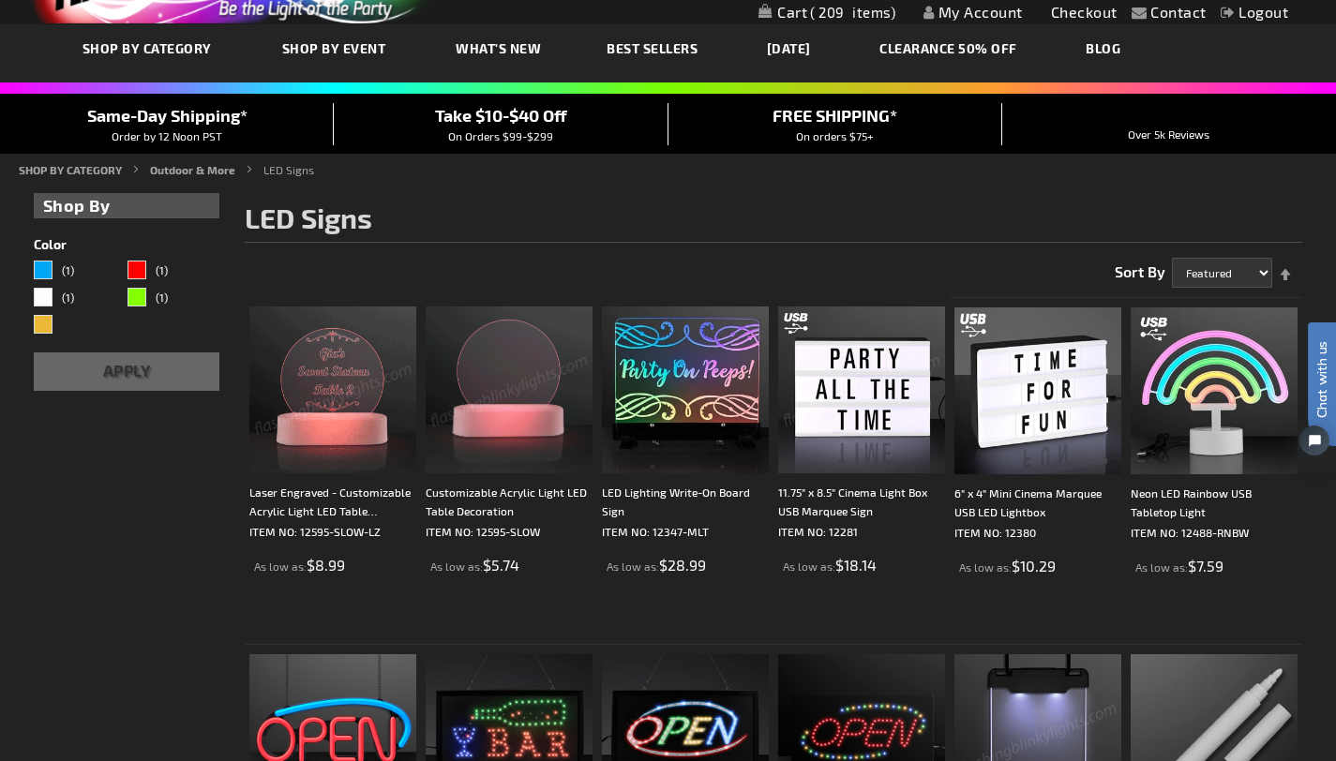
click at [654, 49] on span "Best Sellers" at bounding box center [652, 48] width 91 height 16
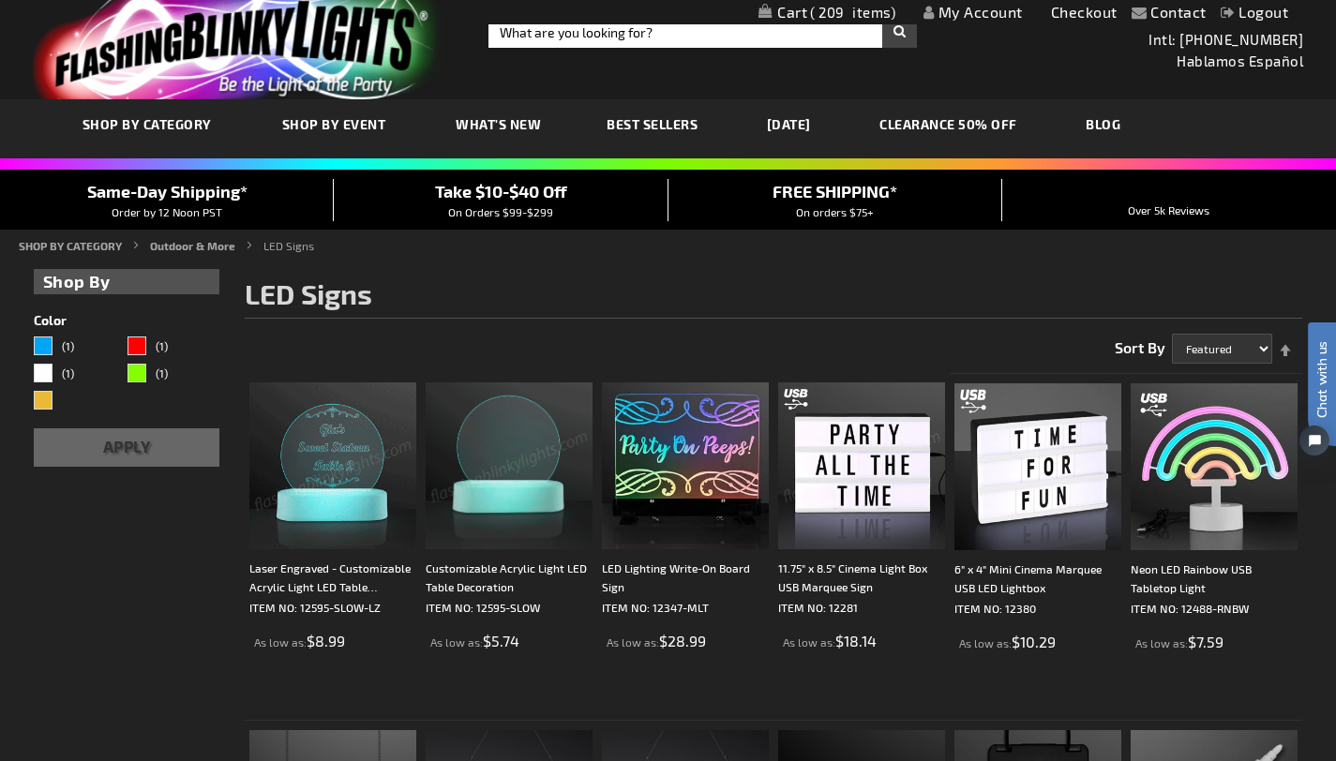
scroll to position [12, 0]
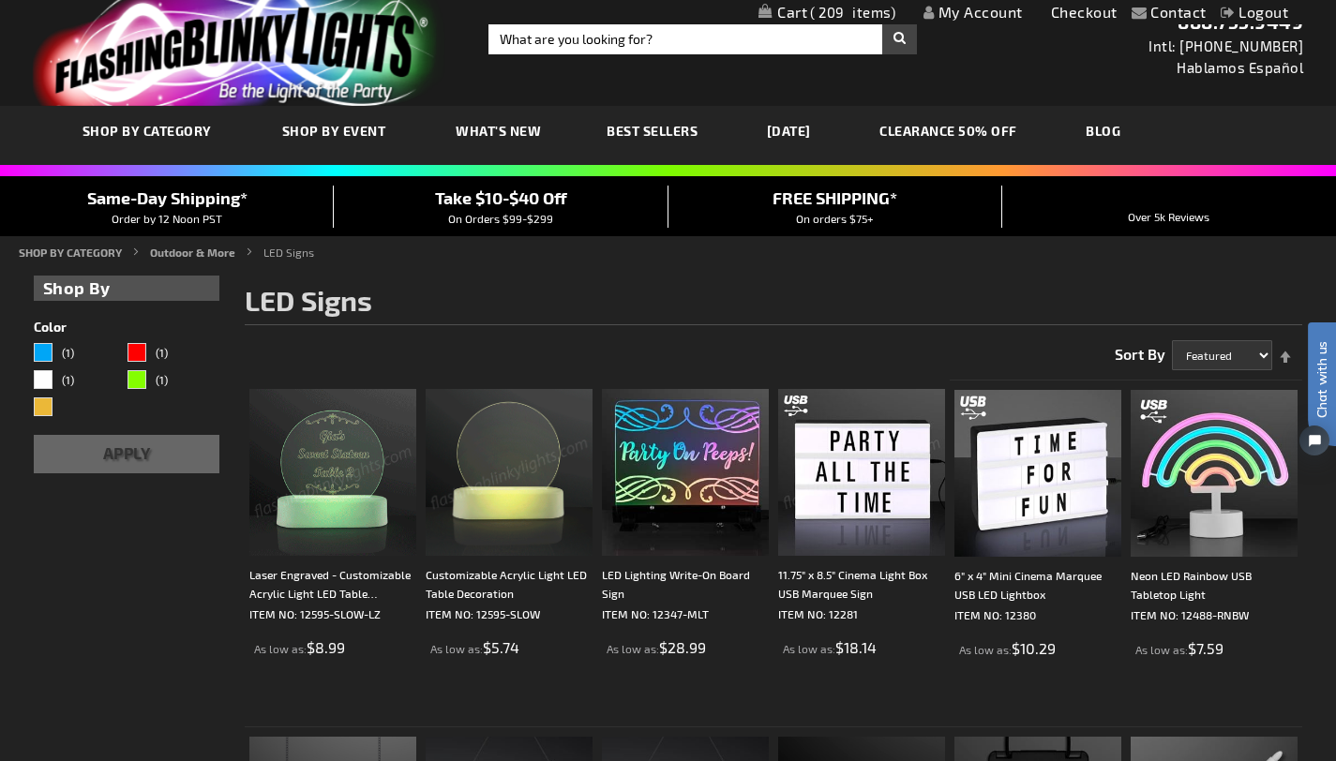
click at [634, 128] on span "Best Sellers" at bounding box center [652, 131] width 91 height 16
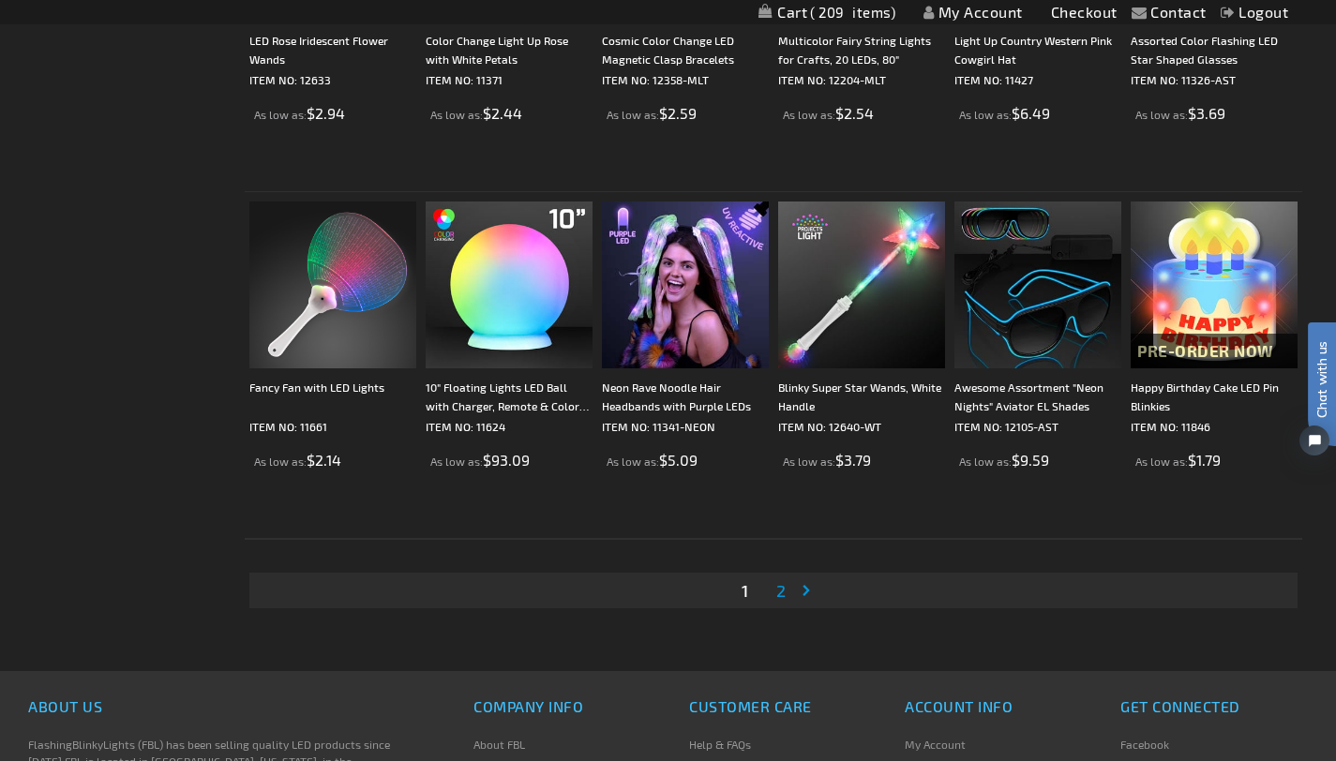
scroll to position [3504, 0]
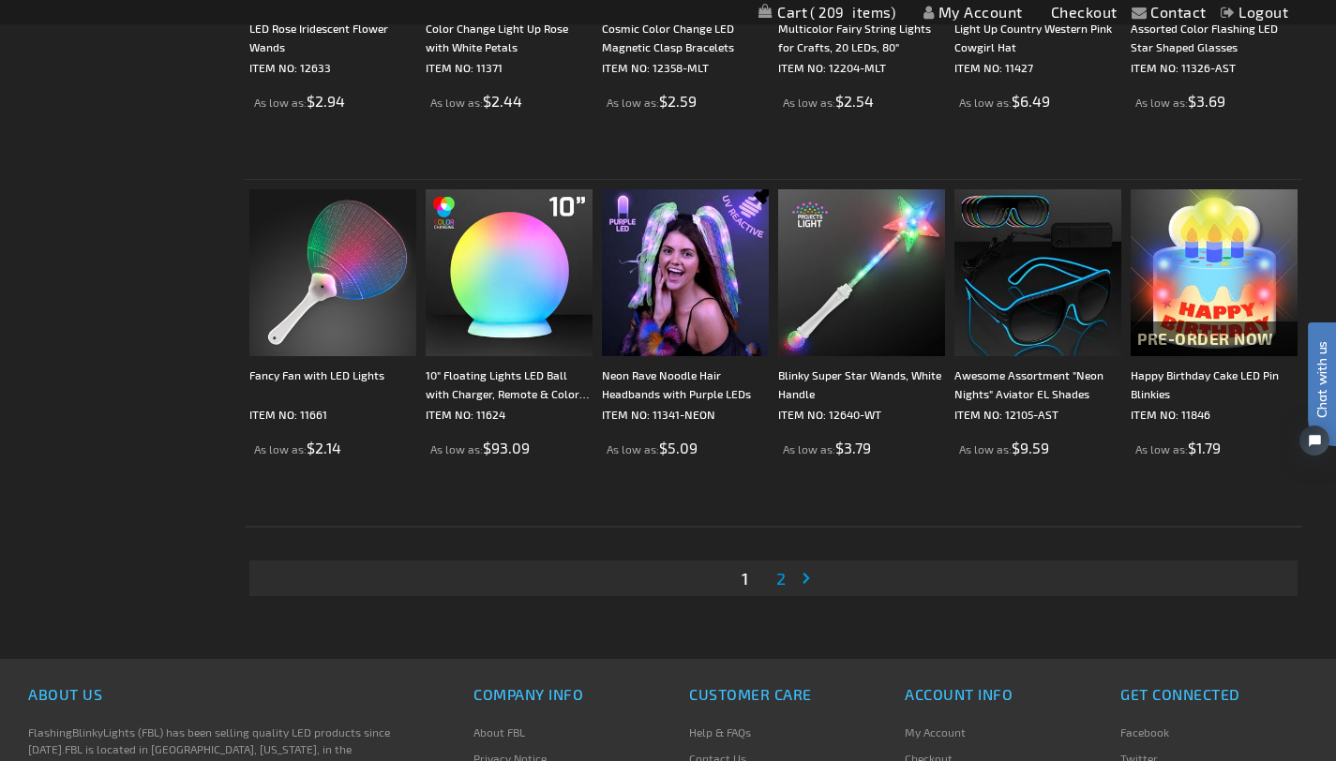
click at [776, 580] on span "2" at bounding box center [780, 578] width 9 height 21
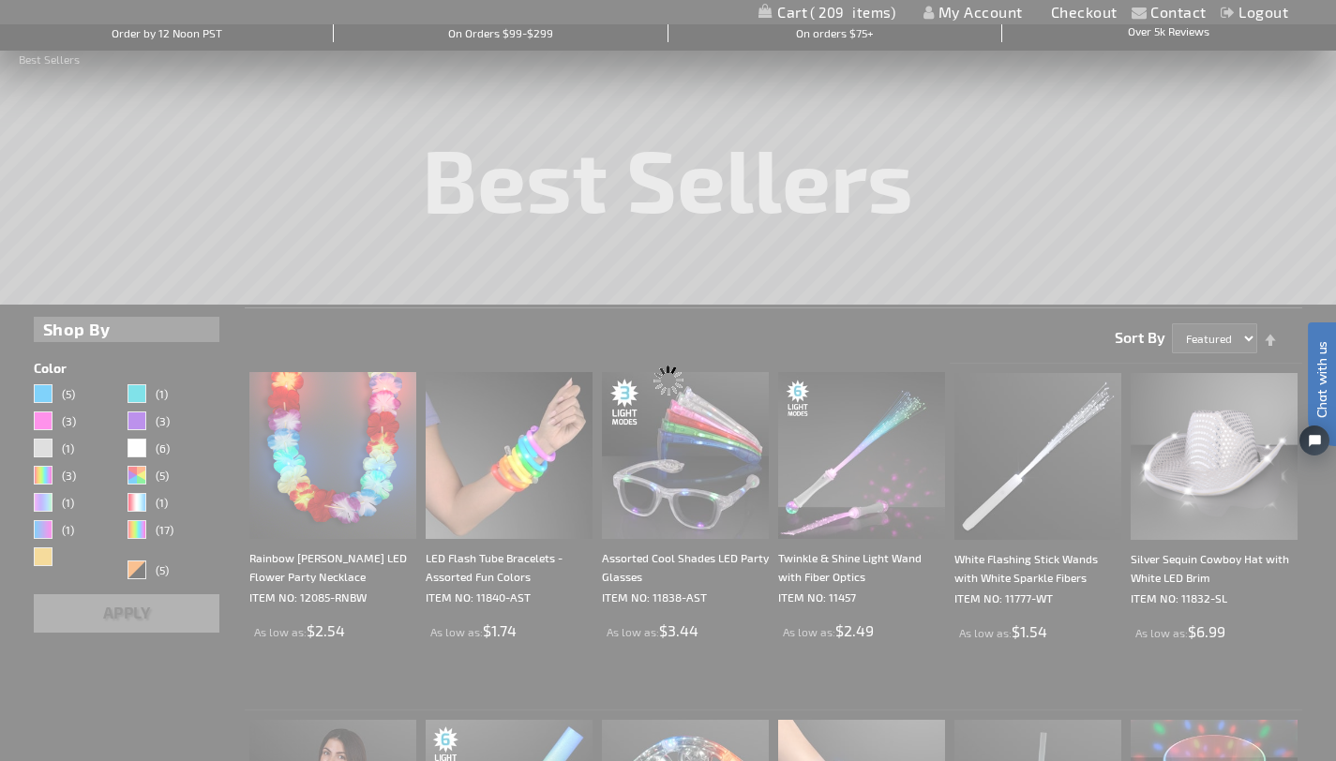
scroll to position [0, 0]
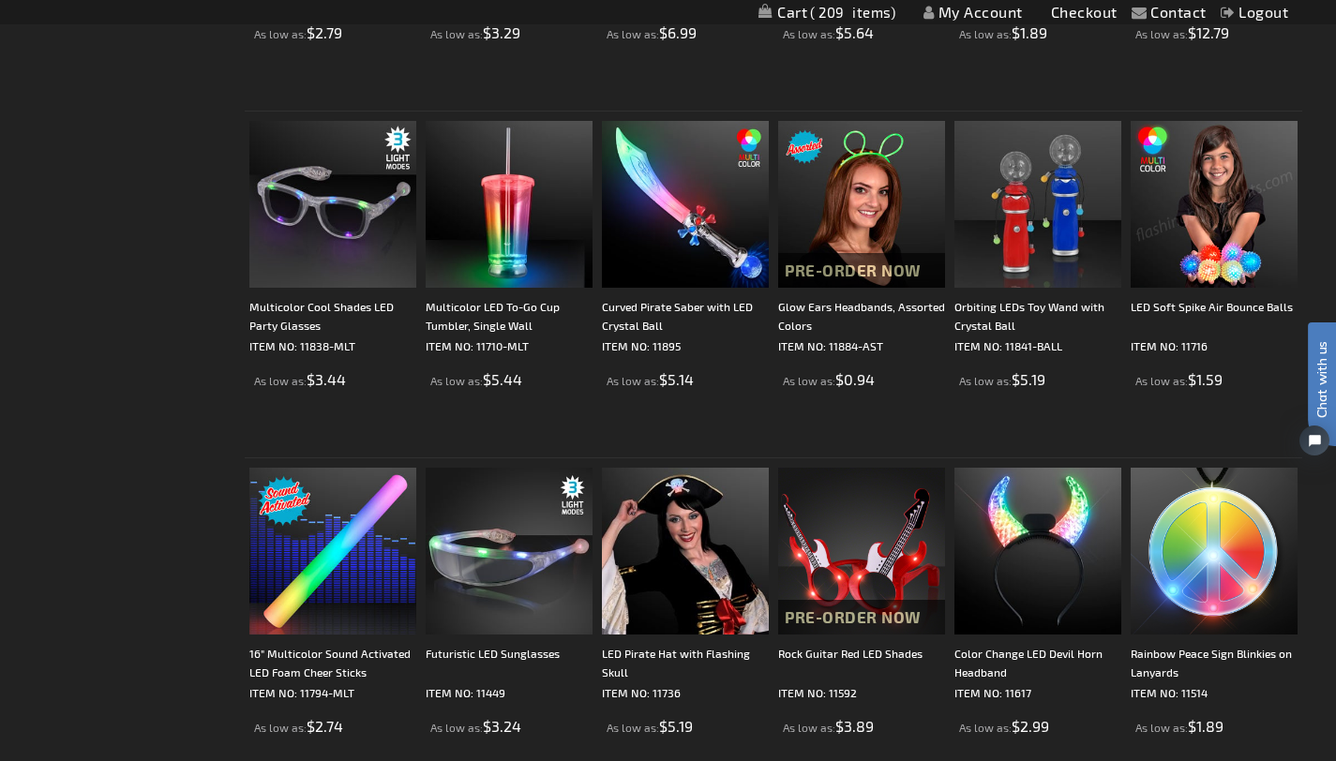
scroll to position [2189, 0]
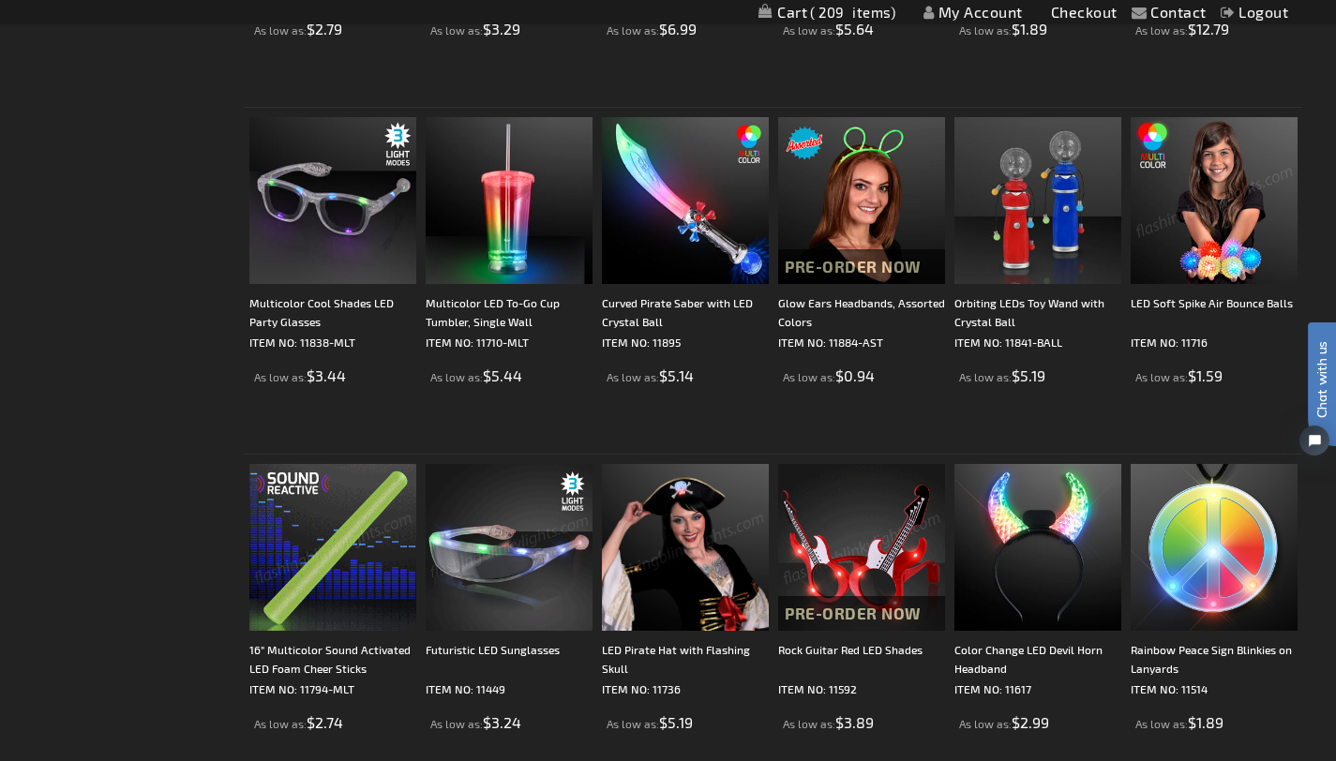
click at [1224, 248] on img at bounding box center [1214, 200] width 167 height 167
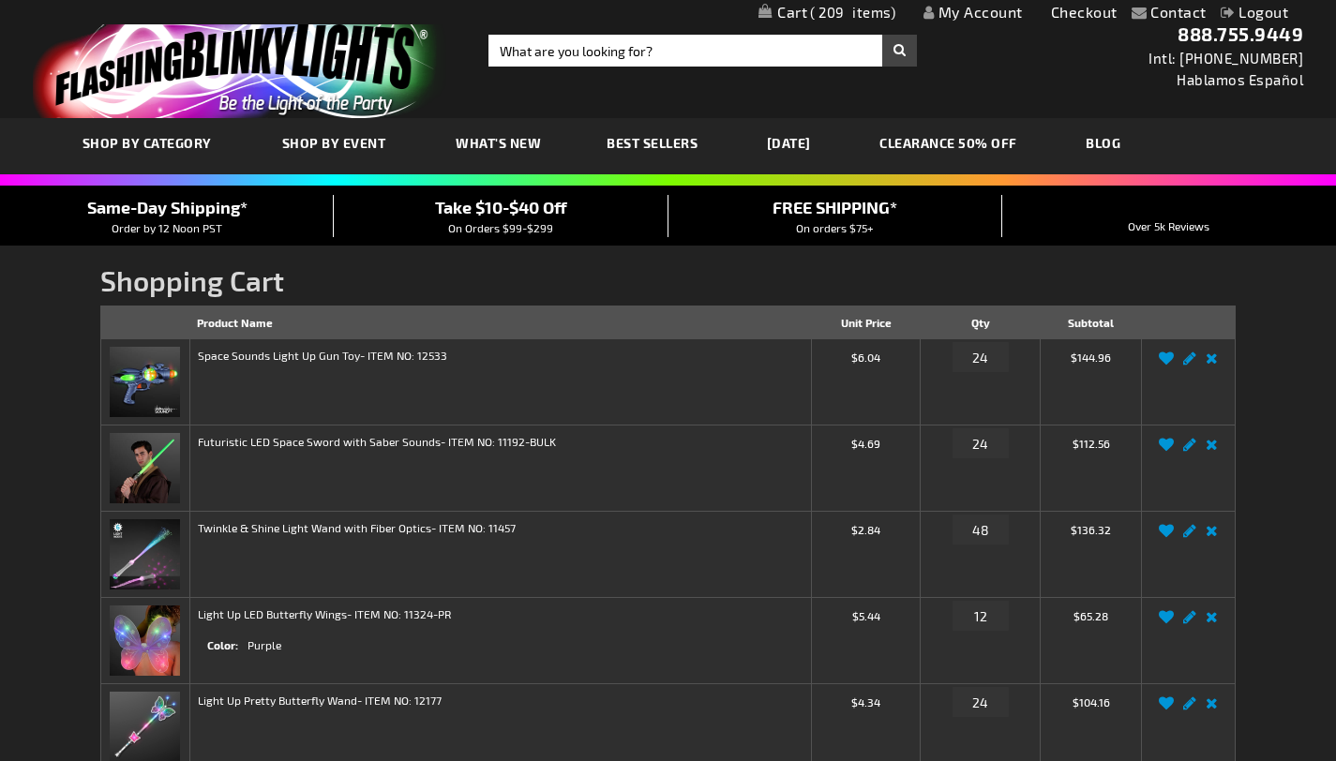
scroll to position [10, 0]
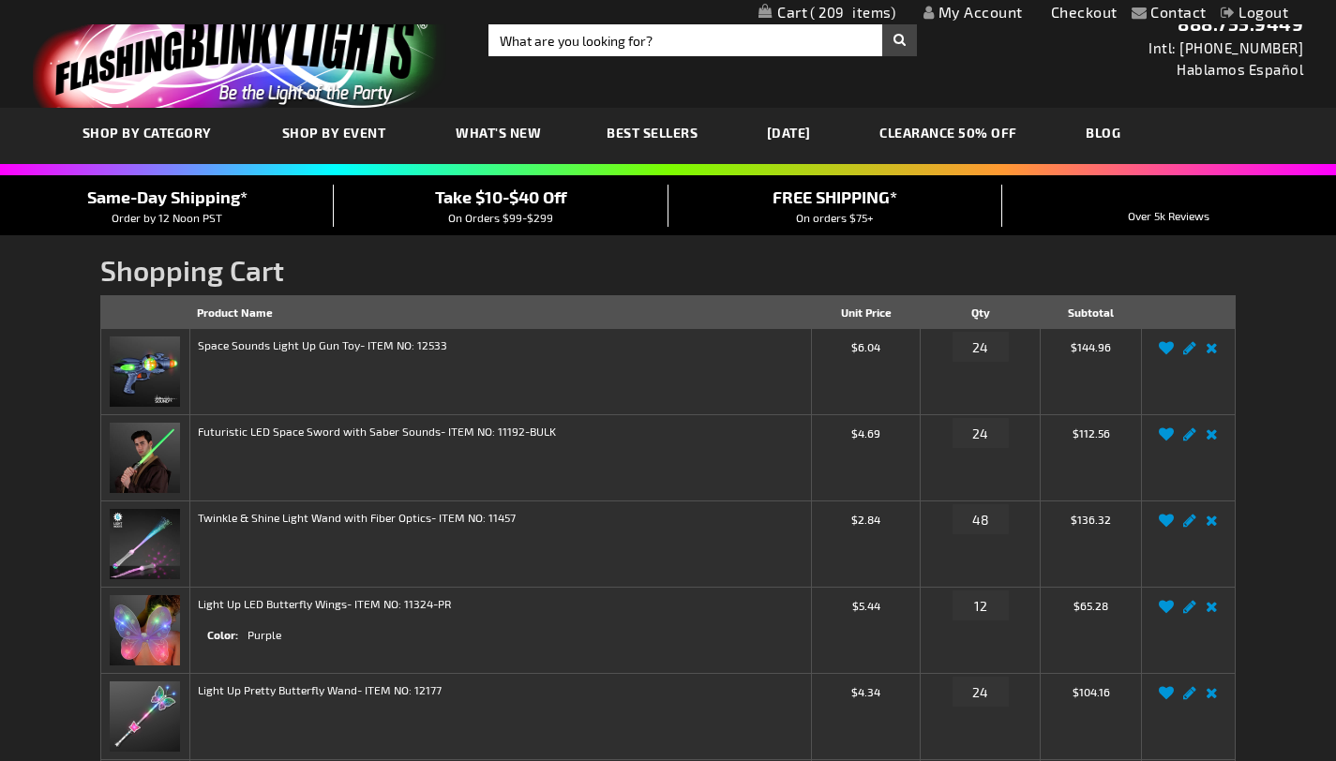
click at [484, 211] on span "On Orders $99-$299" at bounding box center [500, 217] width 105 height 13
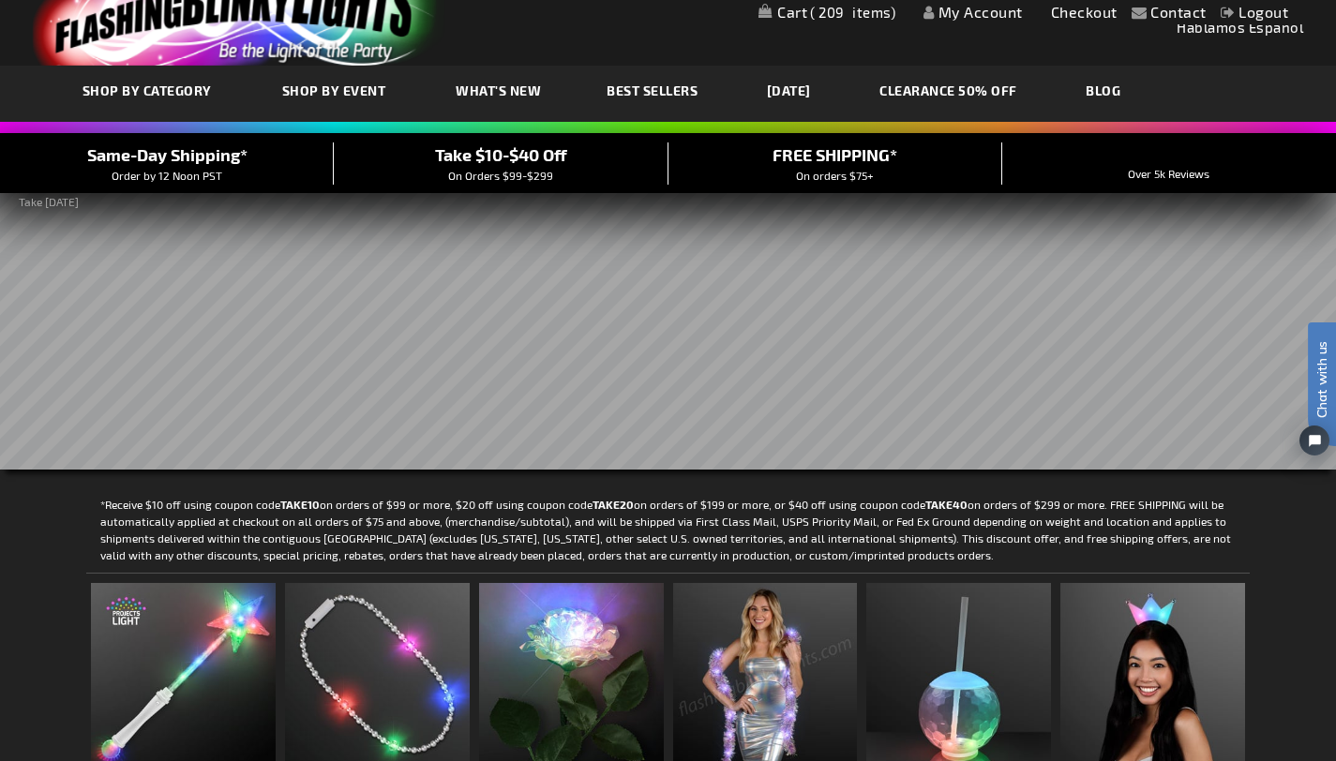
click at [805, 6] on link "My Cart 209 209 items" at bounding box center [827, 13] width 137 height 18
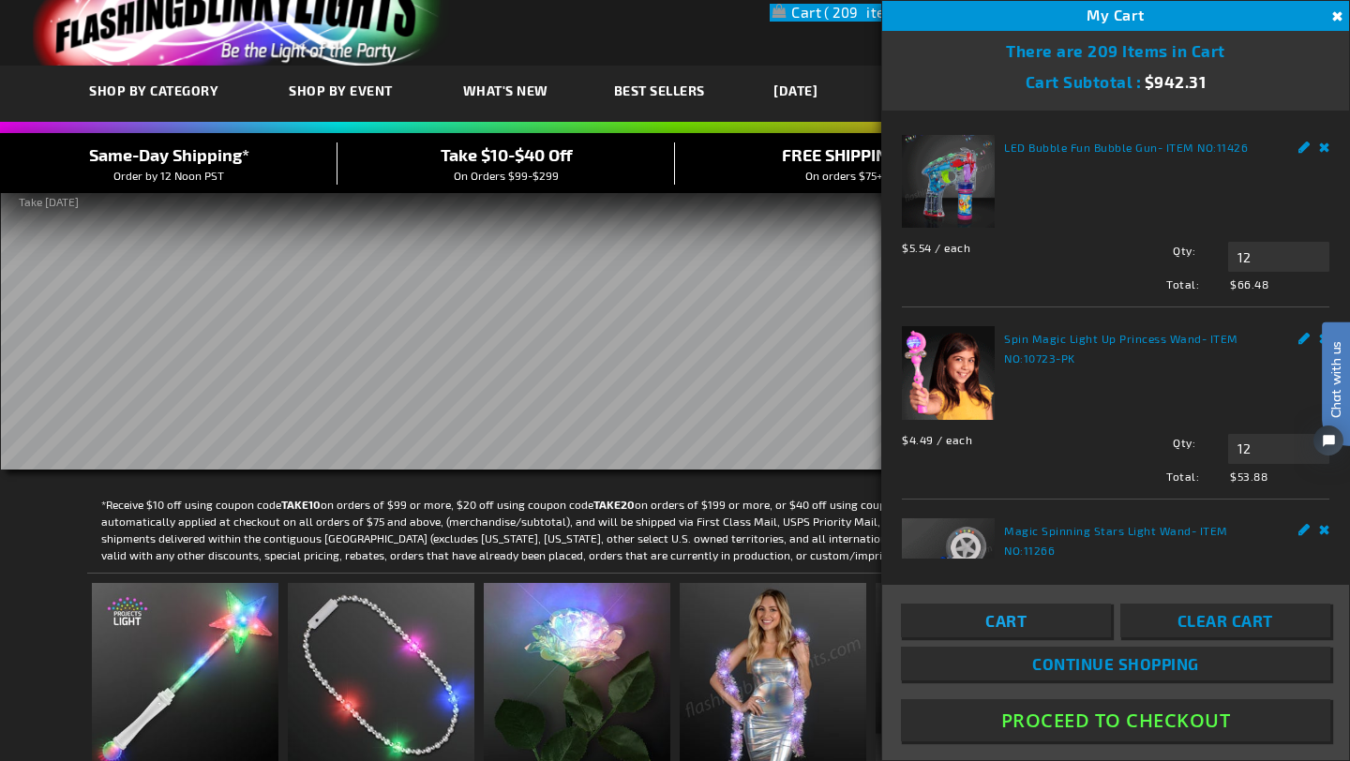
click at [1053, 615] on link "Cart" at bounding box center [1006, 621] width 210 height 34
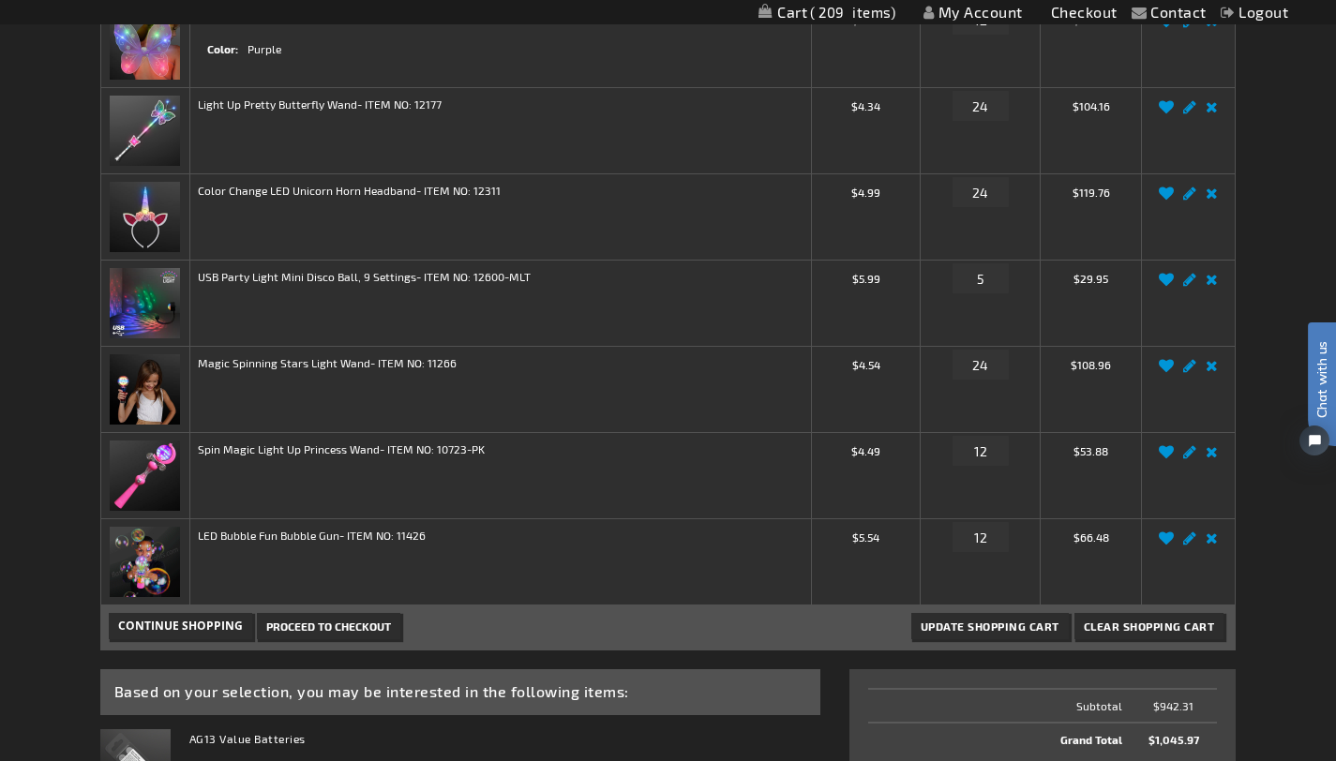
scroll to position [585, 0]
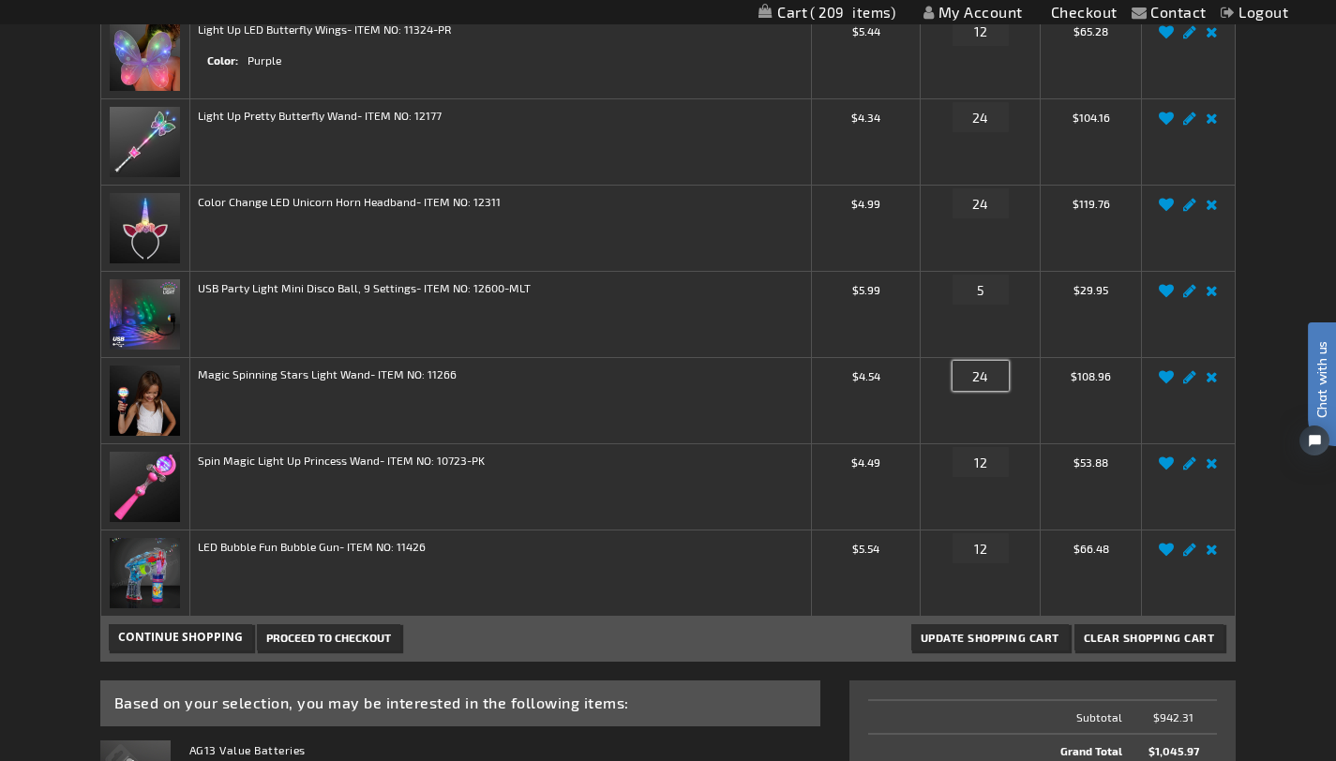
click at [992, 377] on input "24" at bounding box center [981, 376] width 56 height 30
type input "2"
type input "12"
click at [911, 625] on button "Update Shopping Cart" at bounding box center [990, 638] width 158 height 26
click at [965, 641] on span "Update Shopping Cart" at bounding box center [990, 637] width 139 height 13
